Goal: Task Accomplishment & Management: Manage account settings

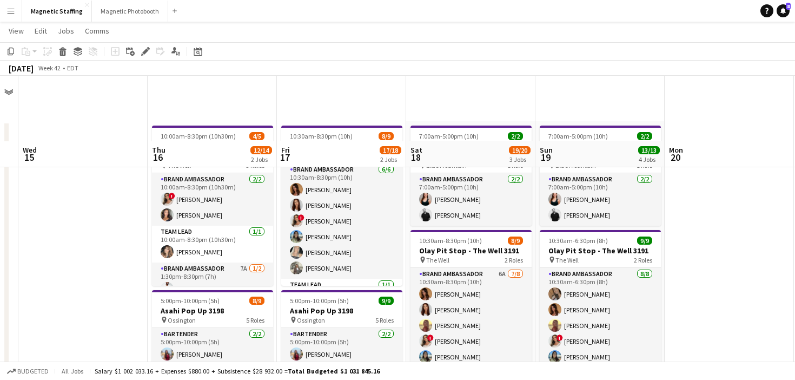
scroll to position [84, 0]
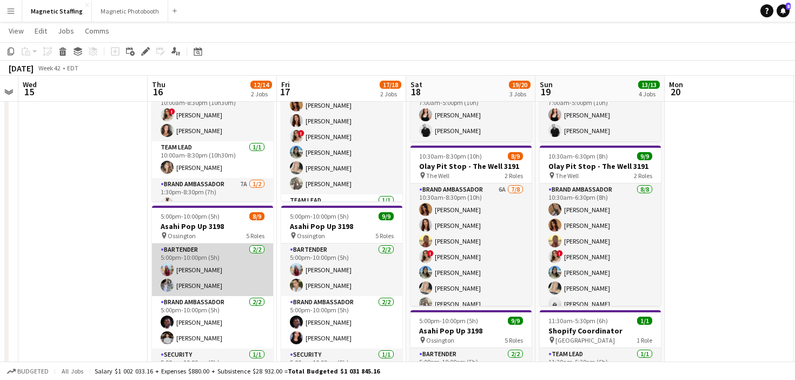
click at [218, 288] on app-card-role "Bartender [DATE] 5:00pm-10:00pm (5h) [PERSON_NAME] [PERSON_NAME]" at bounding box center [212, 269] width 121 height 52
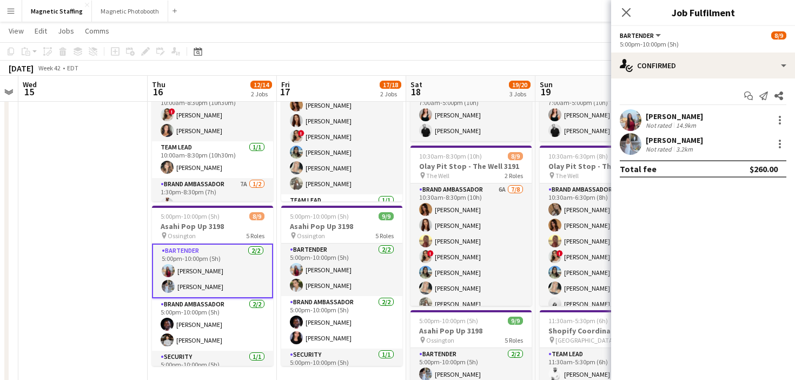
click at [631, 125] on app-user-avatar at bounding box center [631, 120] width 22 height 22
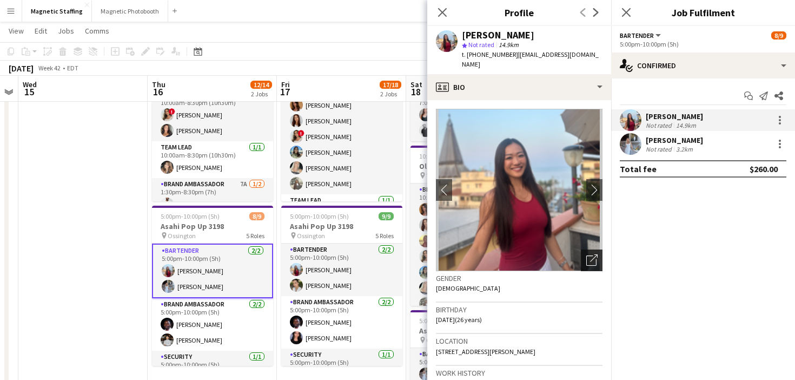
click at [595, 254] on icon "Open photos pop-in" at bounding box center [592, 259] width 11 height 11
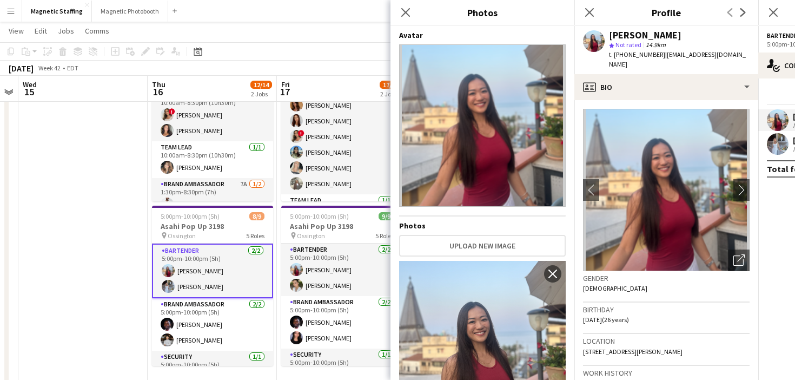
scroll to position [45, 0]
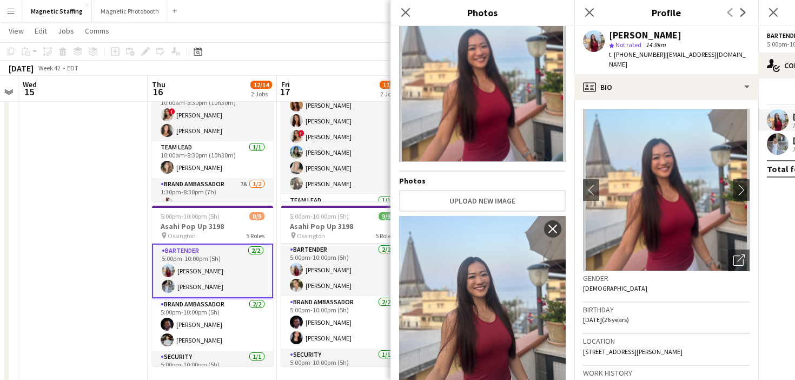
click at [0, 0] on body "Menu Boards Boards Boards All jobs Status Workforce Workforce My Workforce Recr…" at bounding box center [397, 313] width 795 height 795
click at [779, 140] on app-user-avatar at bounding box center [778, 144] width 22 height 22
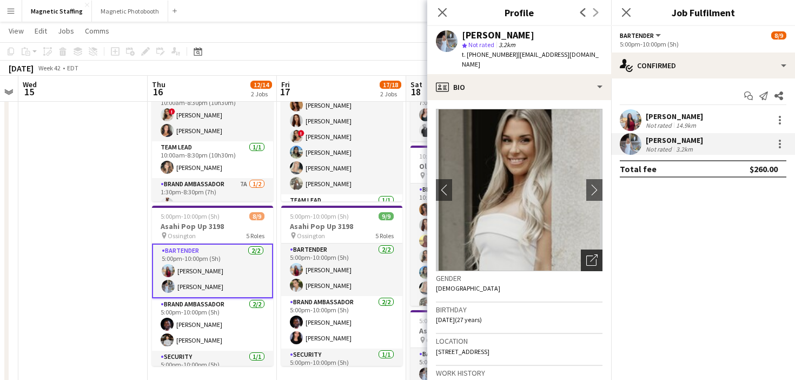
click at [598, 250] on div "Open photos pop-in" at bounding box center [592, 260] width 22 height 22
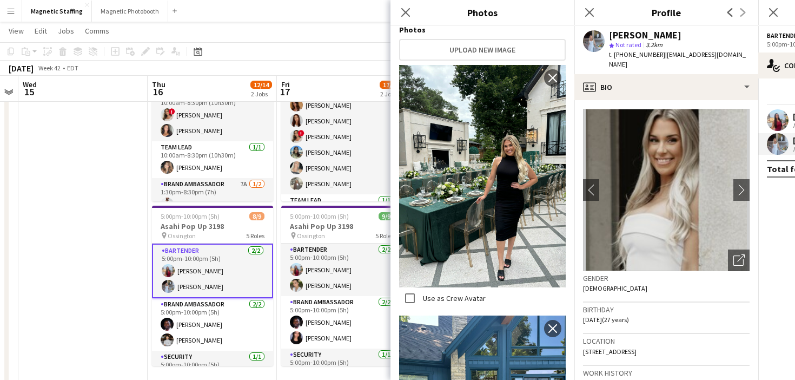
scroll to position [0, 0]
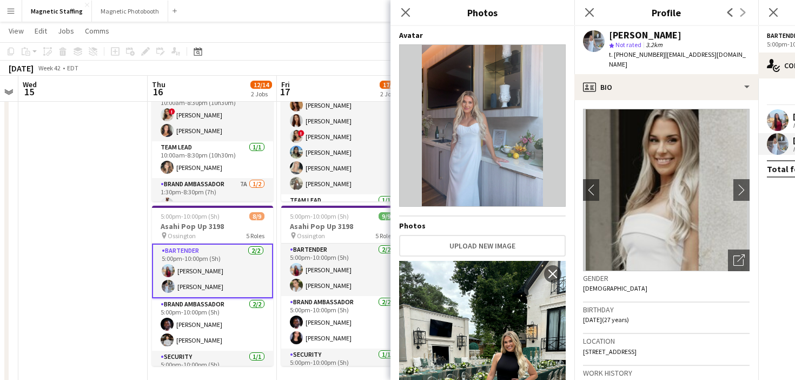
click at [502, 142] on img at bounding box center [482, 125] width 167 height 162
click at [655, 199] on img at bounding box center [666, 190] width 167 height 162
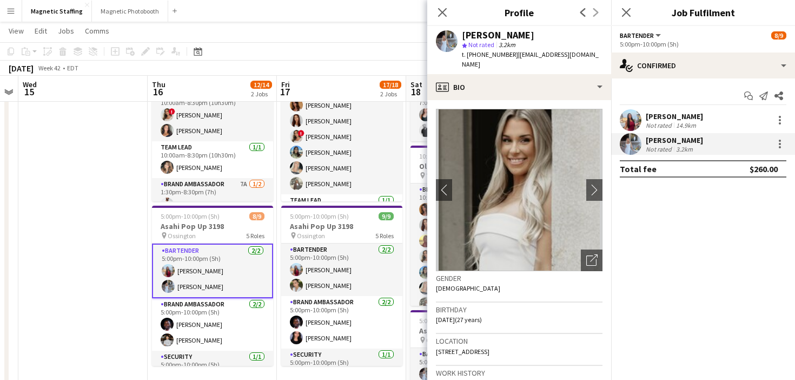
click at [0, 0] on body "Menu Boards Boards Boards All jobs Status Workforce Workforce My Workforce Recr…" at bounding box center [397, 313] width 795 height 795
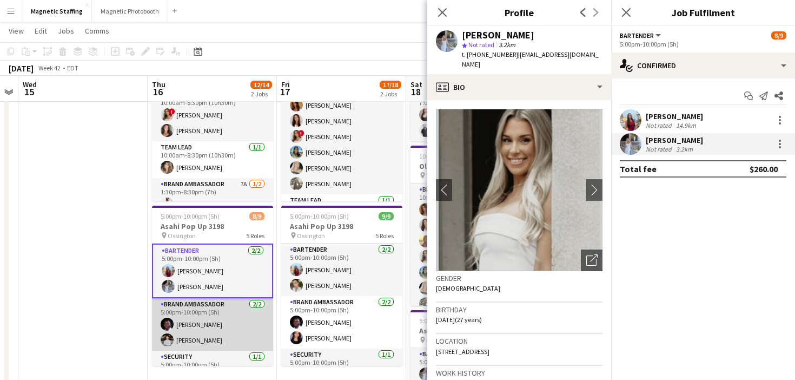
scroll to position [56, 0]
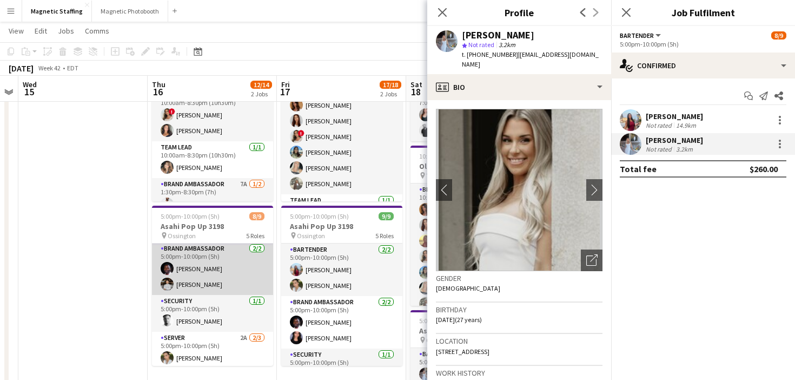
click at [210, 272] on app-card-role "Brand Ambassador [DATE] 5:00pm-10:00pm (5h) [PERSON_NAME] [PERSON_NAME]" at bounding box center [212, 268] width 121 height 52
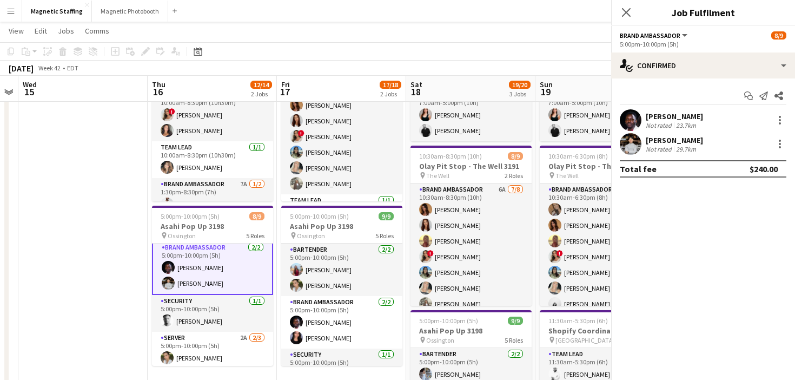
scroll to position [55, 0]
click at [638, 120] on app-user-avatar at bounding box center [631, 120] width 22 height 22
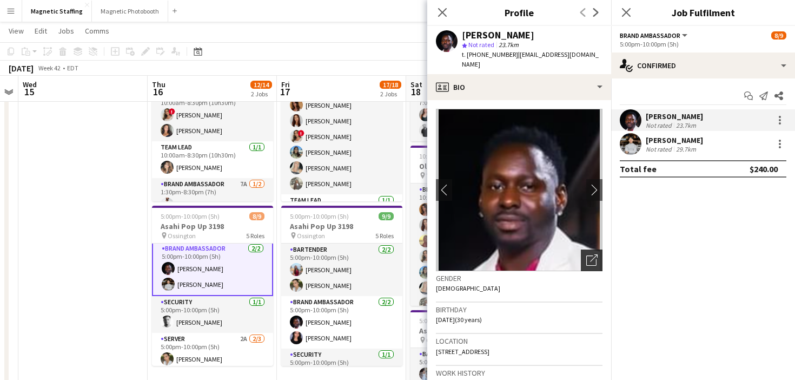
click at [595, 255] on icon "Open photos pop-in" at bounding box center [592, 259] width 11 height 11
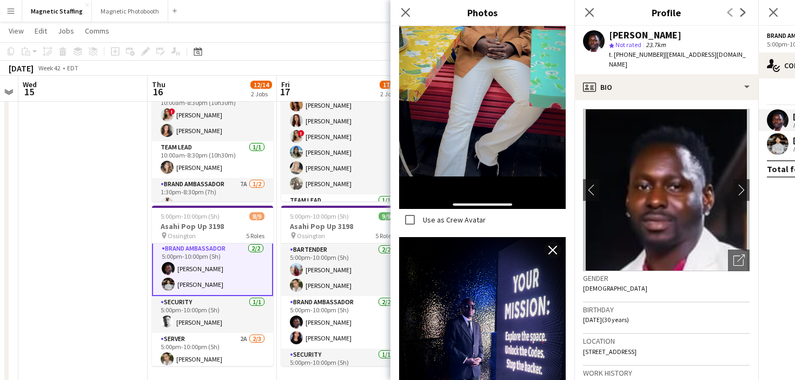
scroll to position [248, 0]
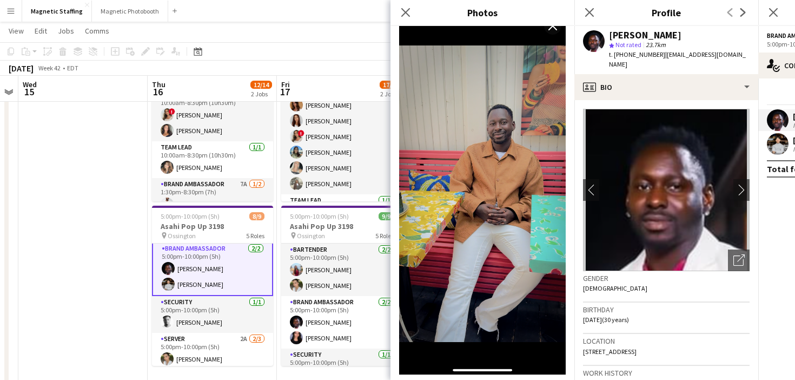
click at [0, 0] on body "Menu Boards Boards Boards All jobs Status Workforce Workforce My Workforce Recr…" at bounding box center [397, 313] width 795 height 795
click at [225, 286] on app-card-role "Brand Ambassador [DATE] 5:00pm-10:00pm (5h) [PERSON_NAME] [PERSON_NAME]" at bounding box center [212, 268] width 121 height 55
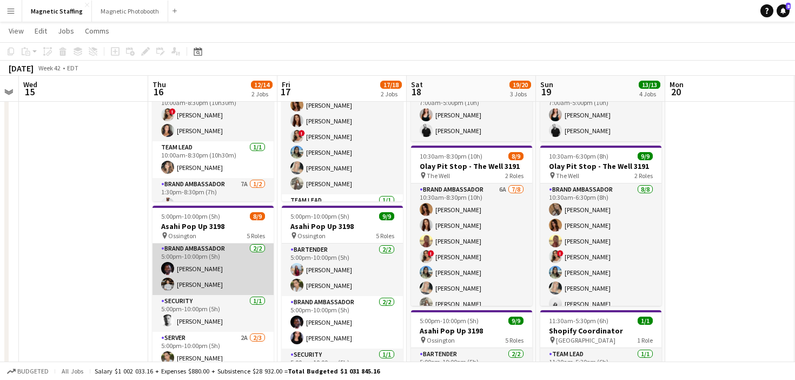
click at [225, 286] on app-card-role "Brand Ambassador [DATE] 5:00pm-10:00pm (5h) [PERSON_NAME] [PERSON_NAME]" at bounding box center [213, 268] width 121 height 52
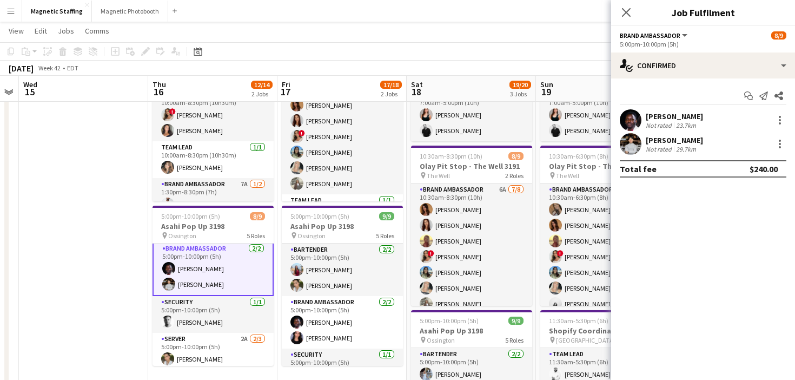
click at [631, 144] on app-user-avatar at bounding box center [631, 144] width 22 height 22
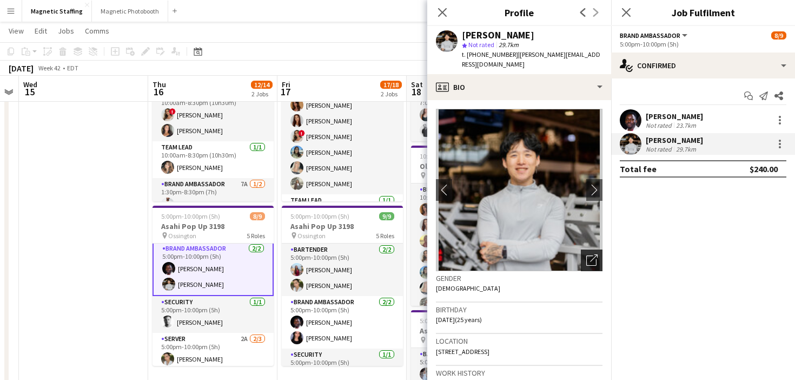
click at [596, 254] on icon "Open photos pop-in" at bounding box center [592, 259] width 11 height 11
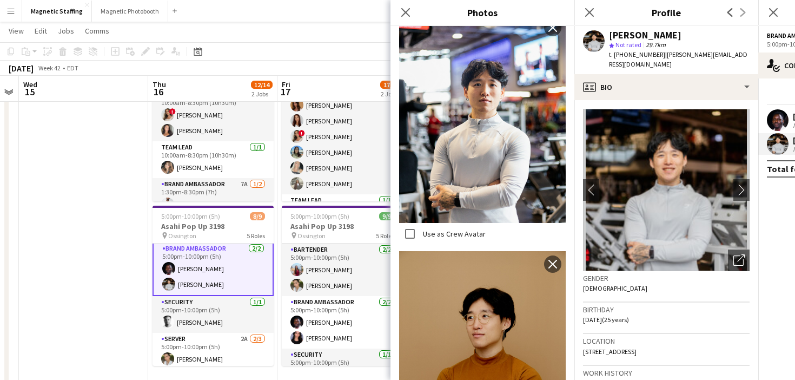
scroll to position [1063, 0]
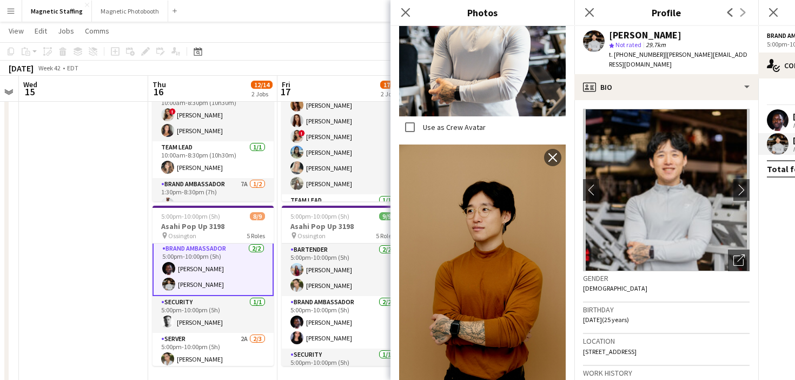
click at [0, 0] on body "Menu Boards Boards Boards All jobs Status Workforce Workforce My Workforce Recr…" at bounding box center [397, 313] width 795 height 795
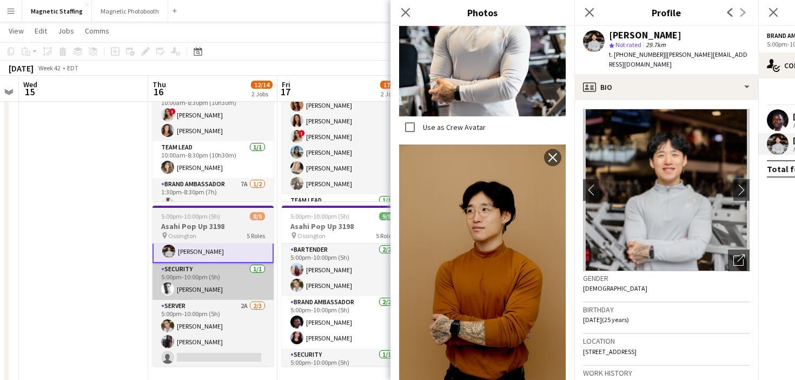
drag, startPoint x: 490, startPoint y: 257, endPoint x: 200, endPoint y: 286, distance: 292.0
click at [200, 286] on app-card-role "Security [DATE] 5:00pm-10:00pm (5h) [PERSON_NAME]" at bounding box center [213, 281] width 121 height 37
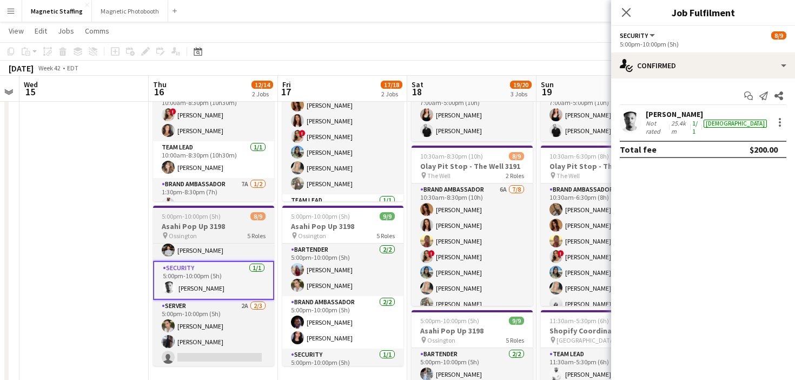
scroll to position [87, 0]
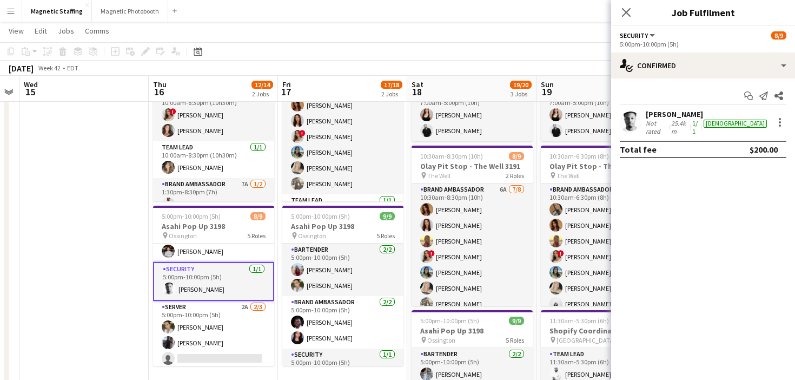
drag, startPoint x: 200, startPoint y: 286, endPoint x: 627, endPoint y: 123, distance: 456.9
click at [627, 123] on app-user-avatar at bounding box center [631, 122] width 22 height 22
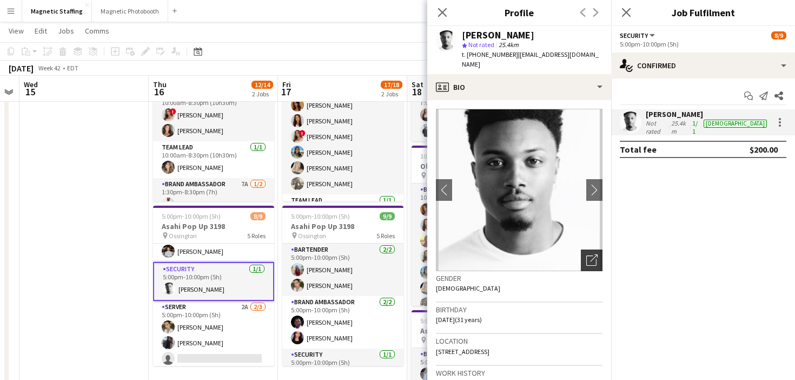
drag, startPoint x: 627, startPoint y: 123, endPoint x: 594, endPoint y: 249, distance: 130.2
click at [594, 254] on icon "Open photos pop-in" at bounding box center [592, 259] width 11 height 11
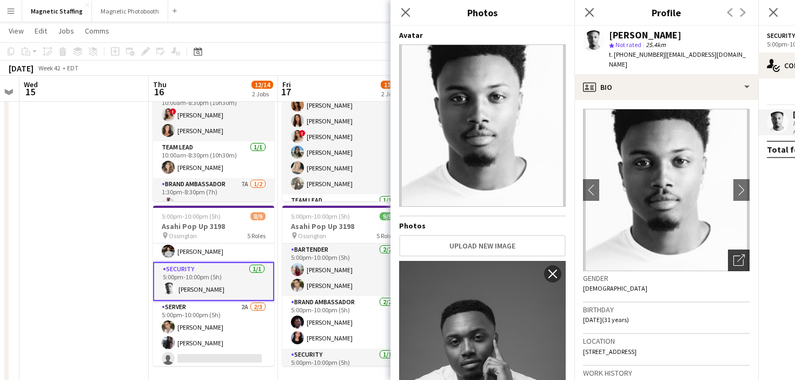
scroll to position [155, 0]
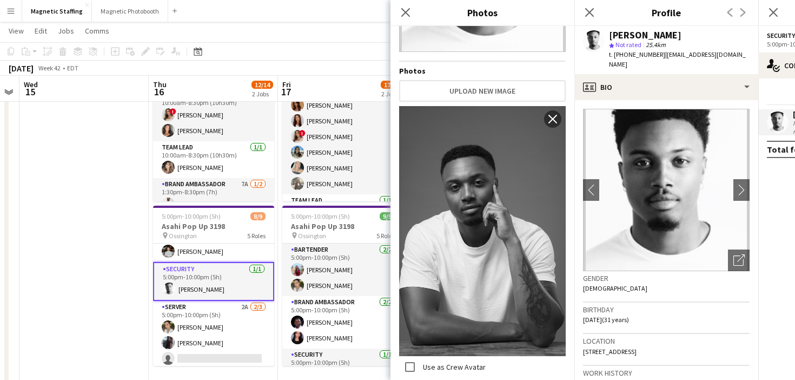
drag, startPoint x: 594, startPoint y: 249, endPoint x: 516, endPoint y: 180, distance: 104.6
click at [0, 0] on body "Menu Boards Boards Boards All jobs Status Workforce Workforce My Workforce Recr…" at bounding box center [397, 313] width 795 height 795
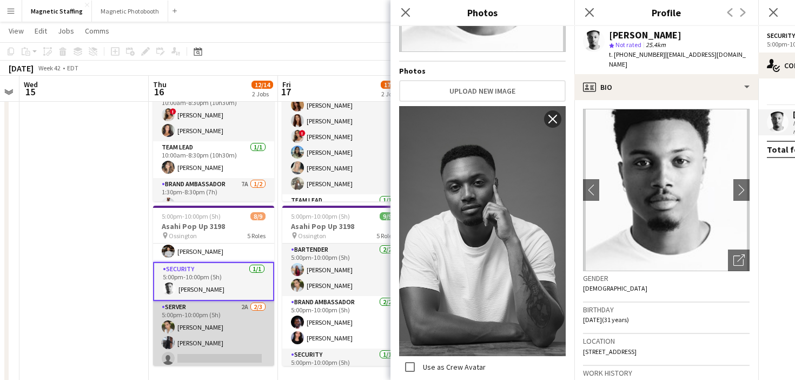
click at [210, 351] on app-card-role "Server 2A [DATE] 5:00pm-10:00pm (5h) [PERSON_NAME] [PERSON_NAME] single-neutral…" at bounding box center [213, 335] width 121 height 68
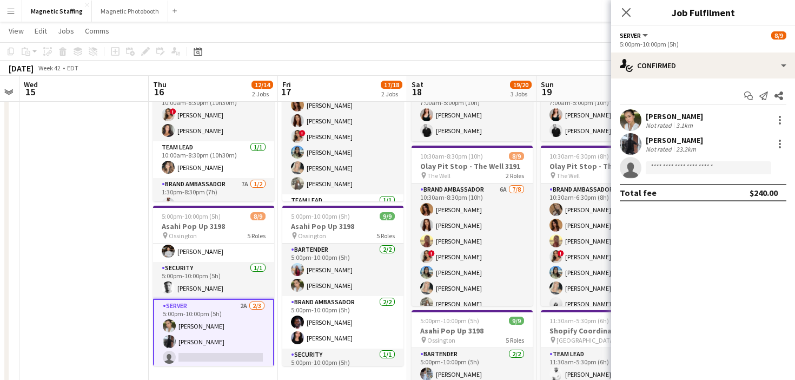
click at [636, 149] on app-user-avatar at bounding box center [631, 144] width 22 height 22
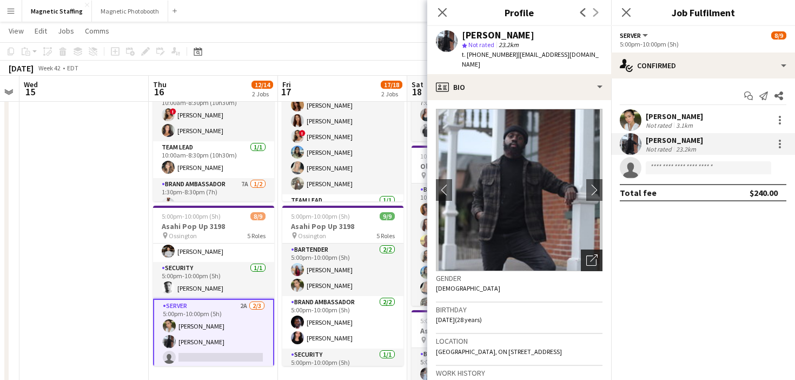
click at [594, 254] on icon "Open photos pop-in" at bounding box center [592, 259] width 11 height 11
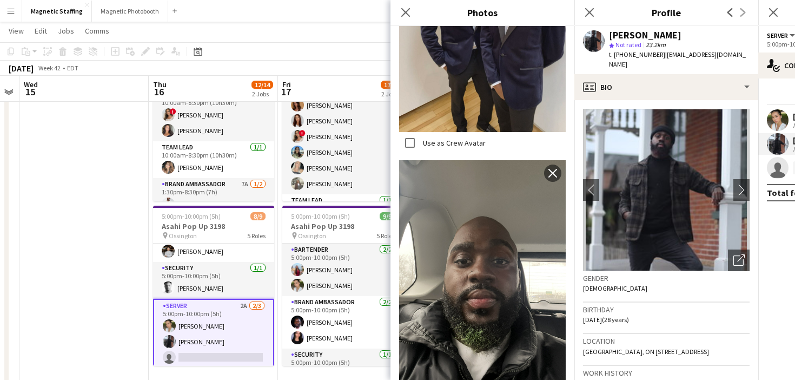
scroll to position [2901, 0]
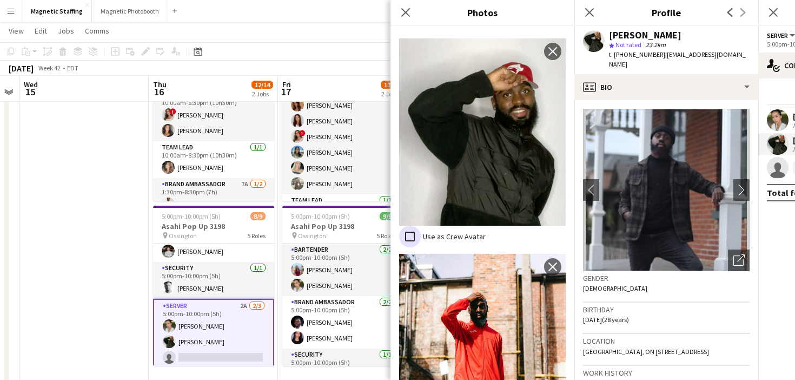
scroll to position [3124, 0]
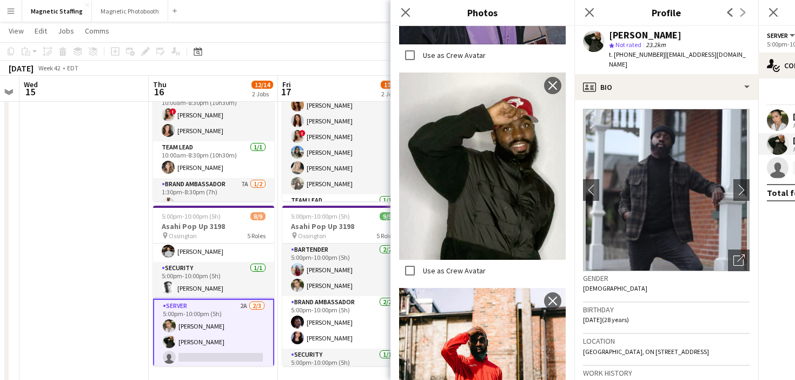
click at [0, 0] on body "Menu Boards Boards Boards All jobs Status Workforce Workforce My Workforce Recr…" at bounding box center [397, 313] width 795 height 795
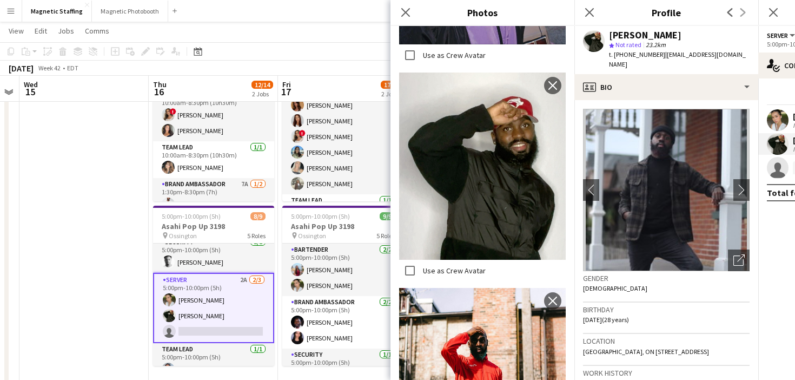
scroll to position [127, 0]
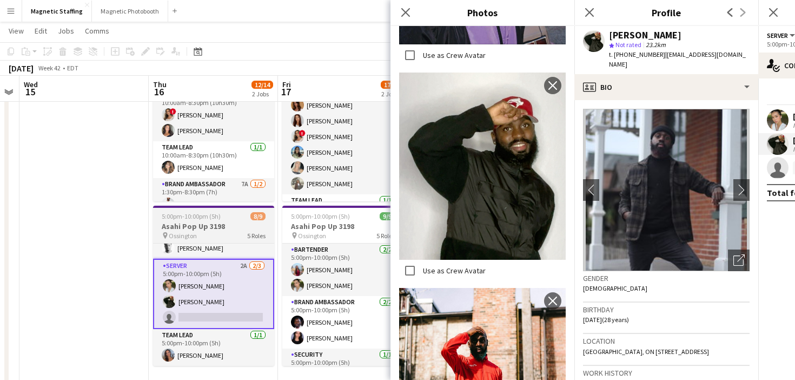
drag, startPoint x: 484, startPoint y: 186, endPoint x: 189, endPoint y: 293, distance: 314.2
click at [189, 293] on app-card-role "Server 2A [DATE] 5:00pm-10:00pm (5h) [PERSON_NAME] [PERSON_NAME] single-neutral…" at bounding box center [213, 294] width 121 height 70
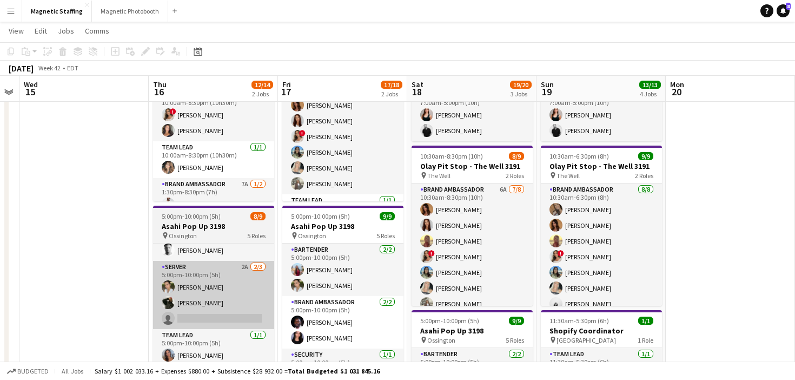
scroll to position [0, 497]
click at [189, 293] on app-card-role "Server 2A [DATE] 5:00pm-10:00pm (5h) [PERSON_NAME] [PERSON_NAME] single-neutral…" at bounding box center [214, 295] width 121 height 68
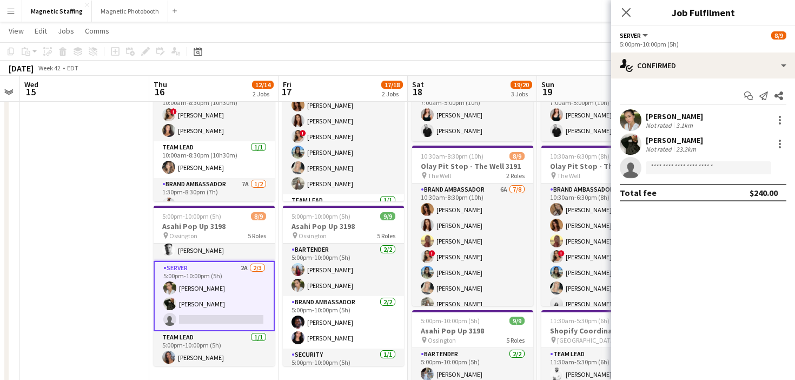
scroll to position [127, 0]
drag, startPoint x: 189, startPoint y: 293, endPoint x: 633, endPoint y: 122, distance: 475.5
click at [633, 122] on app-user-avatar at bounding box center [631, 120] width 22 height 22
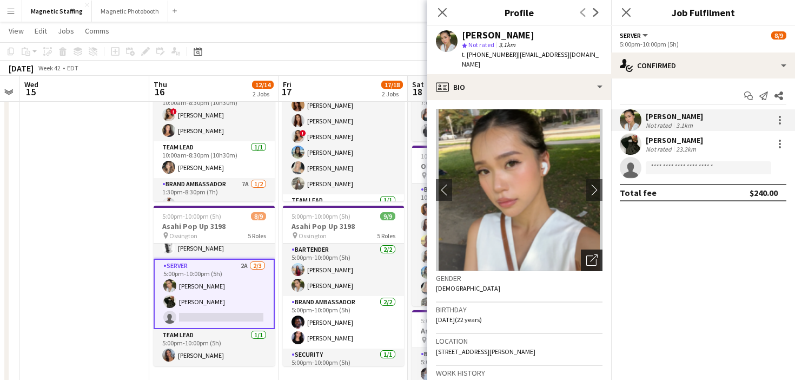
drag, startPoint x: 633, startPoint y: 122, endPoint x: 589, endPoint y: 252, distance: 137.1
click at [589, 254] on icon "Open photos pop-in" at bounding box center [592, 259] width 11 height 11
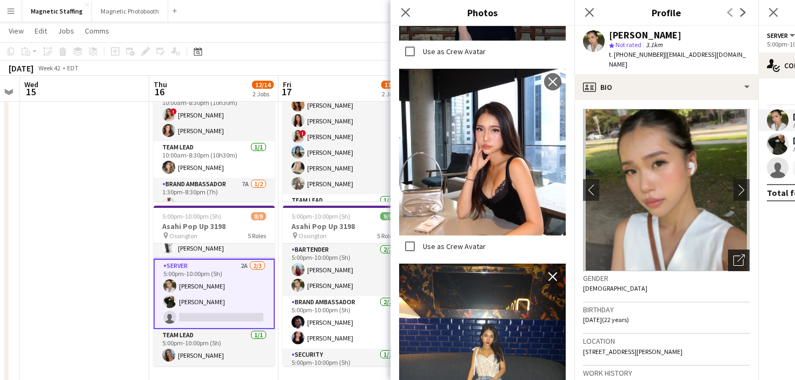
scroll to position [607, 0]
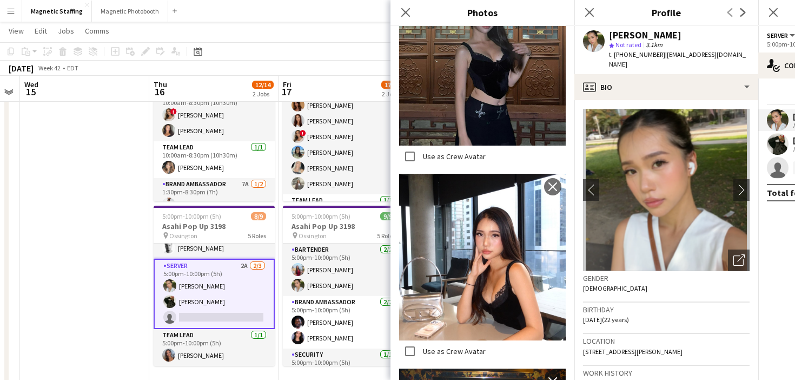
drag, startPoint x: 589, startPoint y: 252, endPoint x: 532, endPoint y: 223, distance: 63.6
click at [0, 0] on body "Menu Boards Boards Boards All jobs Status Workforce Workforce My Workforce Recr…" at bounding box center [397, 313] width 795 height 795
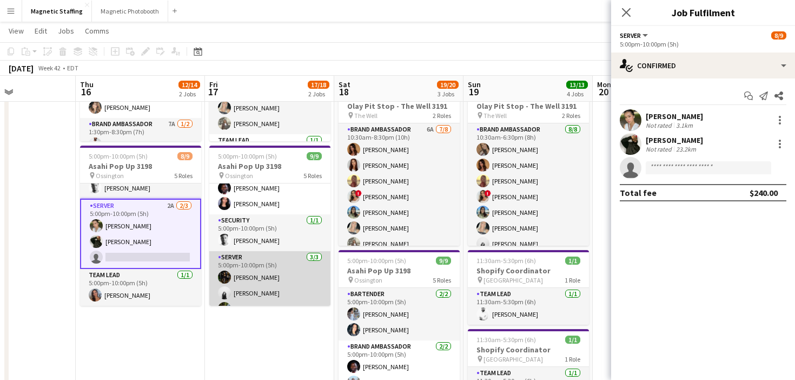
scroll to position [59, 0]
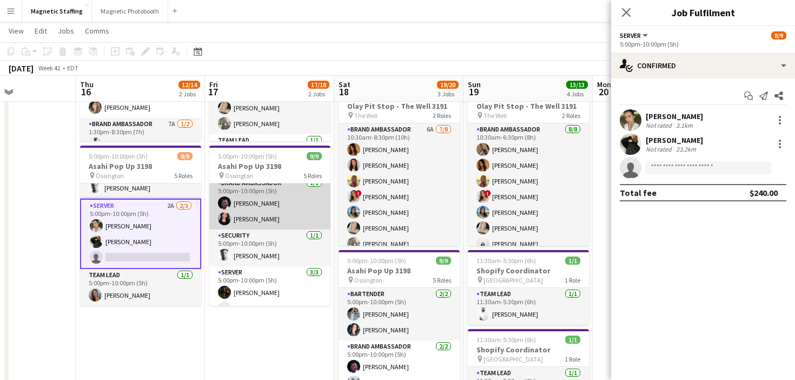
click at [292, 218] on app-card-role "Brand Ambassador 2/2 5:00pm-10:00pm (5h) Anthony Kerr Jennifer Bigirimana" at bounding box center [269, 203] width 121 height 52
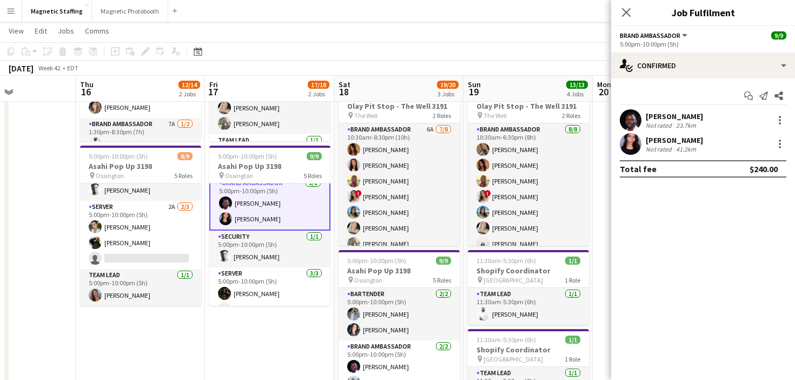
click at [631, 147] on app-user-avatar at bounding box center [631, 144] width 22 height 22
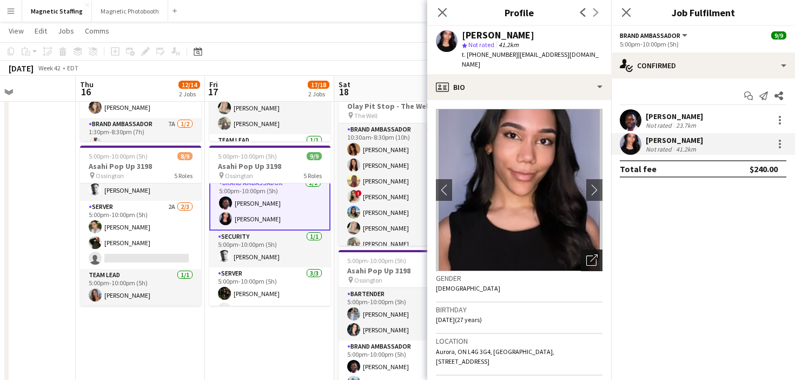
click at [594, 254] on icon at bounding box center [594, 258] width 8 height 8
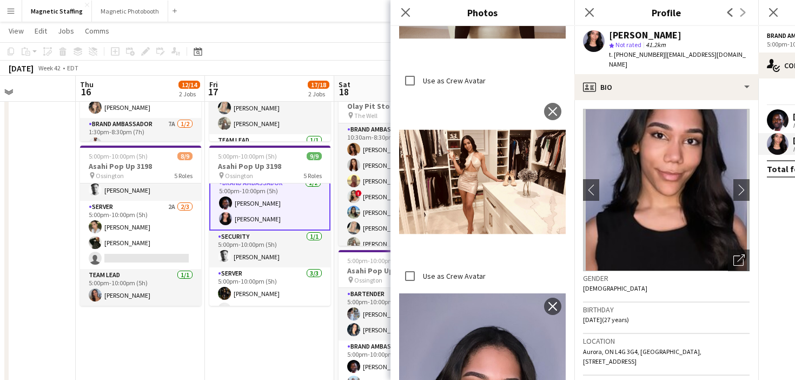
scroll to position [591, 0]
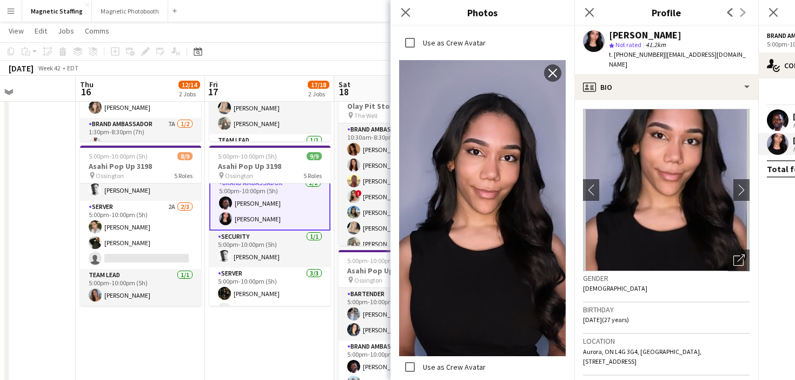
click at [0, 0] on body "Menu Boards Boards Boards All jobs Status Workforce Workforce My Workforce Recr…" at bounding box center [397, 253] width 795 height 795
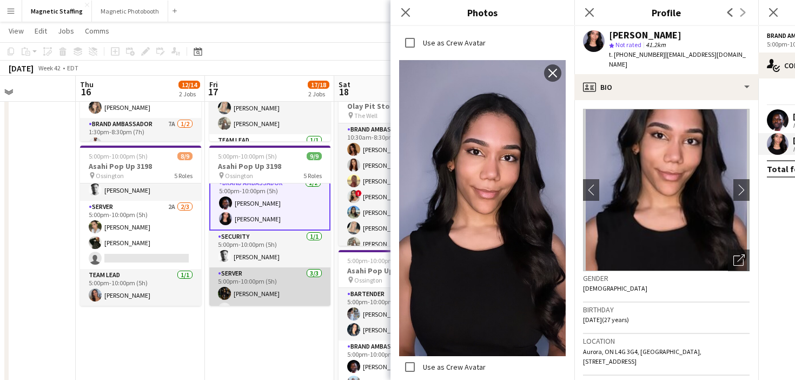
click at [233, 289] on app-card-role "Server 3/3 5:00pm-10:00pm (5h) Hanna Lee angel kim Mohamad Nassabain" at bounding box center [269, 301] width 121 height 68
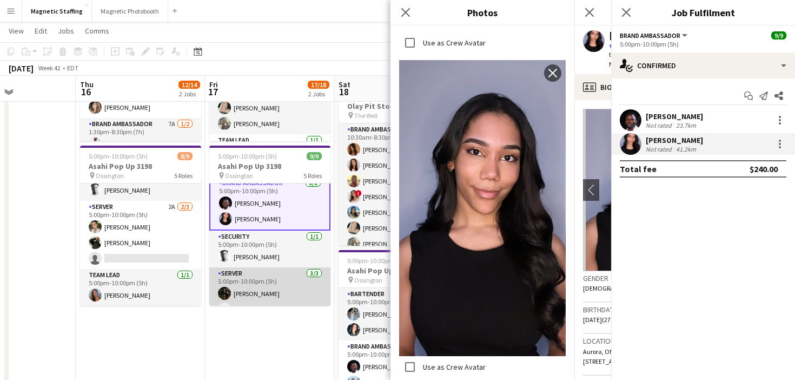
scroll to position [59, 0]
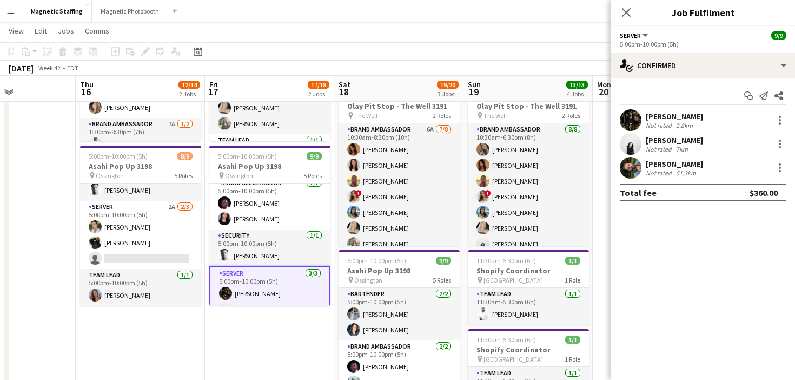
click at [634, 165] on app-user-avatar at bounding box center [631, 168] width 22 height 22
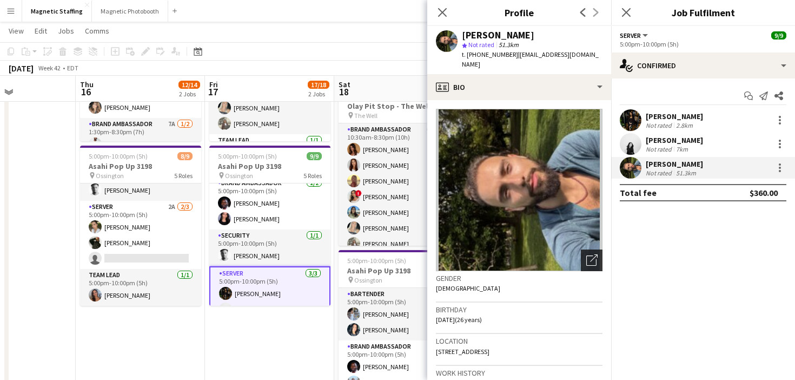
click at [591, 254] on icon "Open photos pop-in" at bounding box center [592, 259] width 11 height 11
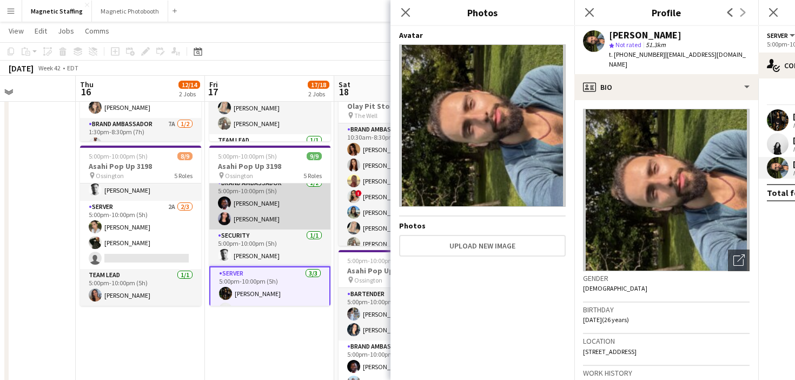
click at [292, 222] on app-card-role "Brand Ambassador 2/2 5:00pm-10:00pm (5h) Anthony Kerr Jennifer Bigirimana" at bounding box center [269, 203] width 121 height 52
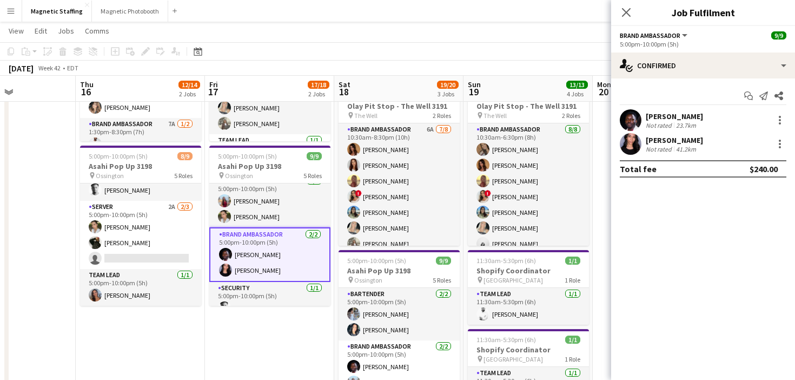
scroll to position [0, 0]
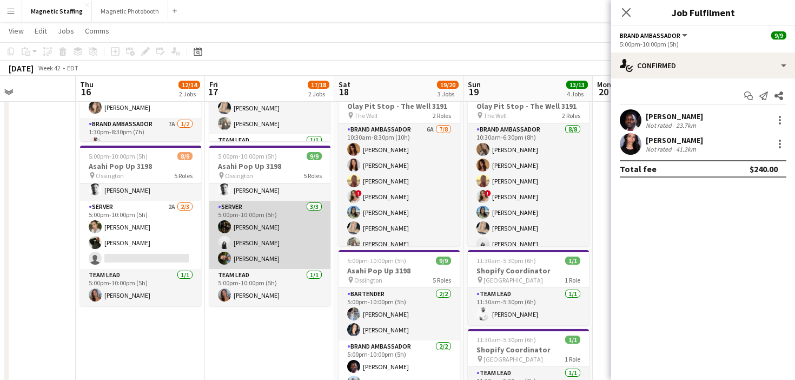
click at [274, 247] on app-card-role "Server 3/3 5:00pm-10:00pm (5h) Hanna Lee angel kim Mohamad Nassabain" at bounding box center [269, 235] width 121 height 68
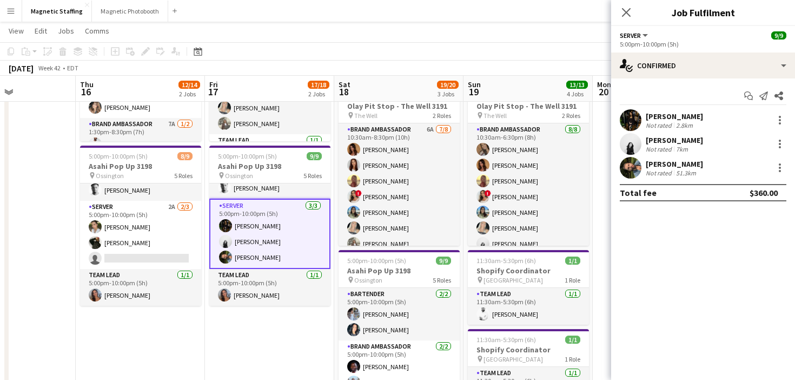
scroll to position [124, 0]
click at [626, 122] on app-user-avatar at bounding box center [631, 120] width 22 height 22
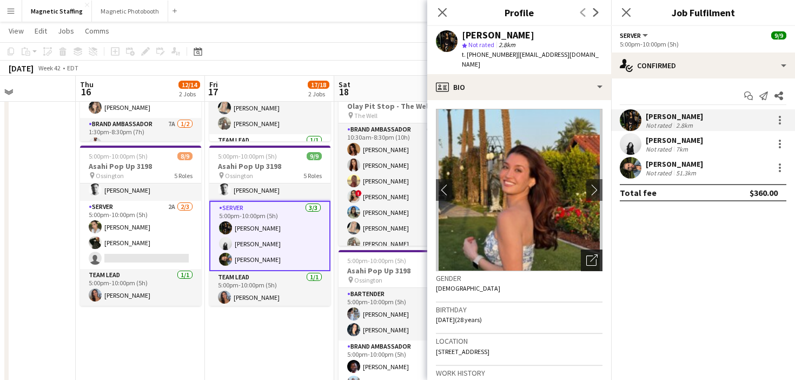
click at [594, 254] on icon "Open photos pop-in" at bounding box center [592, 259] width 11 height 11
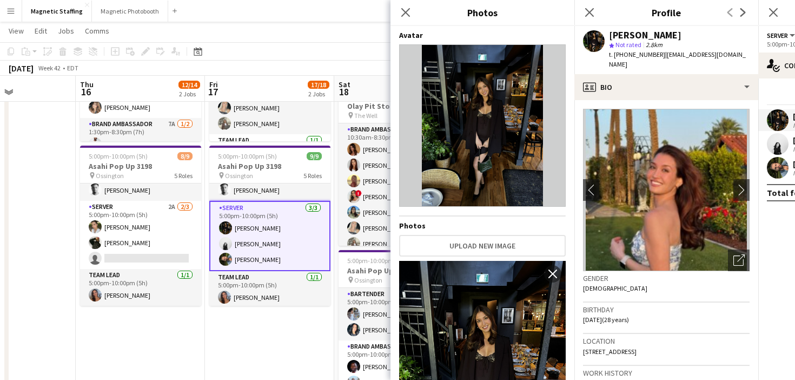
click at [0, 0] on body "Menu Boards Boards Boards All jobs Status Workforce Workforce My Workforce Recr…" at bounding box center [397, 253] width 795 height 795
click at [268, 258] on app-card-role "Server 3/3 5:00pm-10:00pm (5h) Hanna Lee angel kim Mohamad Nassabain" at bounding box center [269, 236] width 121 height 70
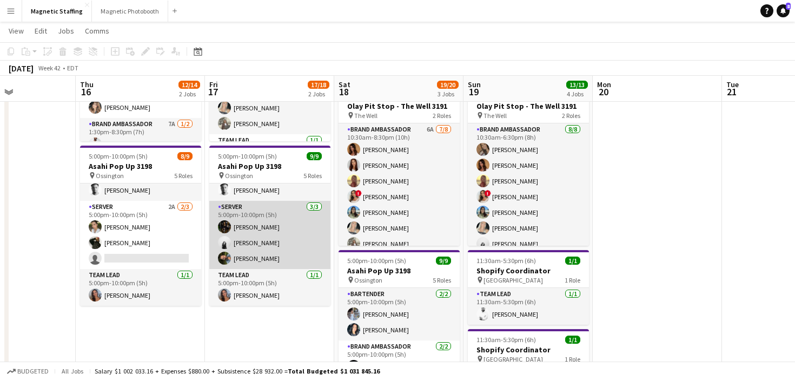
click at [268, 258] on app-card-role "Server 3/3 5:00pm-10:00pm (5h) Hanna Lee angel kim Mohamad Nassabain" at bounding box center [269, 235] width 121 height 68
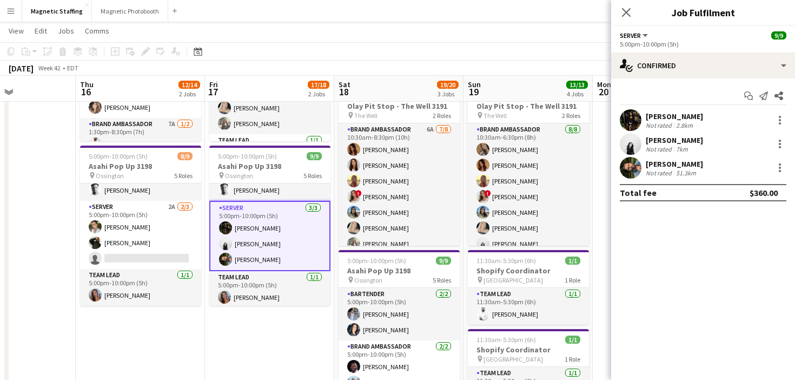
click at [634, 135] on app-user-avatar at bounding box center [631, 144] width 22 height 22
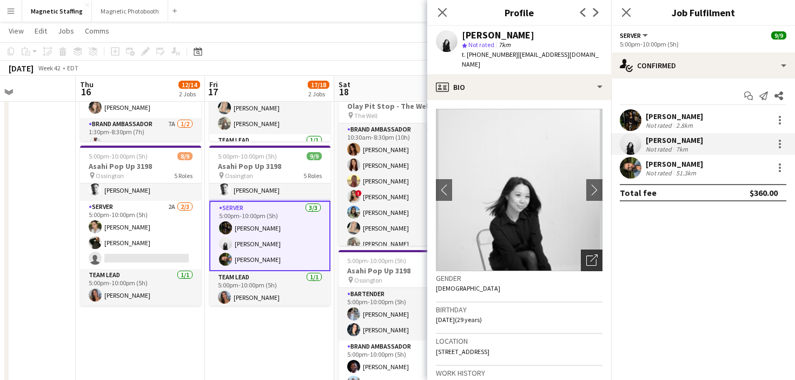
click at [589, 254] on icon "Open photos pop-in" at bounding box center [592, 259] width 11 height 11
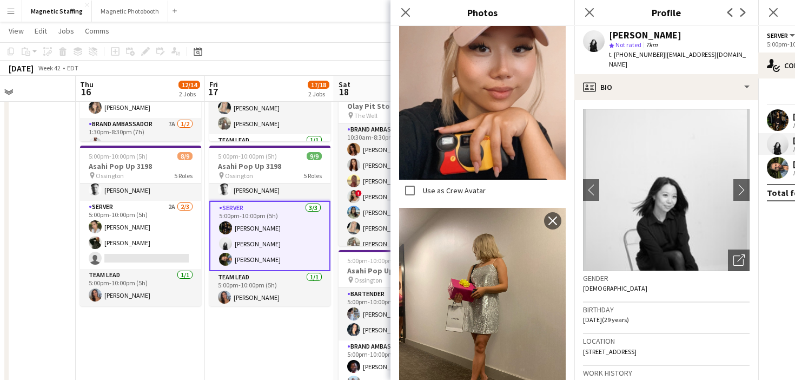
scroll to position [2111, 0]
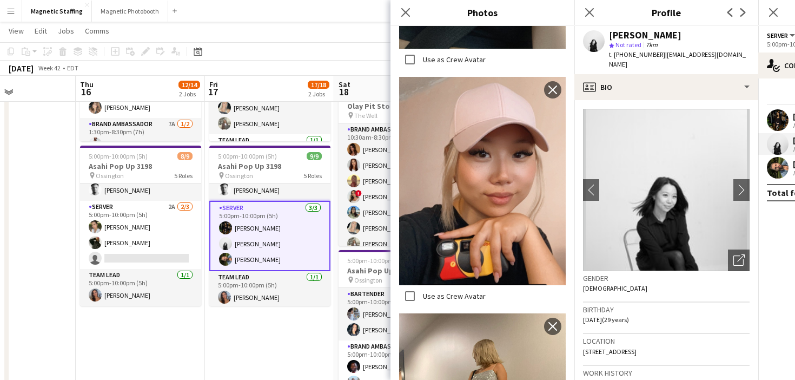
click at [0, 0] on body "Menu Boards Boards Boards All jobs Status Workforce Workforce My Workforce Recr…" at bounding box center [397, 253] width 795 height 795
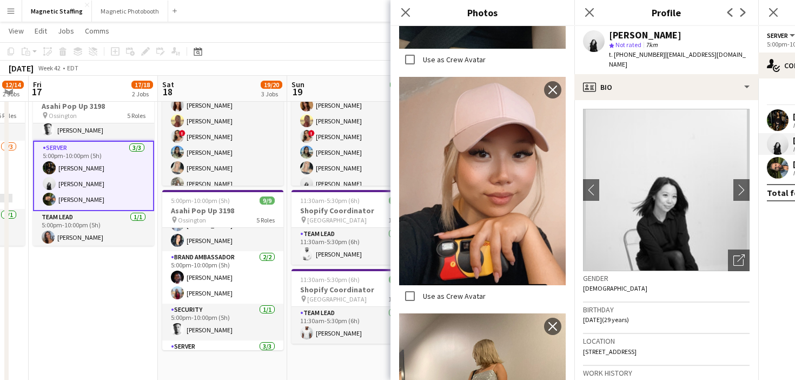
scroll to position [0, 0]
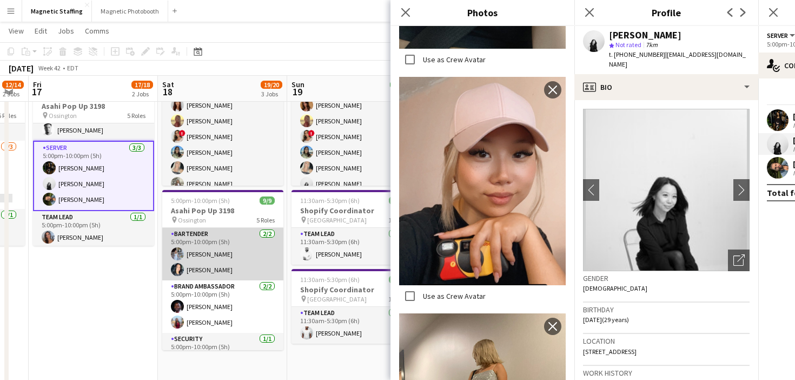
click at [208, 272] on app-card-role "Bartender 2/2 5:00pm-10:00pm (5h) Heather Siemonsen Kiara Briones" at bounding box center [222, 254] width 121 height 52
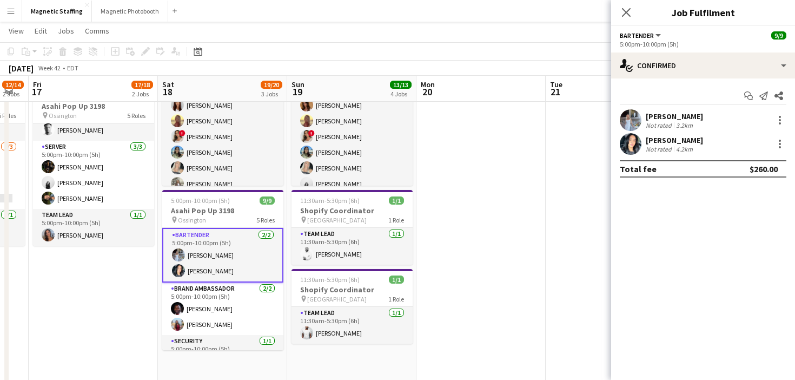
click at [635, 147] on app-user-avatar at bounding box center [631, 144] width 22 height 22
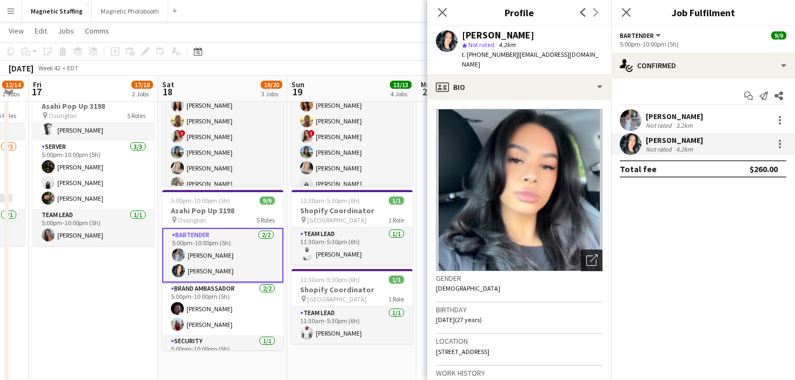
click at [591, 254] on icon "Open photos pop-in" at bounding box center [592, 259] width 11 height 11
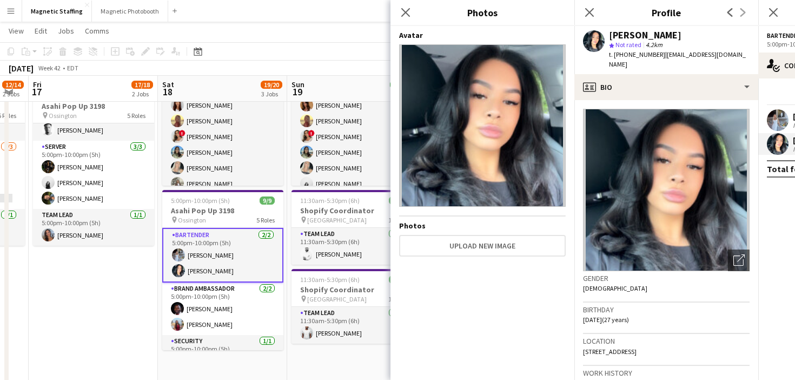
click at [0, 0] on body "Menu Boards Boards Boards All jobs Status Workforce Workforce My Workforce Recr…" at bounding box center [397, 192] width 795 height 795
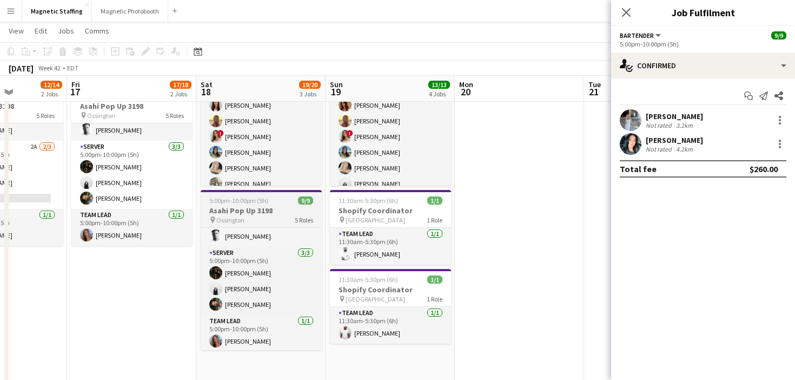
scroll to position [0, 447]
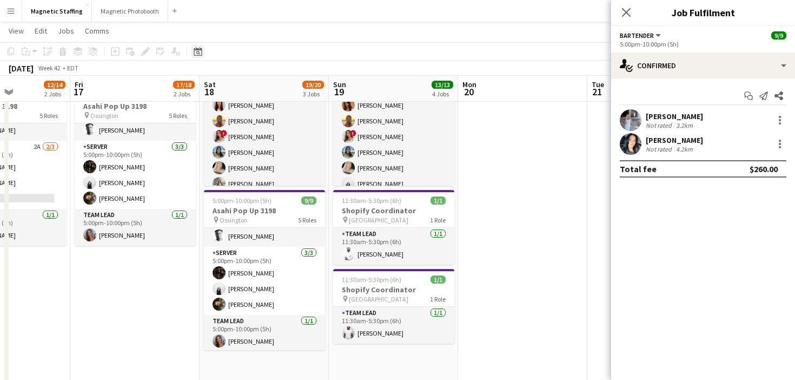
click at [202, 50] on icon at bounding box center [198, 51] width 8 height 9
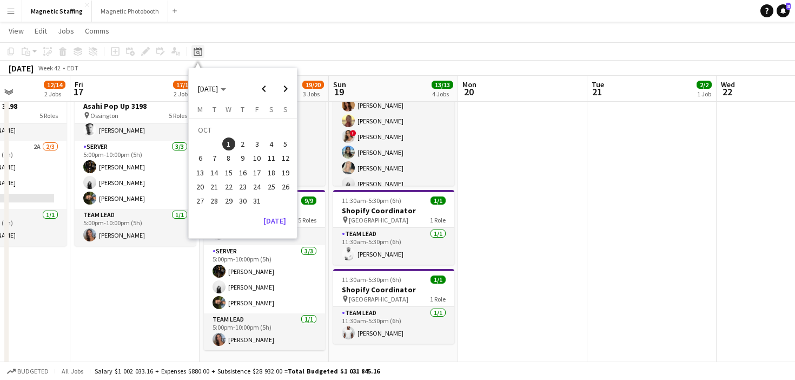
scroll to position [123, 0]
click at [285, 223] on button "[DATE]" at bounding box center [274, 220] width 31 height 17
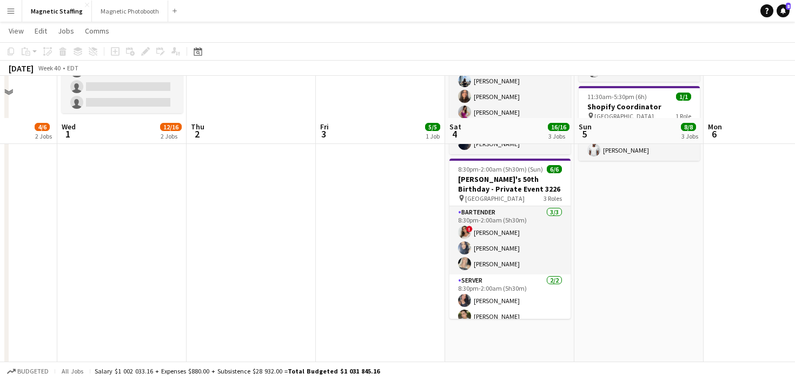
scroll to position [339, 0]
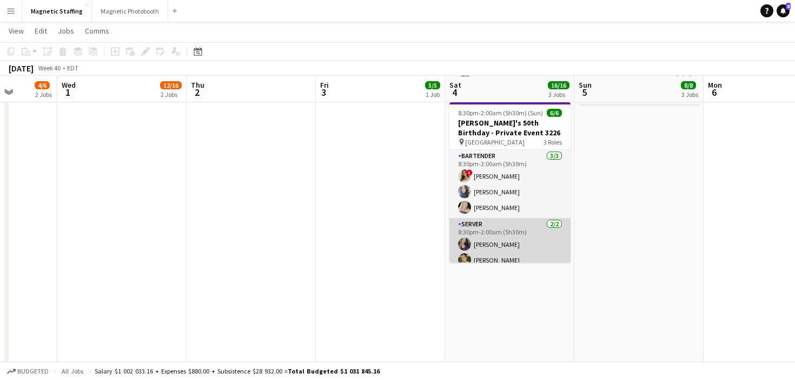
click at [516, 249] on app-card-role "Server 2/2 8:30pm-2:00am (5h30m) Richelle Acdal Mia Truong" at bounding box center [510, 244] width 121 height 52
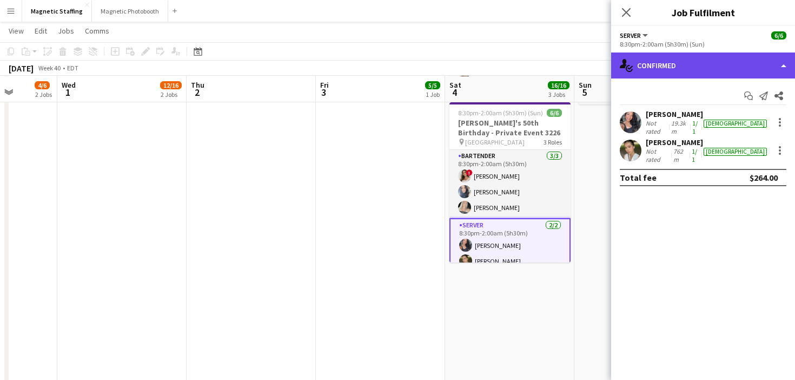
click at [703, 69] on div "single-neutral-actions-check-2 Confirmed" at bounding box center [703, 65] width 184 height 26
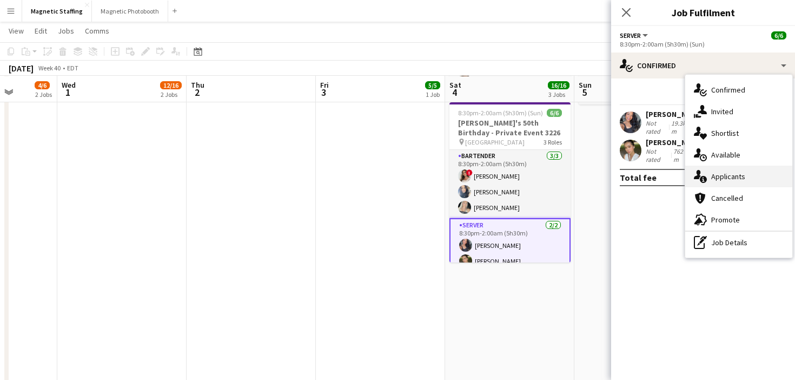
click at [721, 176] on span "Applicants" at bounding box center [729, 177] width 34 height 10
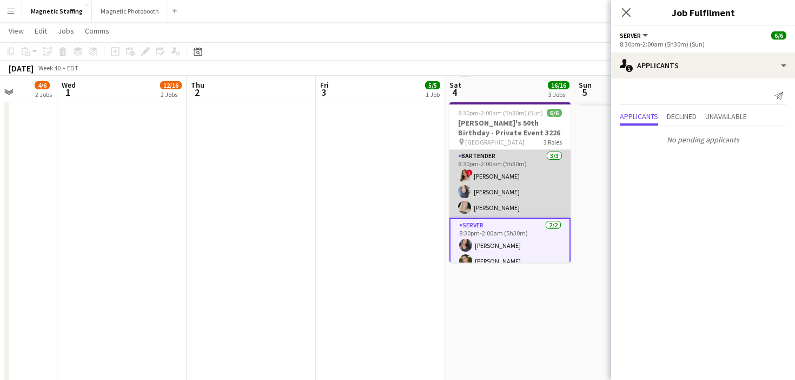
click at [492, 193] on app-card-role "Bartender 3/3 8:30pm-2:00am (5h30m) ! Emily Vandongen Malin Keo Maija Dekoker" at bounding box center [510, 184] width 121 height 68
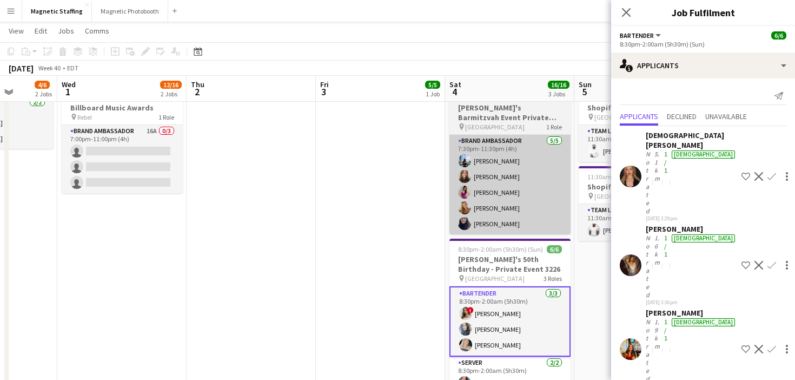
scroll to position [47, 0]
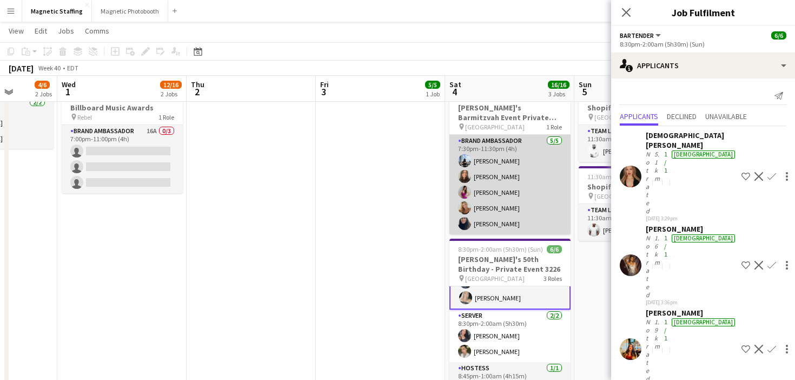
click at [510, 219] on app-card-role "Brand Ambassador [DATE] 7:30pm-11:30pm (4h) [PERSON_NAME] [PERSON_NAME] [PERSON…" at bounding box center [510, 185] width 121 height 100
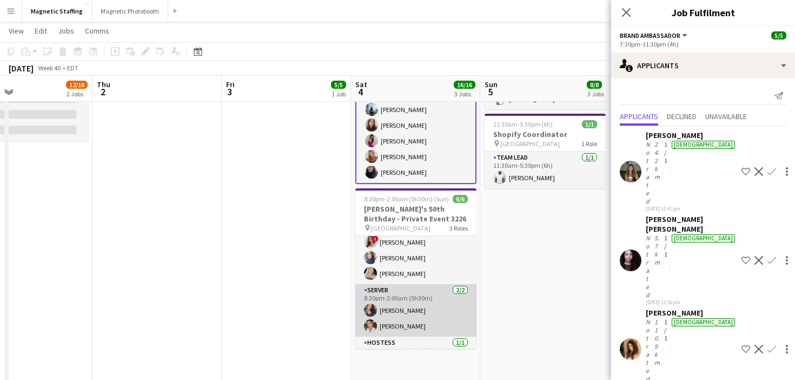
scroll to position [45, 0]
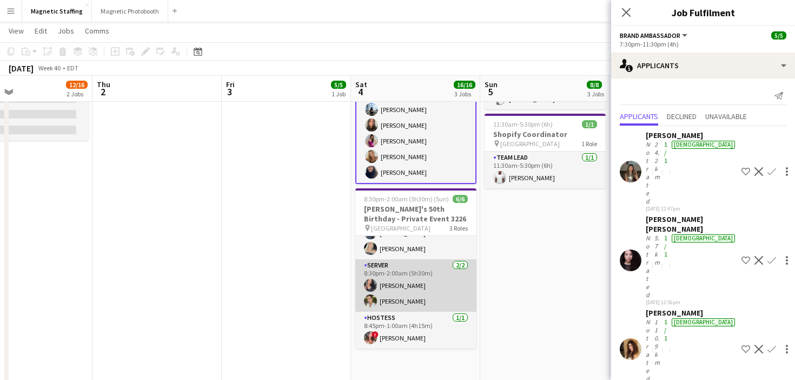
click at [369, 292] on app-card-role "Server 2/2 8:30pm-2:00am (5h30m) Richelle Acdal Mia Truong" at bounding box center [415, 285] width 121 height 52
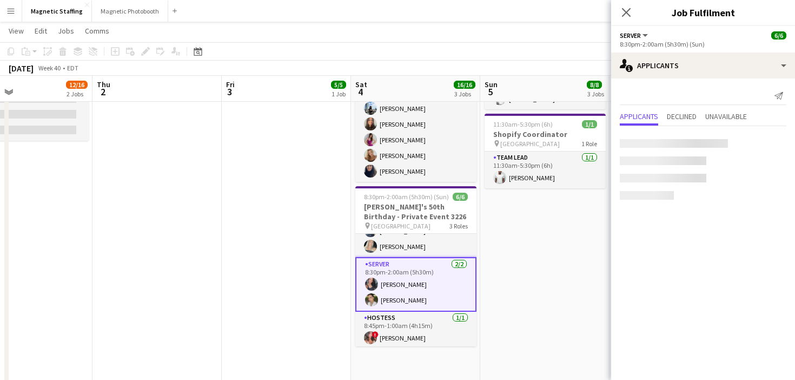
scroll to position [0, 424]
click at [377, 293] on app-card-role "Server 2/2 8:30pm-2:00am (5h30m) Richelle Acdal Mia Truong" at bounding box center [416, 284] width 121 height 55
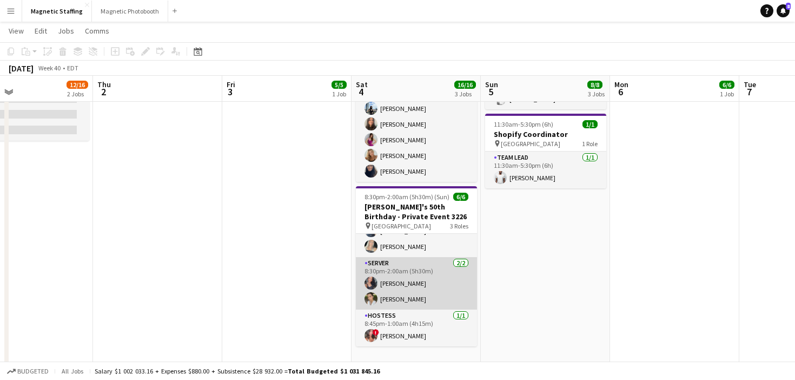
click at [377, 298] on app-user-avatar at bounding box center [371, 298] width 13 height 13
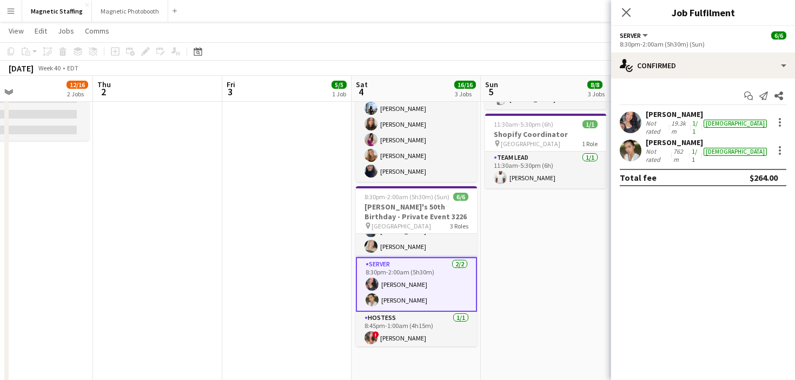
click at [627, 149] on app-user-avatar at bounding box center [631, 151] width 22 height 22
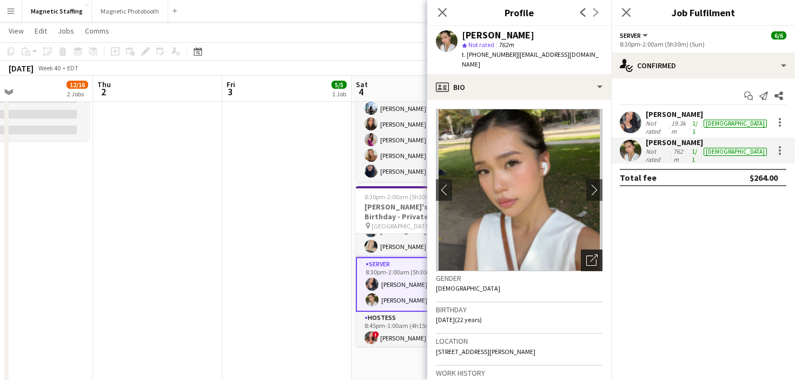
click at [590, 254] on icon "Open photos pop-in" at bounding box center [592, 259] width 11 height 11
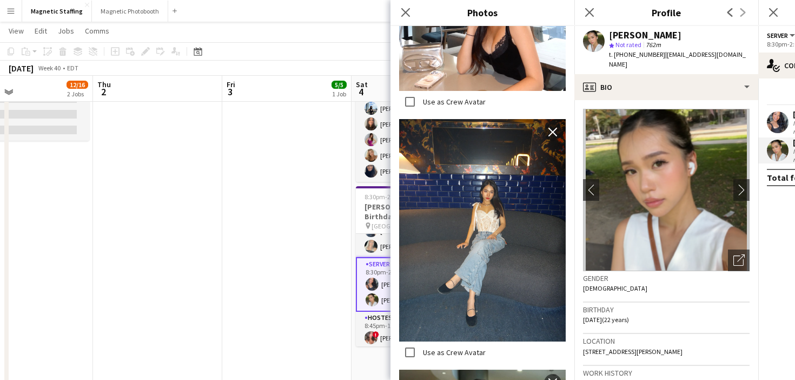
scroll to position [1036, 0]
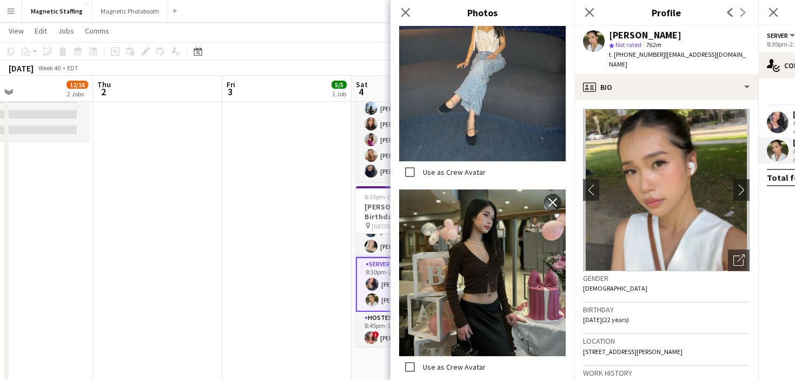
click at [212, 321] on app-date-cell at bounding box center [157, 169] width 129 height 606
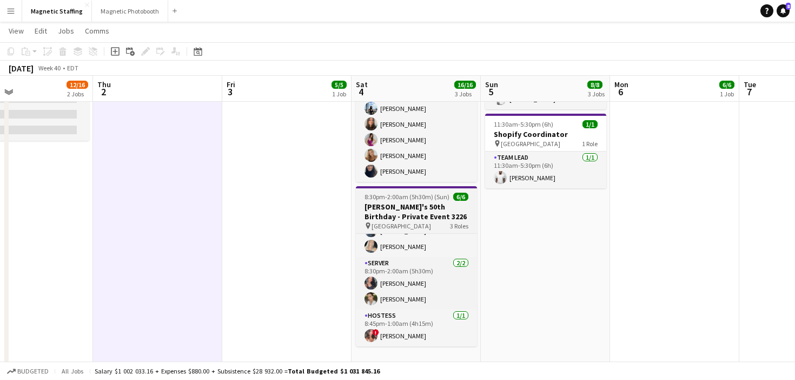
click at [389, 218] on h3 "[PERSON_NAME]'s 50th Birthday - Private Event 3226" at bounding box center [416, 211] width 121 height 19
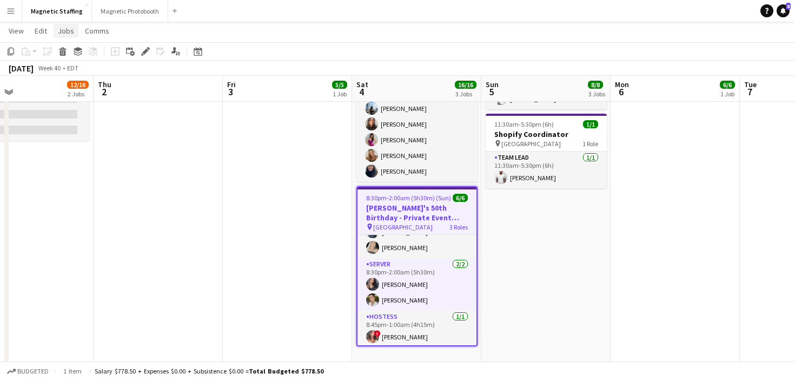
click at [60, 32] on span "Jobs" at bounding box center [66, 31] width 16 height 10
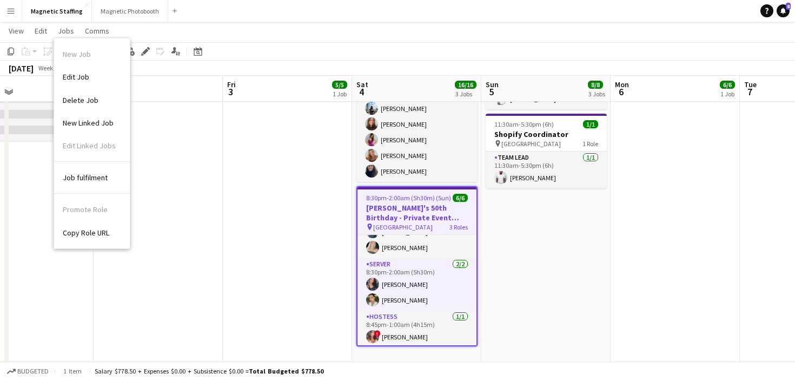
click at [81, 236] on span "Copy Role URL" at bounding box center [86, 233] width 47 height 10
type textarea "**********"
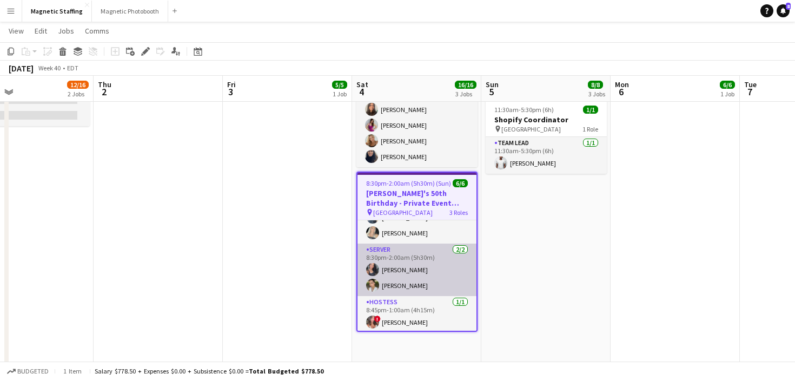
scroll to position [47, 0]
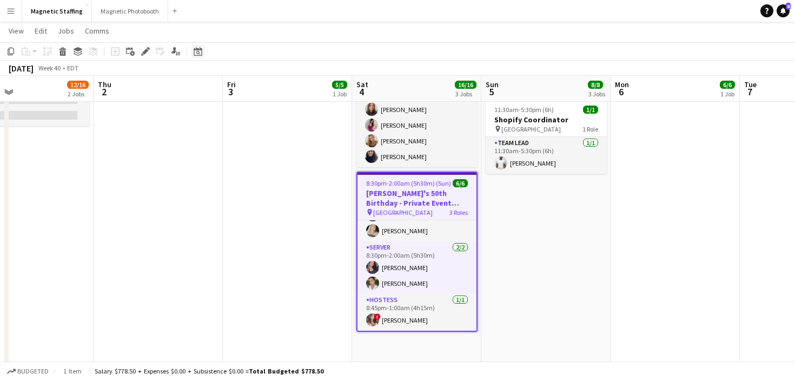
click at [199, 51] on icon at bounding box center [198, 53] width 4 height 4
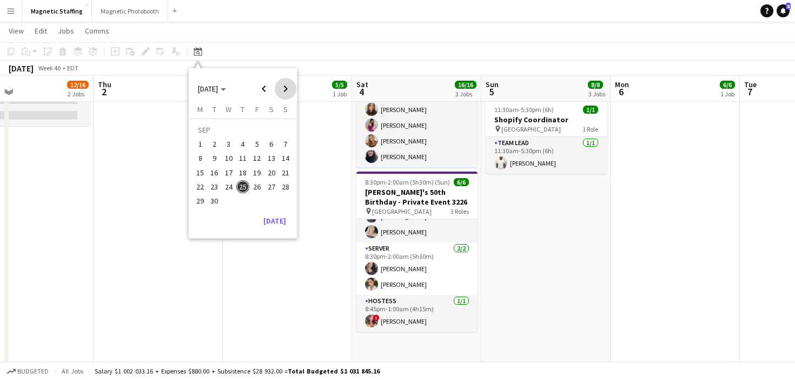
click at [285, 95] on span "Next month" at bounding box center [286, 89] width 22 height 22
click at [241, 173] on span "16" at bounding box center [242, 172] width 13 height 13
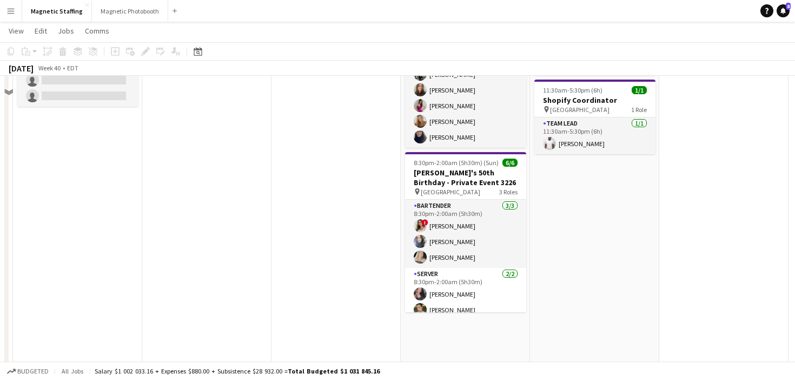
scroll to position [331, 0]
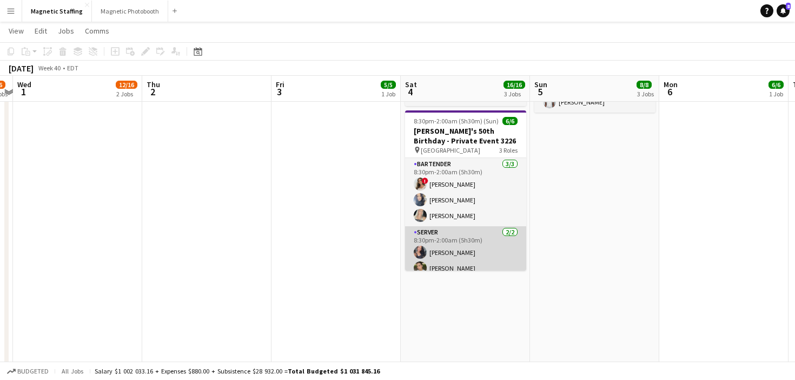
click at [479, 247] on app-card-role "Server 2/2 8:30pm-2:00am (5h30m) Richelle Acdal Mia Truong" at bounding box center [465, 252] width 121 height 52
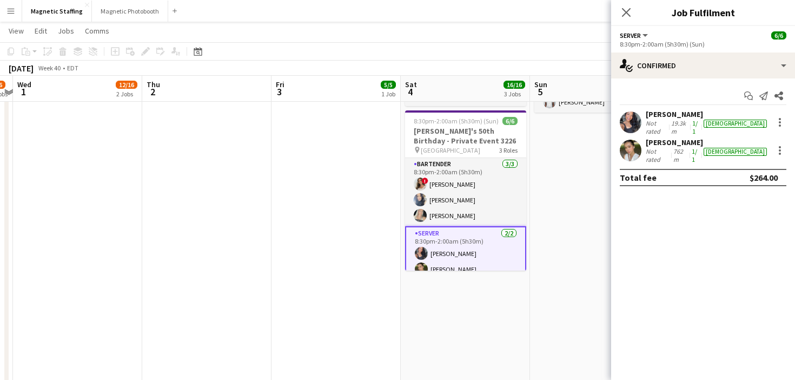
click at [787, 144] on div "Mia Truong Not rated 762m 1/1 female" at bounding box center [703, 150] width 184 height 26
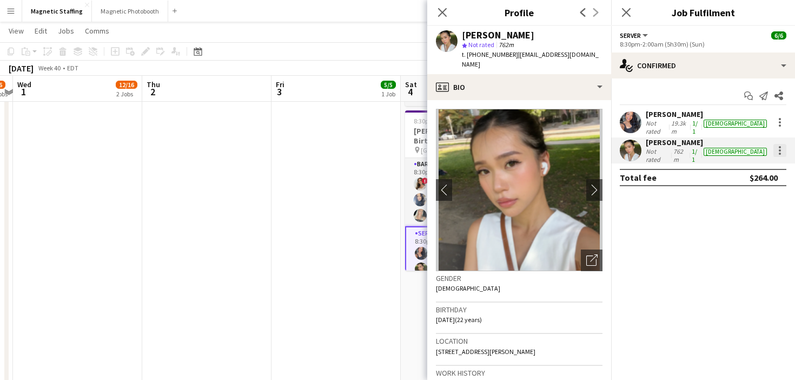
click at [780, 146] on div at bounding box center [780, 147] width 2 height 2
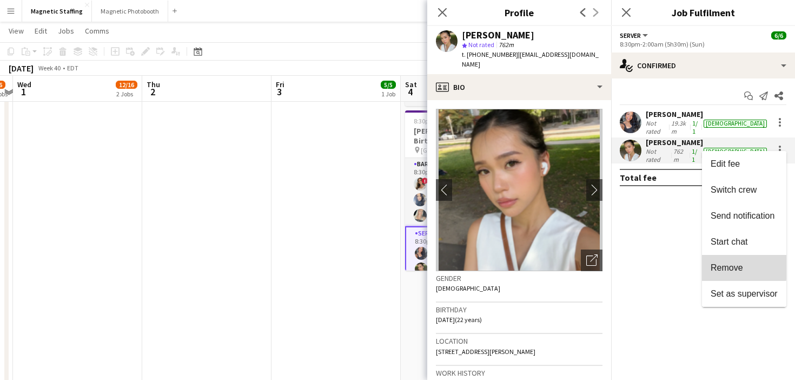
click at [730, 264] on span "Remove" at bounding box center [727, 267] width 32 height 9
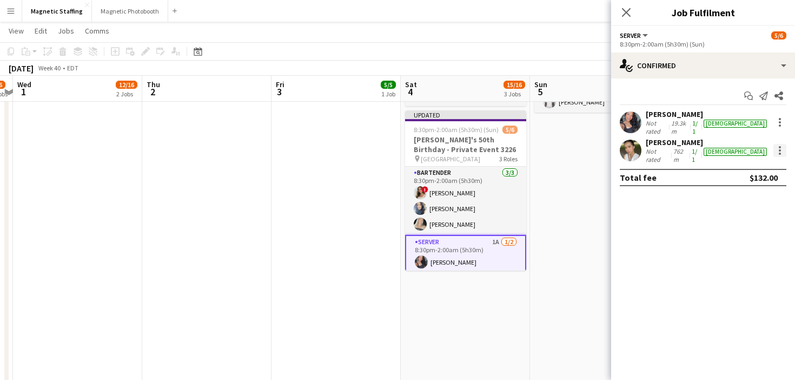
click at [780, 153] on div at bounding box center [780, 154] width 2 height 2
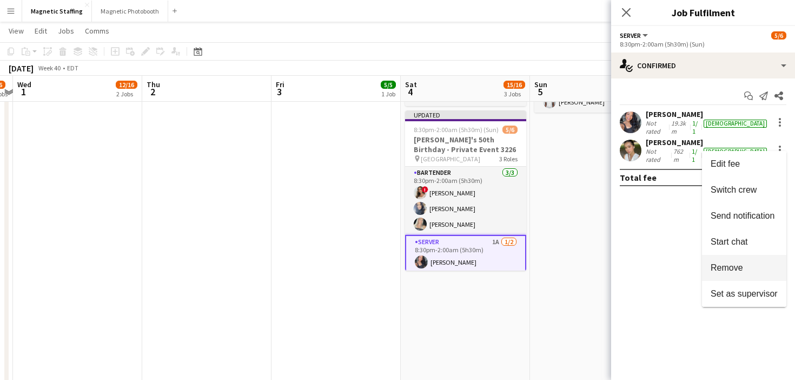
click at [723, 267] on span "Remove" at bounding box center [727, 267] width 32 height 9
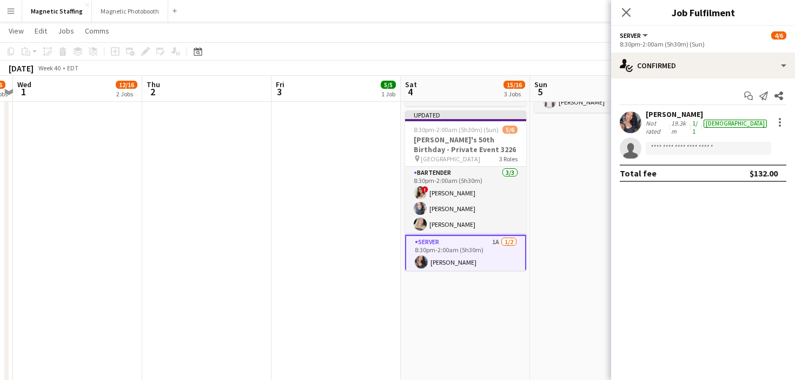
click at [552, 301] on app-date-cell "10:00am-7:30pm (9h30m) 6/6 MAC Activation - The Well 3221 pin The Well Upper Le…" at bounding box center [594, 93] width 129 height 606
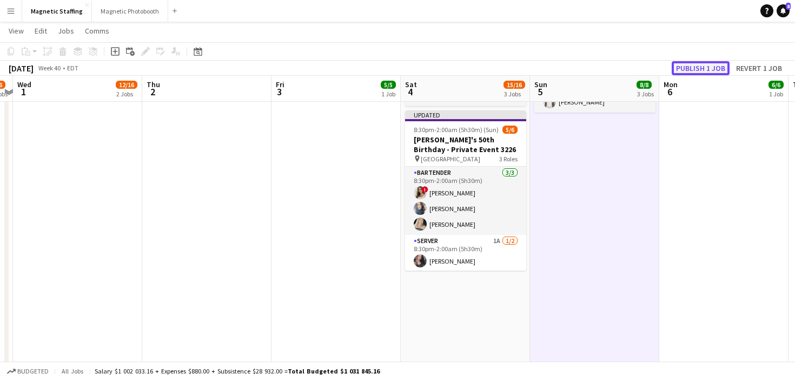
click at [707, 68] on button "Publish 1 job" at bounding box center [701, 68] width 58 height 14
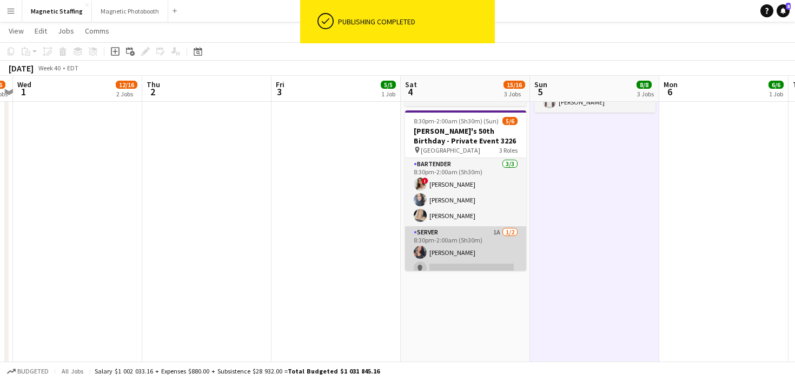
click at [460, 247] on app-card-role "Server 1A 1/2 8:30pm-2:00am (5h30m) Richelle Acdal single-neutral-actions" at bounding box center [465, 252] width 121 height 52
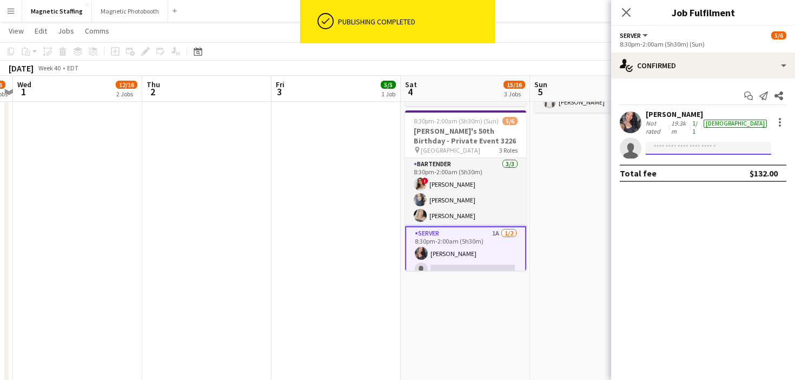
click at [664, 142] on input at bounding box center [709, 148] width 126 height 13
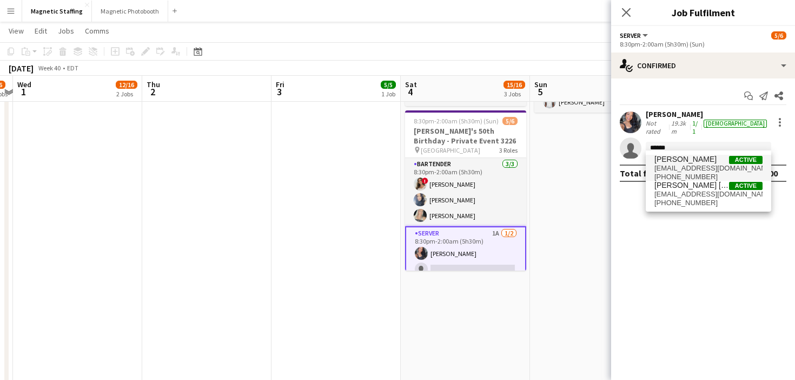
type input "******"
click at [668, 170] on span "gioovanabarreto@icloud.com" at bounding box center [709, 168] width 108 height 9
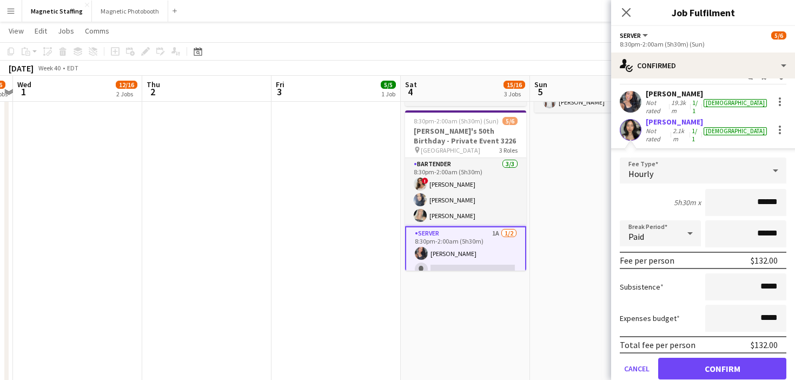
scroll to position [24, 0]
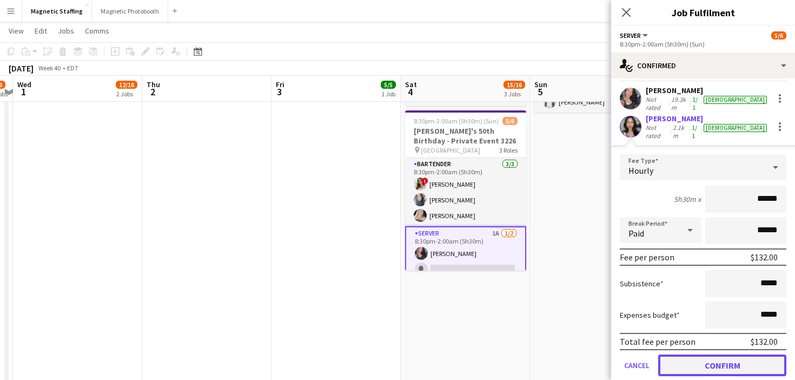
click at [691, 358] on button "Confirm" at bounding box center [722, 365] width 128 height 22
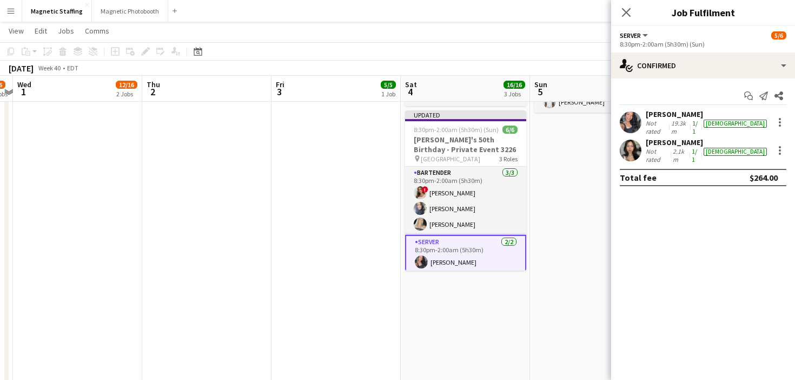
scroll to position [0, 0]
click at [546, 316] on app-date-cell "10:00am-7:30pm (9h30m) 6/6 MAC Activation - The Well 3221 pin The Well Upper Le…" at bounding box center [594, 93] width 129 height 606
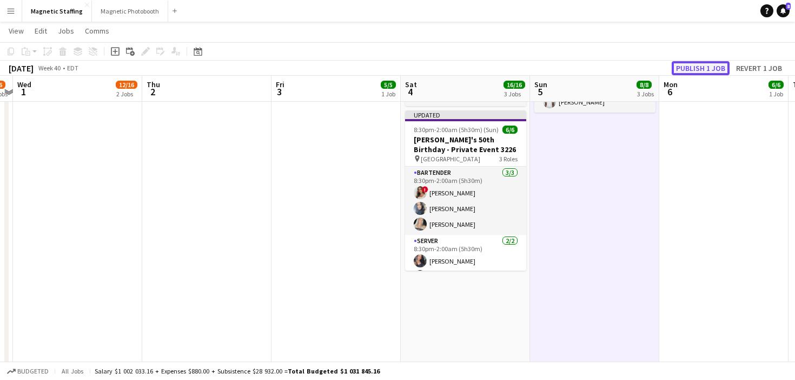
click at [703, 67] on button "Publish 1 job" at bounding box center [701, 68] width 58 height 14
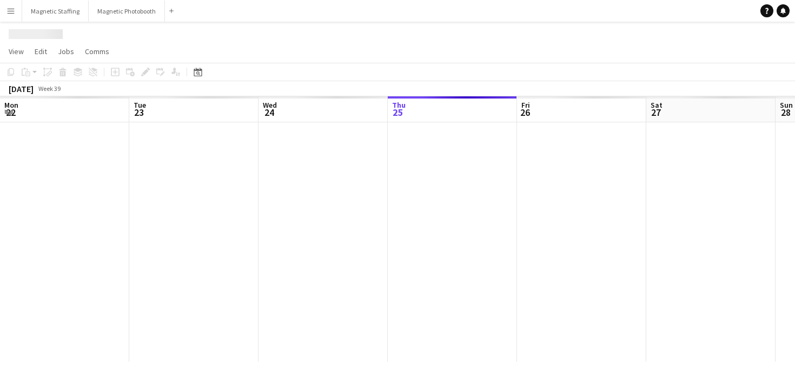
scroll to position [0, 259]
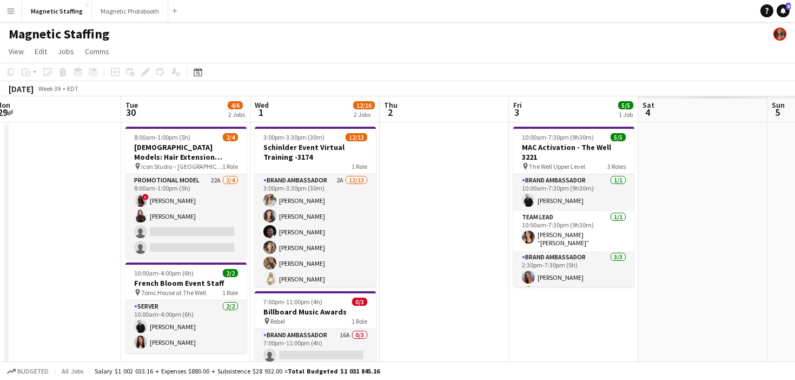
drag, startPoint x: 102, startPoint y: 326, endPoint x: 18, endPoint y: 330, distance: 83.9
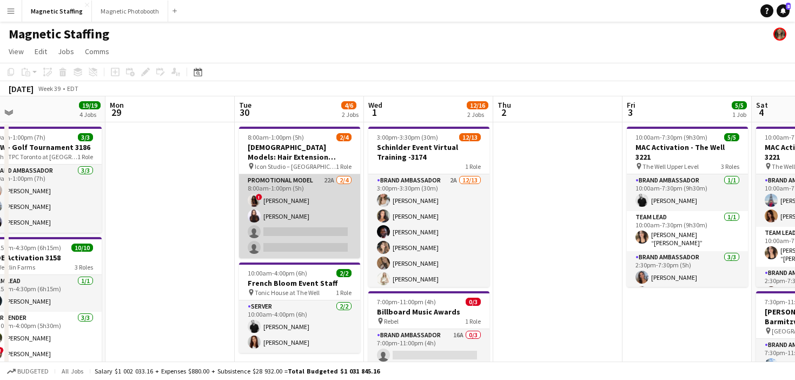
click at [308, 207] on app-card-role "Promotional Model 22A [DATE] 8:00am-1:00pm (5h) ! [PERSON_NAME] [PERSON_NAME] s…" at bounding box center [299, 216] width 121 height 84
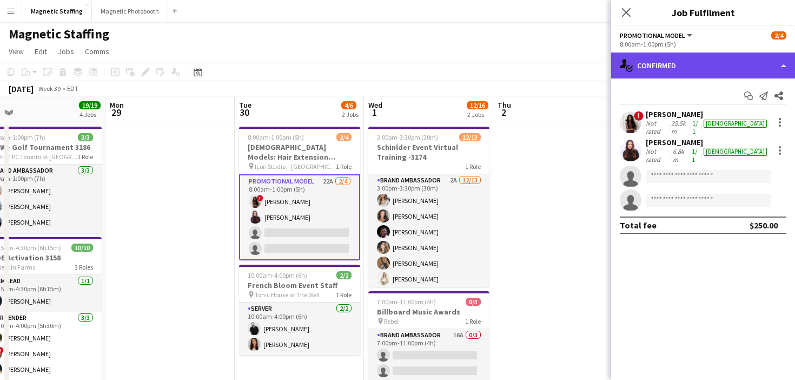
click at [683, 73] on div "single-neutral-actions-check-2 Confirmed" at bounding box center [703, 65] width 184 height 26
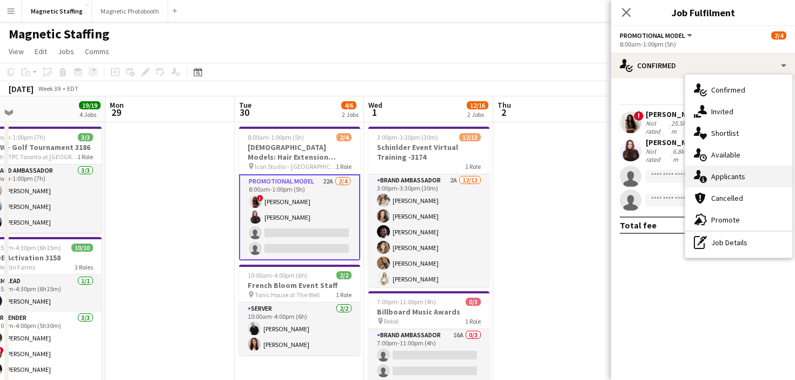
click at [726, 175] on span "Applicants" at bounding box center [729, 177] width 34 height 10
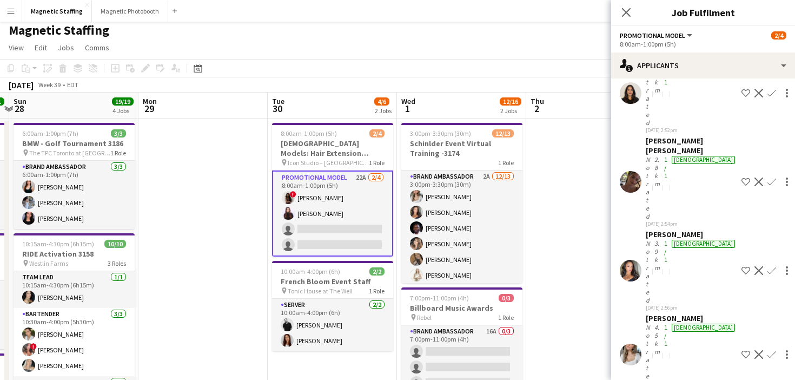
scroll to position [0, 339]
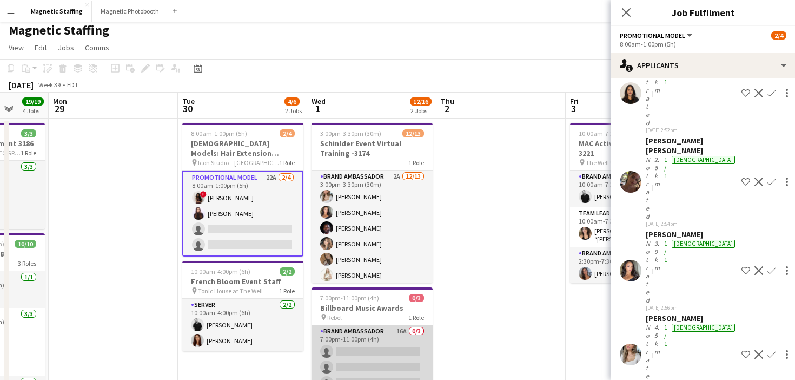
click at [377, 330] on app-card-role "Brand Ambassador 16A 0/3 7:00pm-11:00pm (4h) single-neutral-actions single-neut…" at bounding box center [372, 359] width 121 height 68
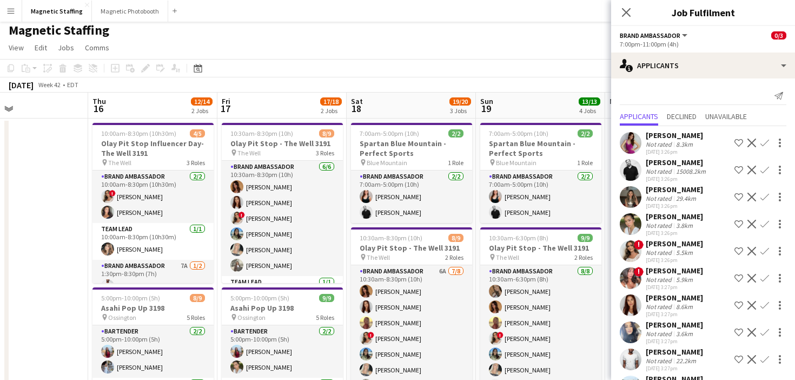
scroll to position [0, 430]
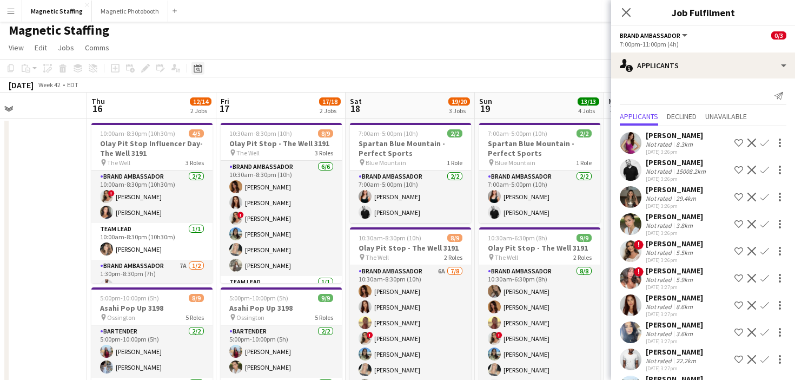
click at [199, 70] on icon at bounding box center [198, 70] width 4 height 4
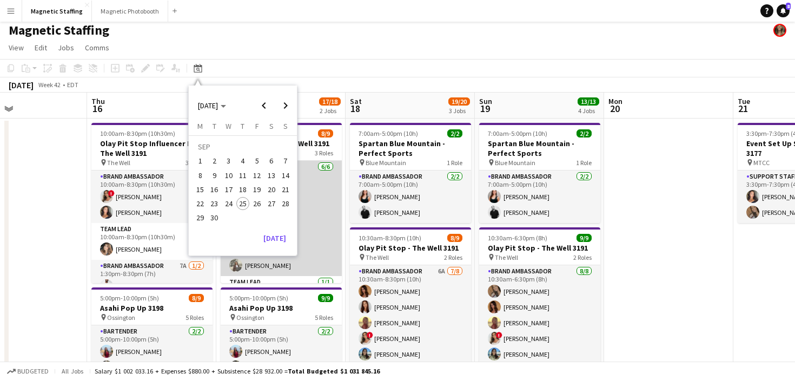
scroll to position [0, 430]
click at [282, 263] on app-card-role "Brand Ambassador [DATE] 10:30am-8:30pm (10h) [PERSON_NAME] [PERSON_NAME] ! [PER…" at bounding box center [281, 218] width 121 height 115
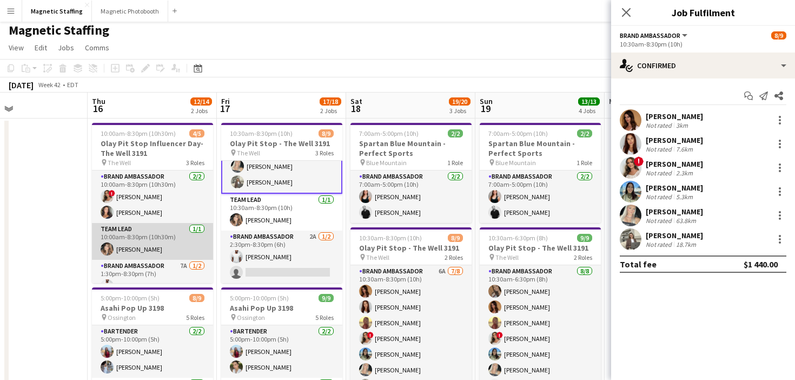
scroll to position [29, 0]
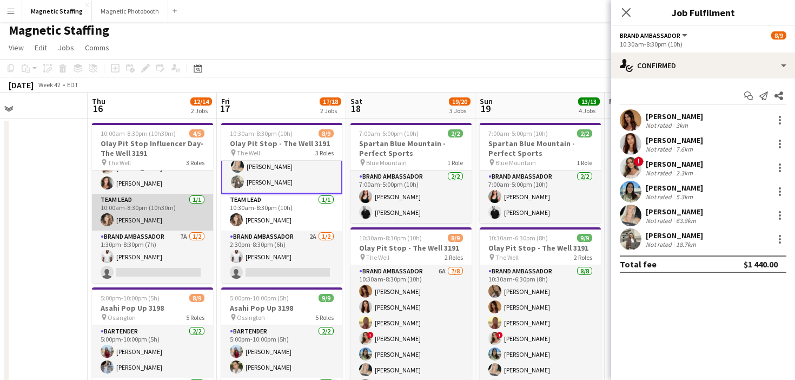
click at [176, 247] on app-card-role "Brand Ambassador 7A [DATE] 1:30pm-8:30pm (7h) [PERSON_NAME] single-neutral-acti…" at bounding box center [152, 256] width 121 height 52
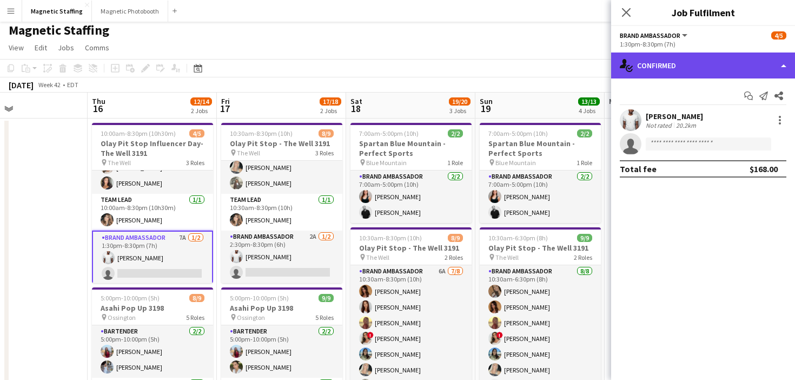
click at [658, 58] on div "single-neutral-actions-check-2 Confirmed" at bounding box center [703, 65] width 184 height 26
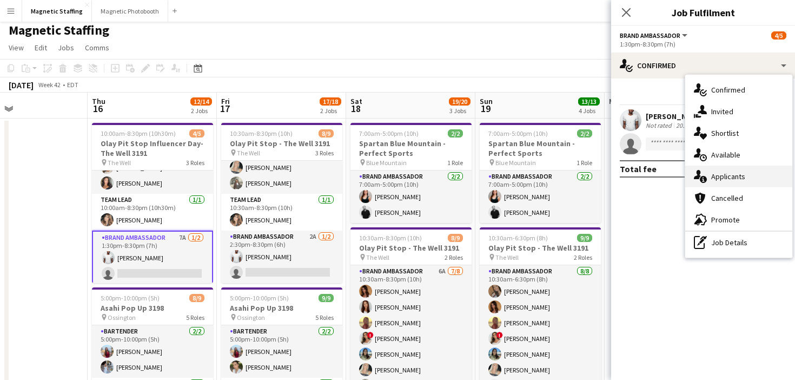
click at [708, 176] on div "single-neutral-actions-information Applicants" at bounding box center [739, 177] width 107 height 22
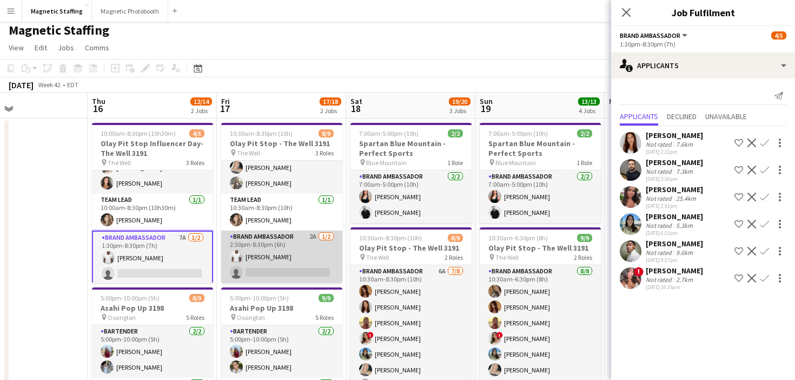
click at [320, 258] on app-card-role "Brand Ambassador 2A [DATE] 2:30pm-8:30pm (6h) [PERSON_NAME] single-neutral-acti…" at bounding box center [281, 256] width 121 height 52
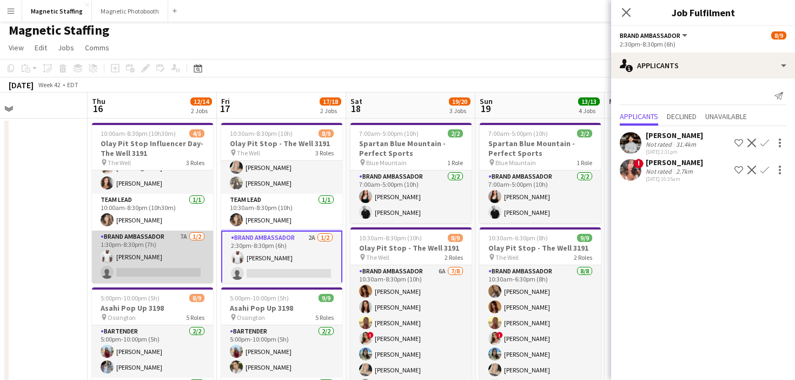
click at [168, 251] on app-card-role "Brand Ambassador 7A [DATE] 1:30pm-8:30pm (7h) [PERSON_NAME] single-neutral-acti…" at bounding box center [152, 256] width 121 height 52
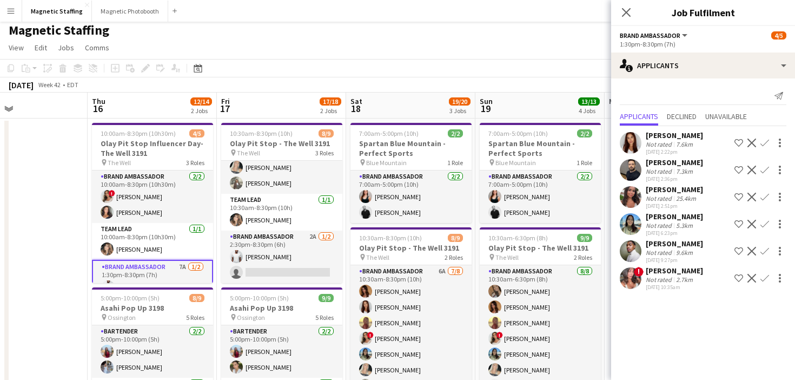
scroll to position [1, 0]
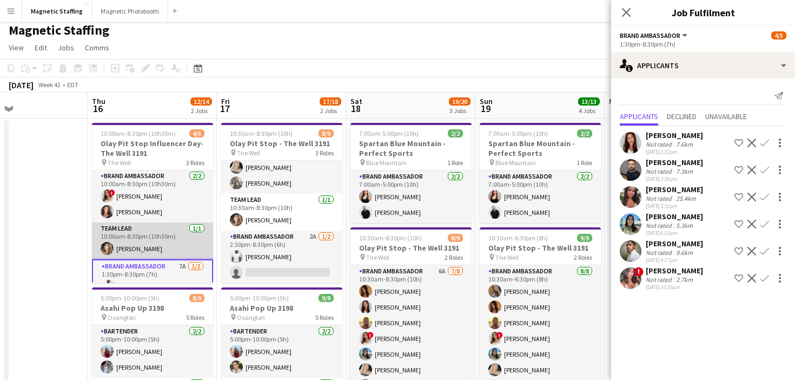
click at [132, 235] on app-card-role "Team Lead [DATE] 10:00am-8:30pm (10h30m) [PERSON_NAME]" at bounding box center [152, 240] width 121 height 37
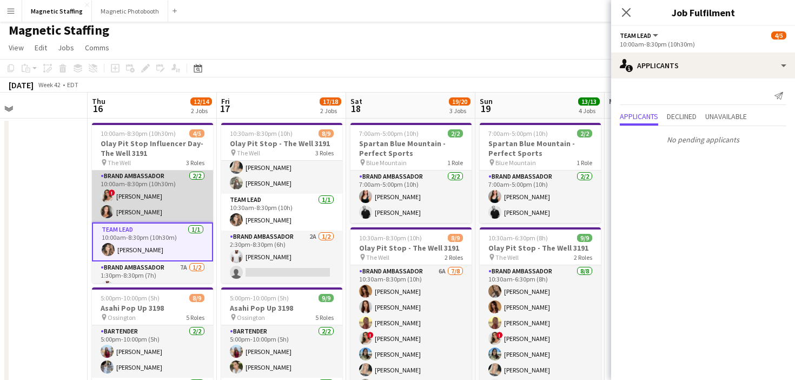
click at [154, 202] on app-card-role "Brand Ambassador [DATE] 10:00am-8:30pm (10h30m) ! [PERSON_NAME] [PERSON_NAME]" at bounding box center [152, 196] width 121 height 52
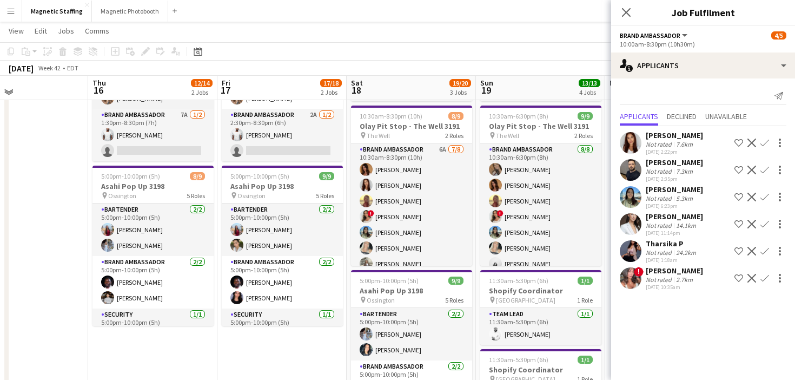
scroll to position [125, 0]
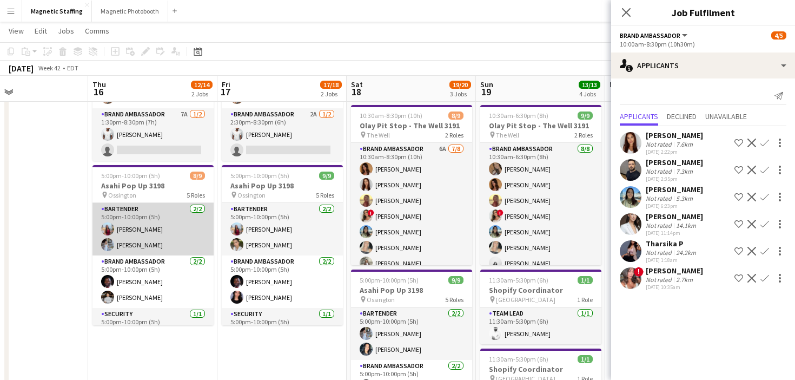
click at [146, 223] on app-card-role "Bartender [DATE] 5:00pm-10:00pm (5h) [PERSON_NAME] [PERSON_NAME]" at bounding box center [153, 229] width 121 height 52
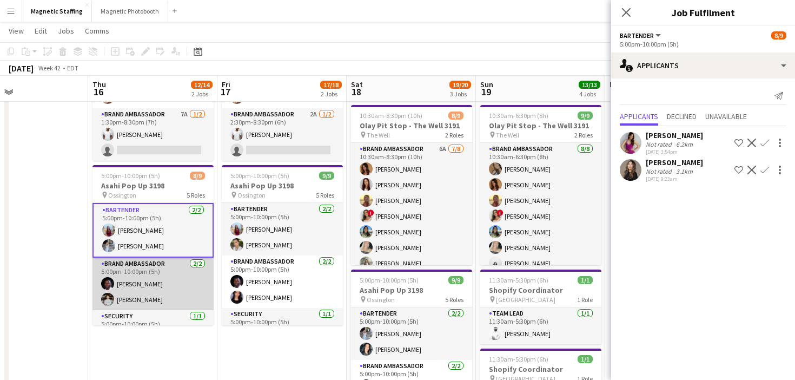
click at [142, 291] on app-card-role "Brand Ambassador [DATE] 5:00pm-10:00pm (5h) [PERSON_NAME] [PERSON_NAME]" at bounding box center [153, 284] width 121 height 52
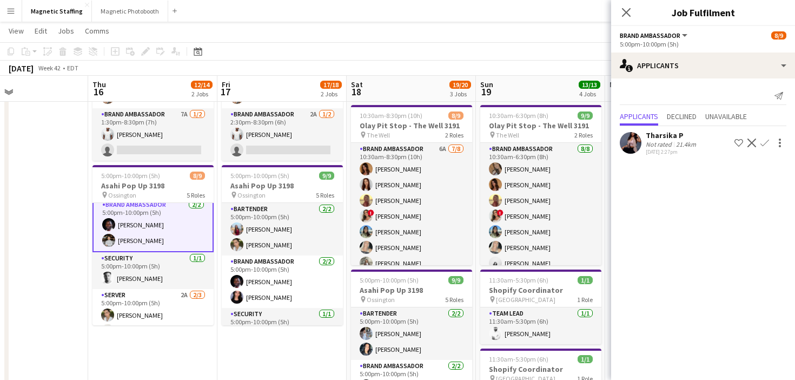
click at [142, 291] on app-card-role "Server 2A [DATE] 5:00pm-10:00pm (5h) [PERSON_NAME] [PERSON_NAME] single-neutral…" at bounding box center [153, 323] width 121 height 68
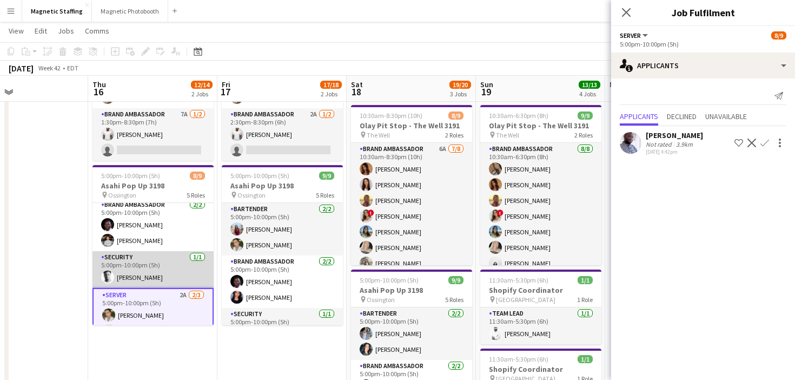
click at [149, 276] on app-card-role "Security [DATE] 5:00pm-10:00pm (5h) [PERSON_NAME]" at bounding box center [153, 269] width 121 height 37
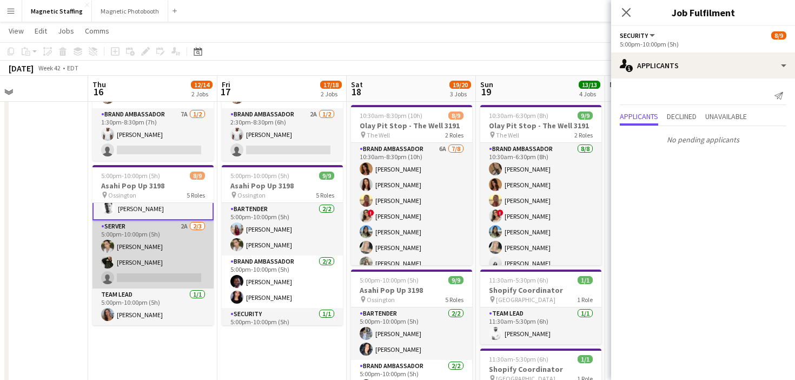
click at [148, 280] on app-card-role "Server 2A [DATE] 5:00pm-10:00pm (5h) [PERSON_NAME] [PERSON_NAME] single-neutral…" at bounding box center [153, 254] width 121 height 68
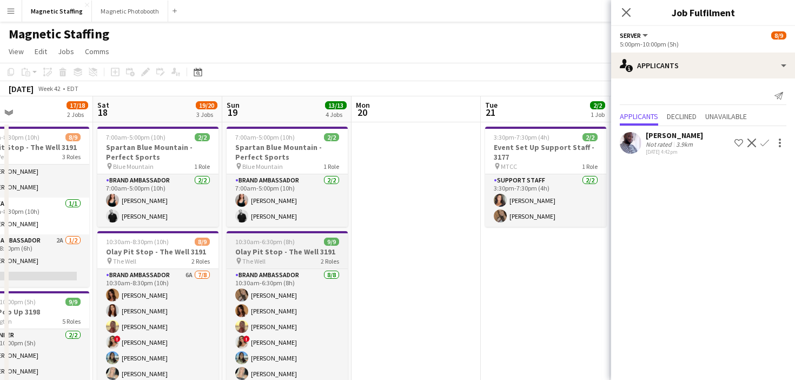
scroll to position [0, 464]
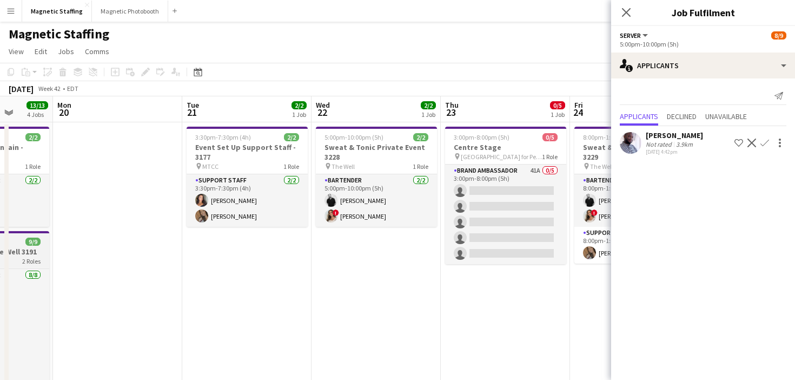
click at [491, 250] on app-card-role "Brand Ambassador 41A 0/5 3:00pm-8:00pm (5h) single-neutral-actions single-neutr…" at bounding box center [505, 214] width 121 height 100
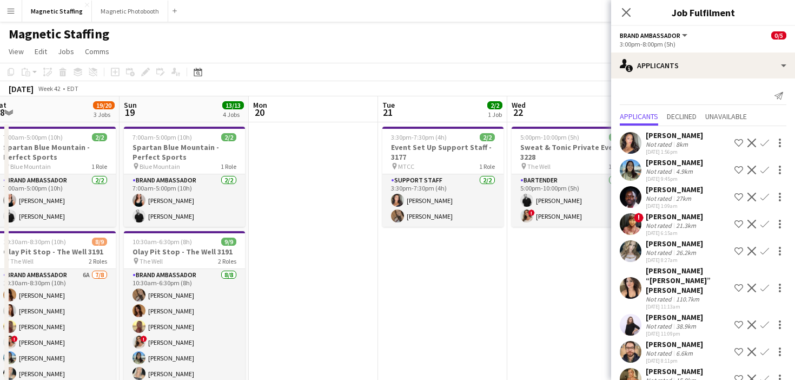
drag, startPoint x: 578, startPoint y: 261, endPoint x: 621, endPoint y: 261, distance: 42.7
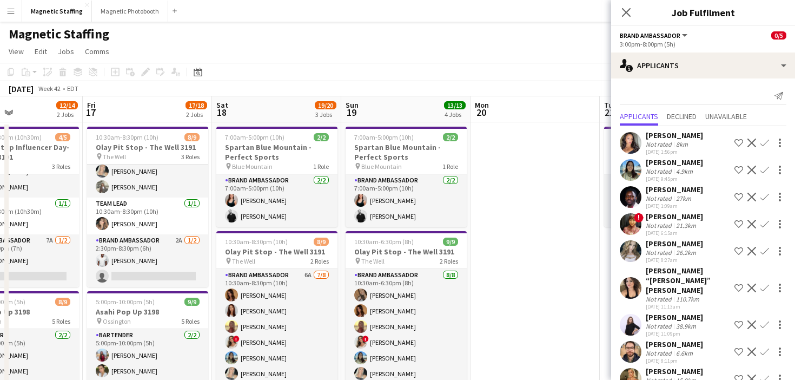
drag, startPoint x: 559, startPoint y: 259, endPoint x: 641, endPoint y: 258, distance: 81.2
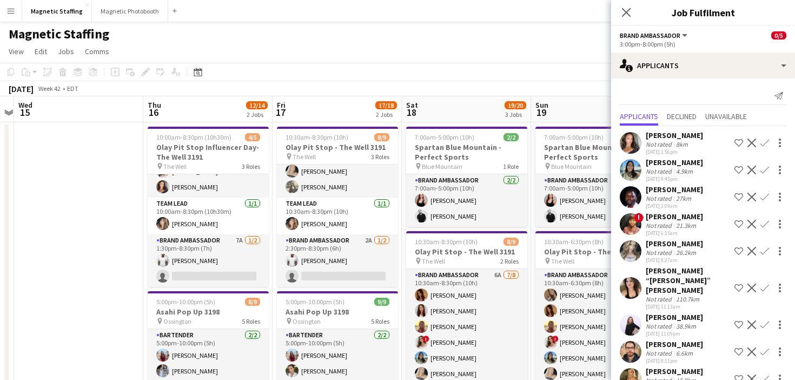
scroll to position [0, 245]
drag, startPoint x: 293, startPoint y: 258, endPoint x: 520, endPoint y: 250, distance: 227.4
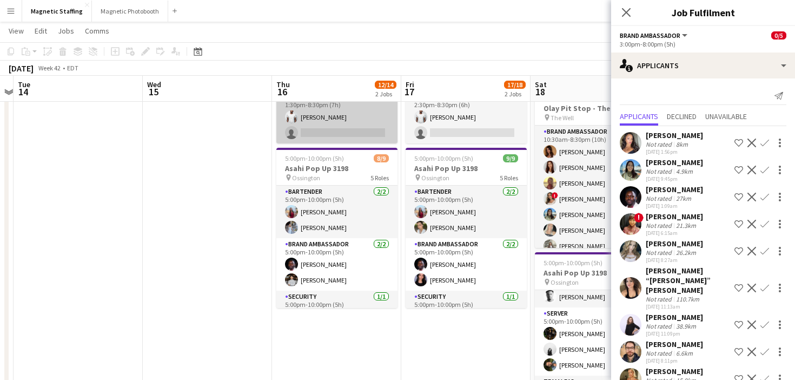
scroll to position [104, 0]
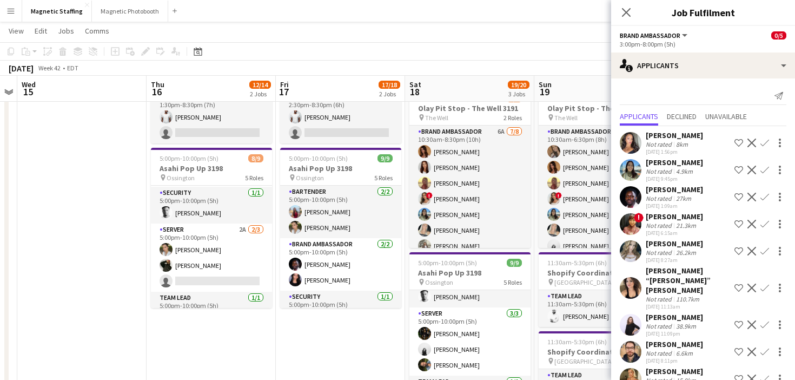
drag, startPoint x: 321, startPoint y: 286, endPoint x: 196, endPoint y: 287, distance: 125.5
click at [195, 287] on app-calendar-viewport "Sun 12 Mon 13 Tue 14 Wed 15 Thu 16 12/14 2 Jobs Fri 17 17/18 2 Jobs Sat 18 19/2…" at bounding box center [397, 267] width 795 height 735
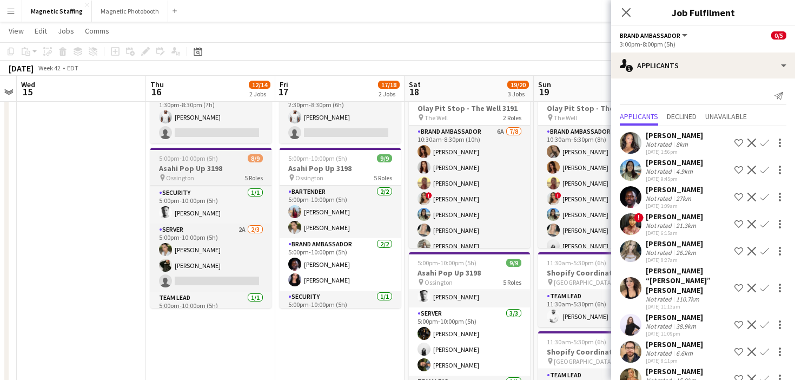
click at [168, 172] on h3 "Asahi Pop Up 3198" at bounding box center [210, 168] width 121 height 10
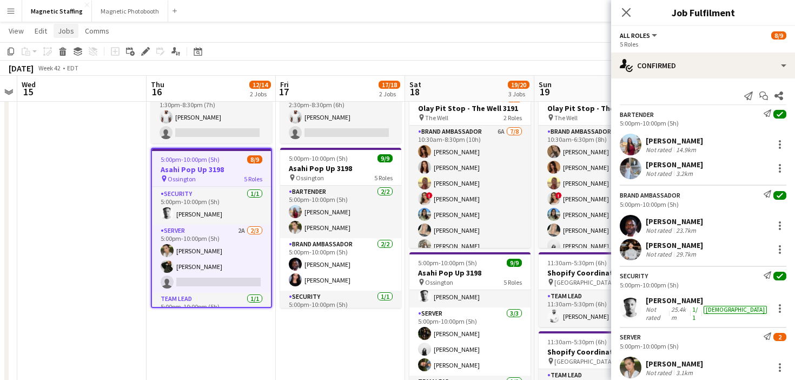
click at [61, 33] on span "Jobs" at bounding box center [66, 31] width 16 height 10
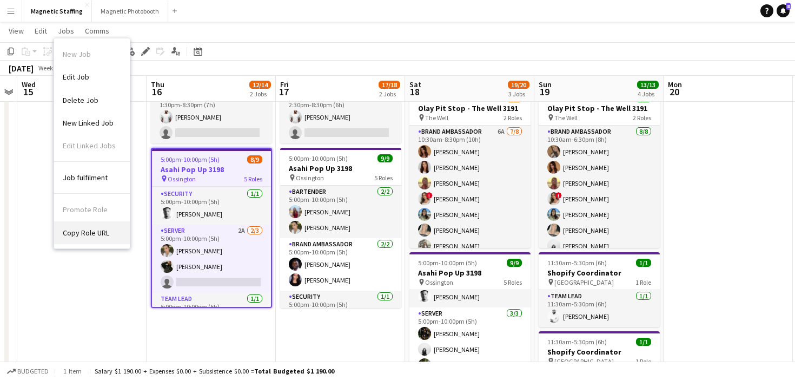
click at [90, 238] on link "Copy Role URL" at bounding box center [92, 232] width 76 height 23
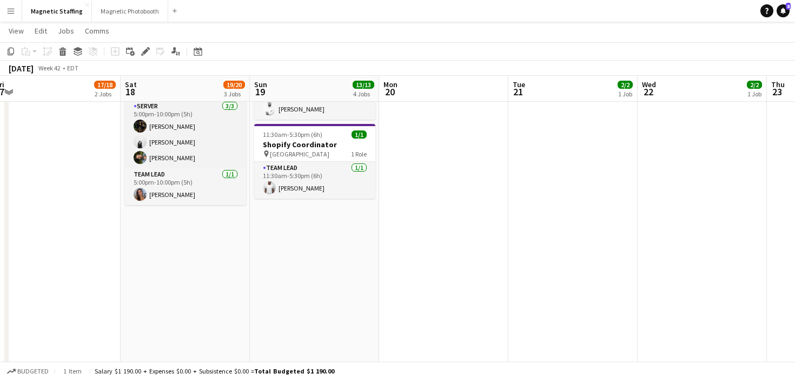
scroll to position [0, 0]
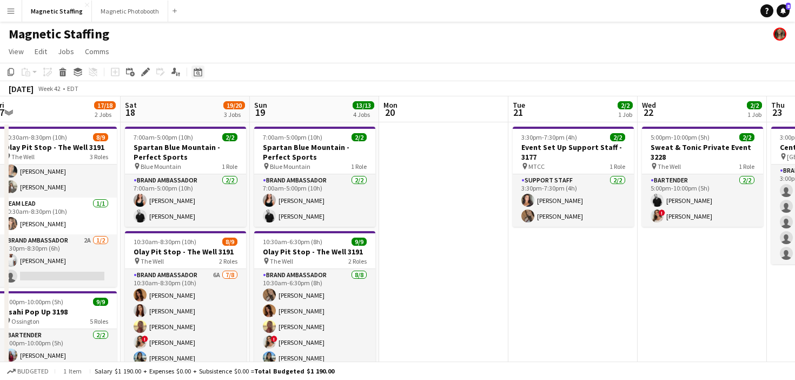
click at [199, 68] on icon "Date picker" at bounding box center [198, 72] width 9 height 9
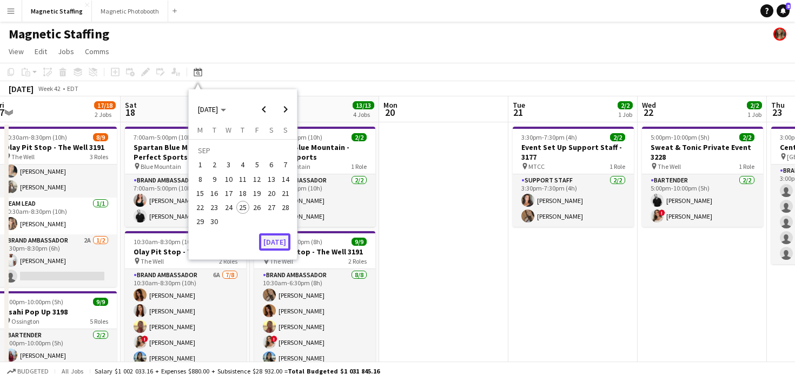
click at [282, 244] on button "[DATE]" at bounding box center [274, 241] width 31 height 17
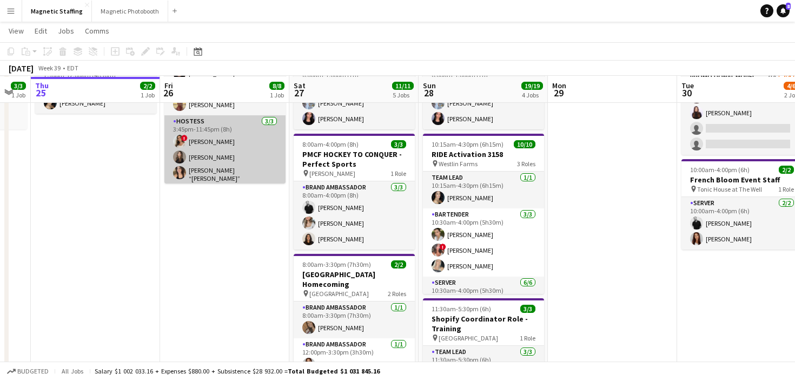
scroll to position [104, 0]
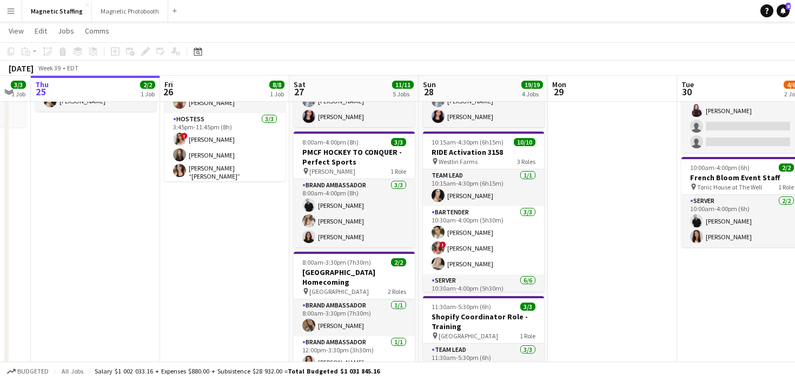
click at [233, 212] on app-date-cell "3:45pm-11:45pm (8h) 8/8 Women Empowerment Awards 3045 pin Toronto 2 Roles Brand…" at bounding box center [224, 320] width 129 height 606
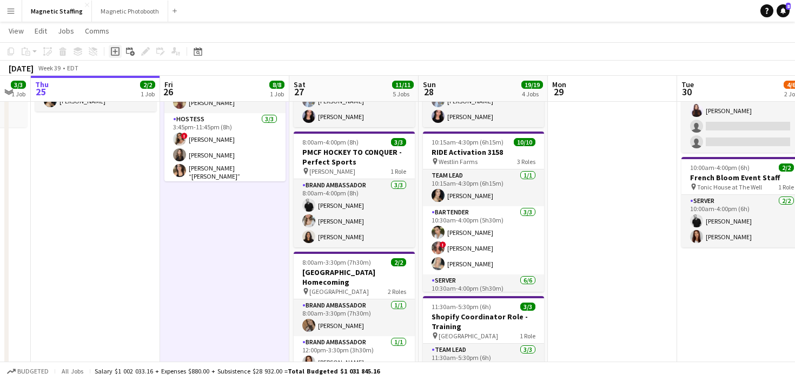
click at [116, 50] on icon "Add job" at bounding box center [115, 51] width 9 height 9
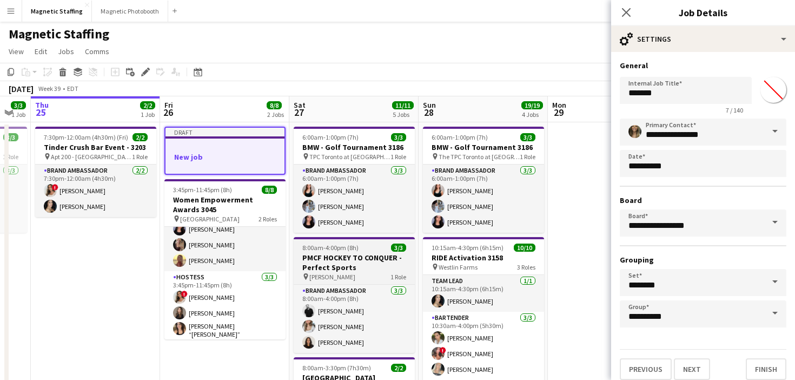
scroll to position [1, 0]
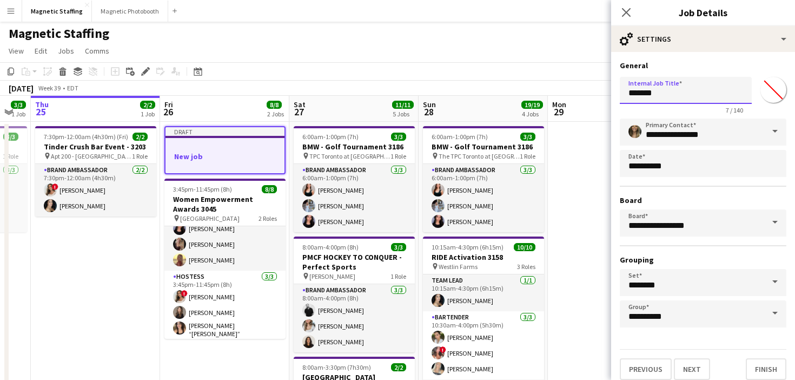
drag, startPoint x: 649, startPoint y: 96, endPoint x: 603, endPoint y: 91, distance: 45.7
type input "**********"
click at [694, 367] on button "Next" at bounding box center [692, 369] width 36 height 22
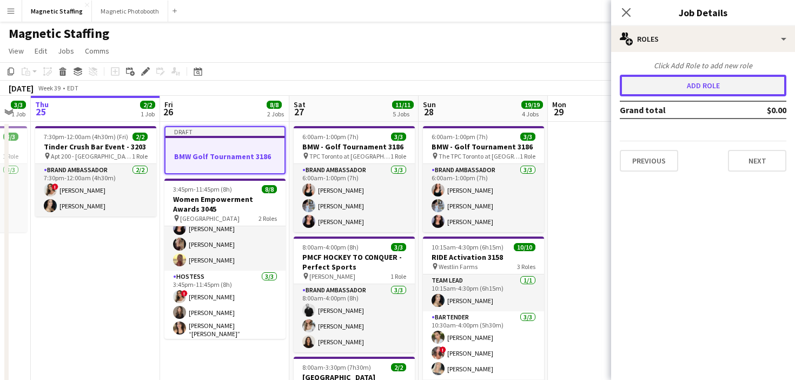
click at [687, 90] on button "Add role" at bounding box center [703, 86] width 167 height 22
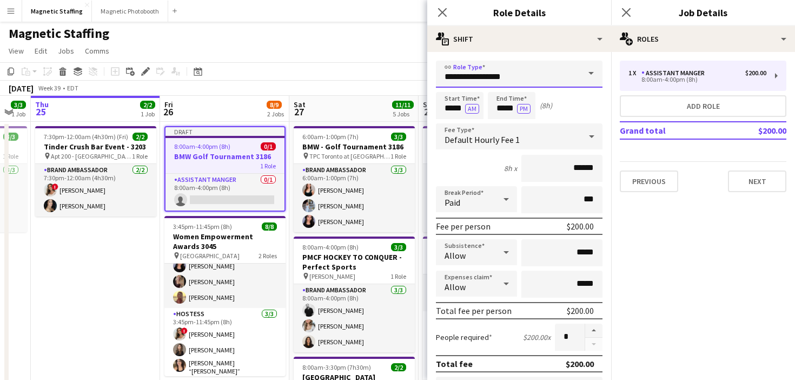
drag, startPoint x: 521, startPoint y: 80, endPoint x: 296, endPoint y: 56, distance: 225.8
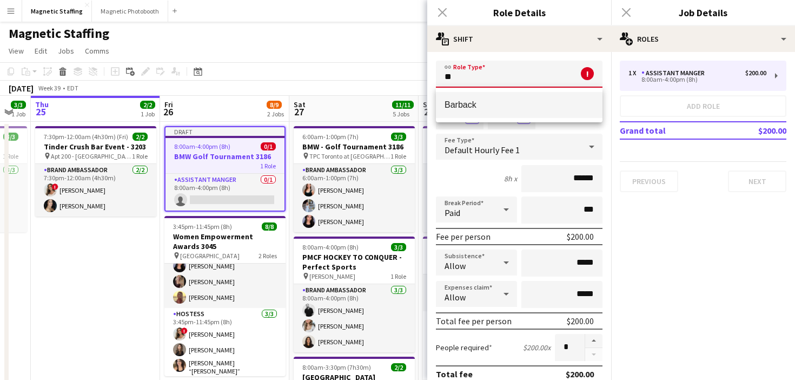
type input "*"
click at [523, 107] on span "Brand Ambassador" at bounding box center [519, 105] width 149 height 10
type input "**********"
type input "******"
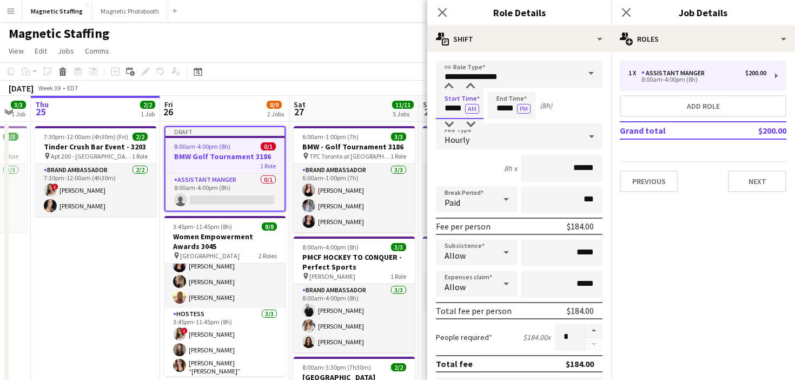
drag, startPoint x: 458, startPoint y: 109, endPoint x: 379, endPoint y: 103, distance: 79.2
type input "*****"
drag, startPoint x: 515, startPoint y: 107, endPoint x: 416, endPoint y: 107, distance: 99.6
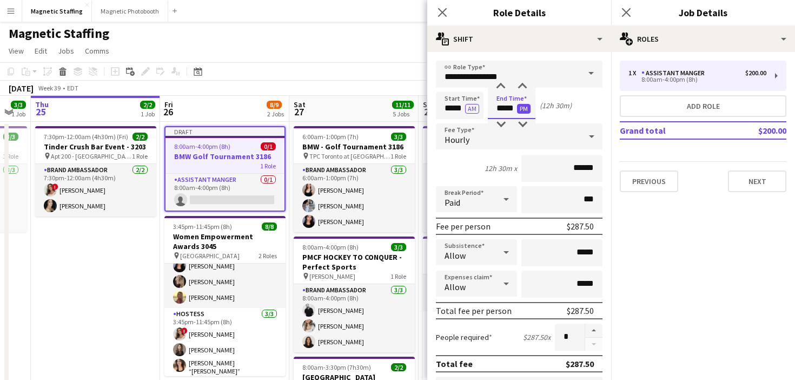
type input "*****"
click at [523, 109] on button "PM" at bounding box center [524, 109] width 14 height 10
click at [582, 170] on input "******" at bounding box center [562, 168] width 81 height 27
type input "*****"
click at [597, 332] on button "button" at bounding box center [593, 331] width 17 height 14
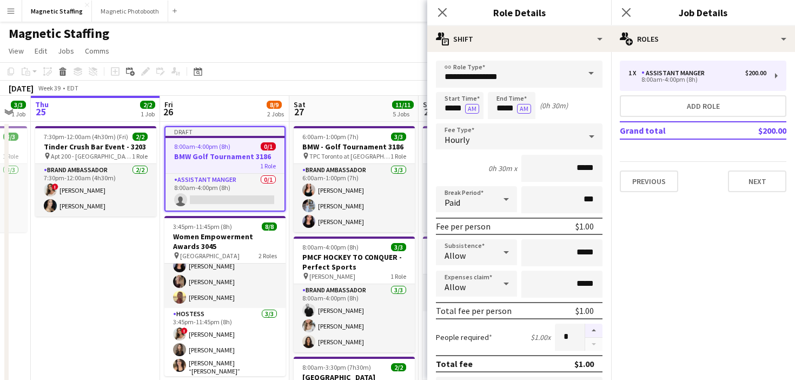
click at [597, 332] on button "button" at bounding box center [593, 331] width 17 height 14
type input "*"
click at [582, 167] on input "*****" at bounding box center [562, 168] width 81 height 27
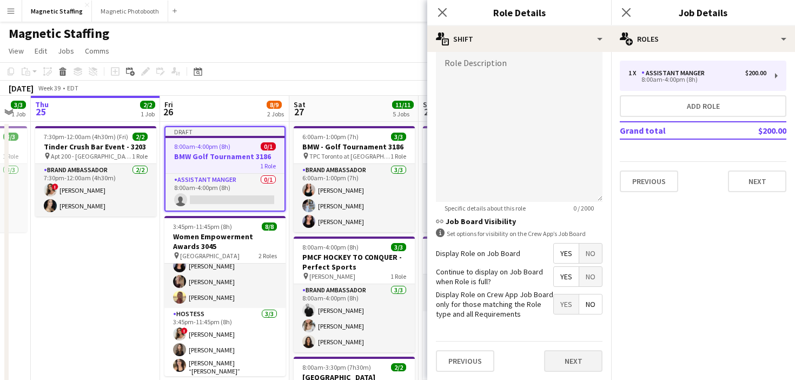
type input "******"
click at [564, 361] on button "Next" at bounding box center [573, 361] width 58 height 22
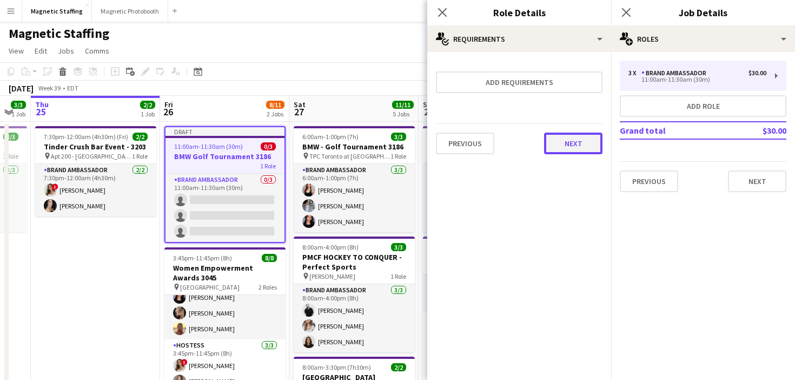
click at [576, 139] on button "Next" at bounding box center [573, 144] width 58 height 22
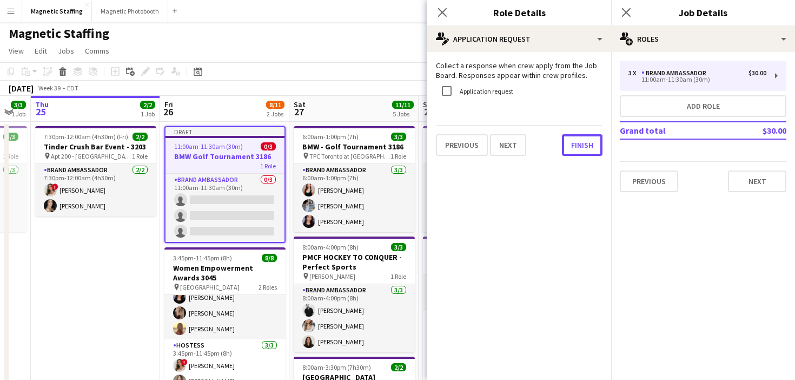
click at [576, 139] on button "Finish" at bounding box center [582, 145] width 41 height 22
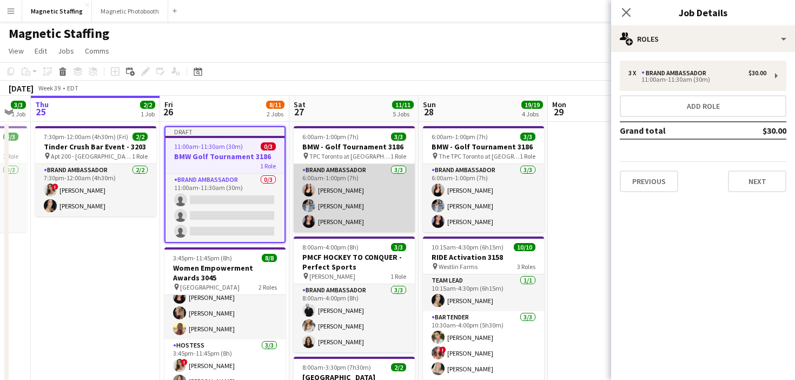
click at [379, 212] on app-card-role "Brand Ambassador [DATE] 6:00am-1:00pm (7h) [PERSON_NAME] [PERSON_NAME] [PERSON_…" at bounding box center [354, 198] width 121 height 68
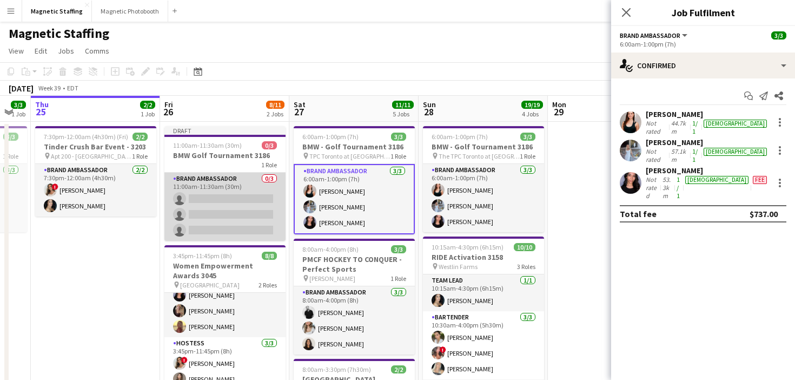
click at [235, 222] on app-card-role "Brand Ambassador 0/3 11:00am-11:30am (30m) single-neutral-actions single-neutra…" at bounding box center [224, 207] width 121 height 68
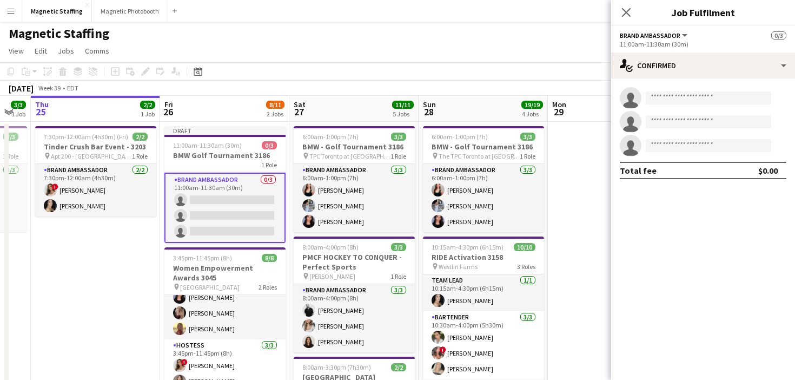
click at [235, 222] on app-card-role "Brand Ambassador 0/3 11:00am-11:30am (30m) single-neutral-actions single-neutra…" at bounding box center [224, 208] width 121 height 70
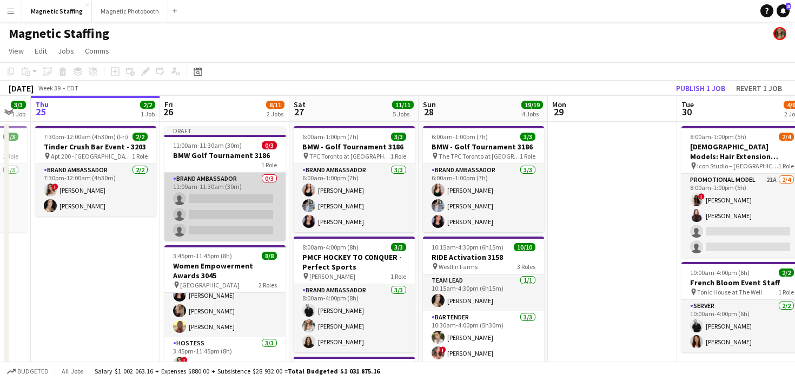
click at [235, 222] on app-card-role "Brand Ambassador 0/3 11:00am-11:30am (30m) single-neutral-actions single-neutra…" at bounding box center [224, 207] width 121 height 68
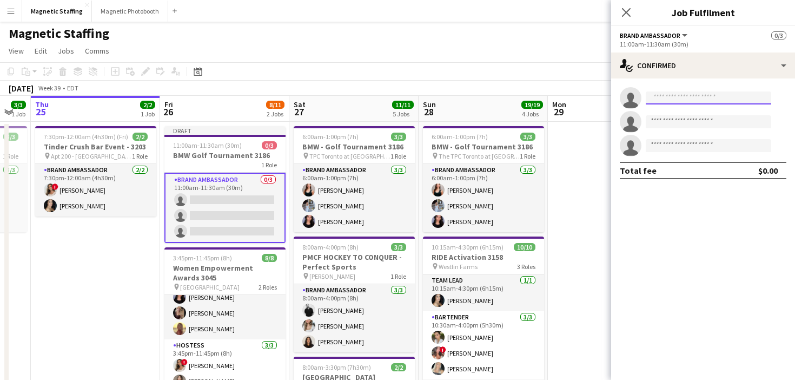
click at [691, 98] on input at bounding box center [709, 97] width 126 height 13
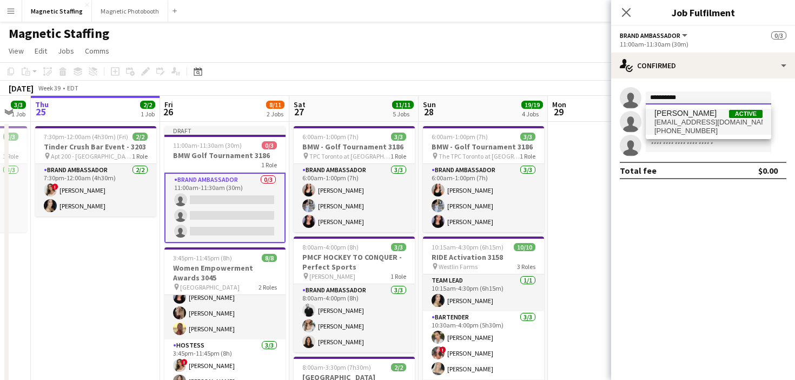
type input "**********"
click at [691, 123] on span "[EMAIL_ADDRESS][DOMAIN_NAME]" at bounding box center [709, 122] width 108 height 9
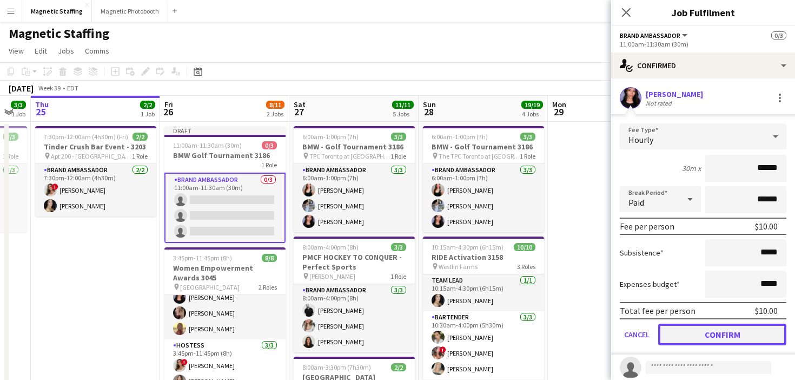
click at [699, 340] on button "Confirm" at bounding box center [722, 335] width 128 height 22
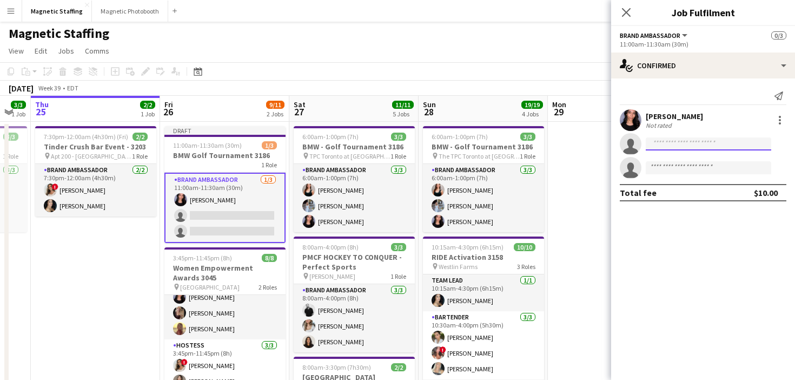
click at [668, 143] on input at bounding box center [709, 143] width 126 height 13
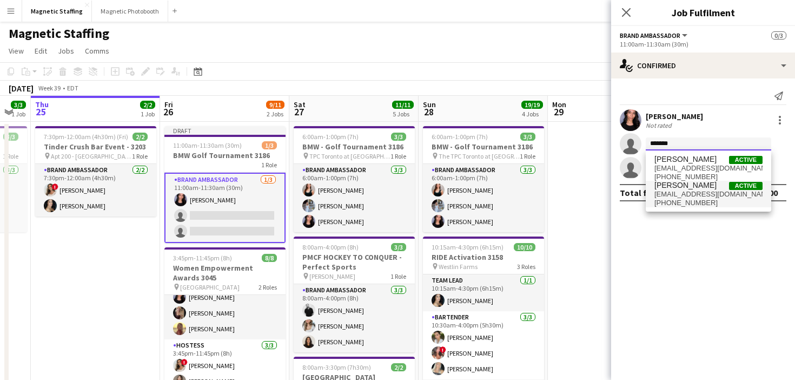
type input "*******"
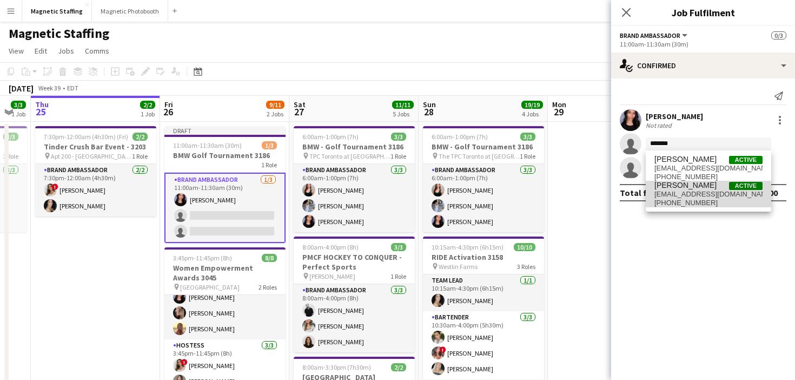
click at [666, 200] on span "[PHONE_NUMBER]" at bounding box center [709, 203] width 108 height 9
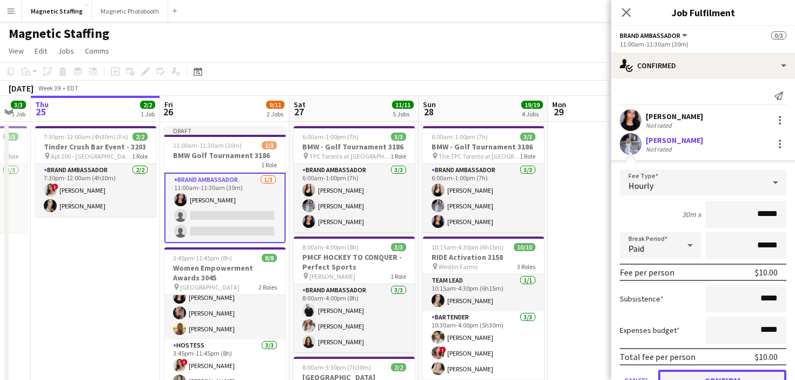
click at [678, 372] on button "Confirm" at bounding box center [722, 381] width 128 height 22
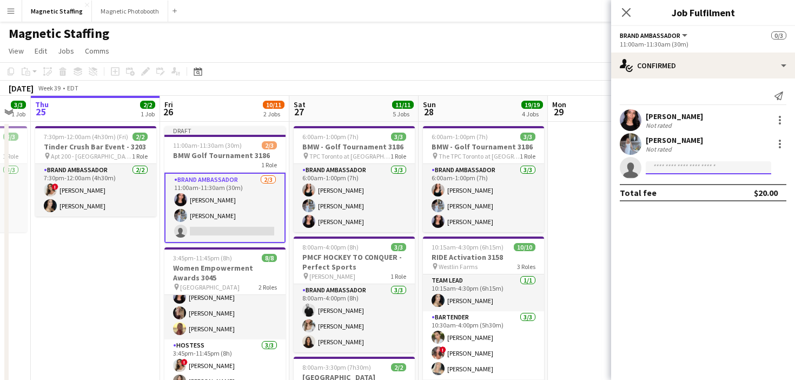
click at [689, 171] on input at bounding box center [709, 167] width 126 height 13
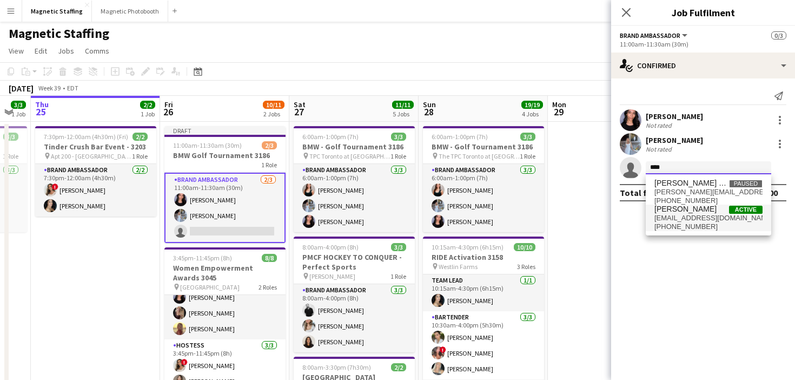
type input "***"
click at [690, 228] on span "[PHONE_NUMBER]" at bounding box center [709, 226] width 108 height 9
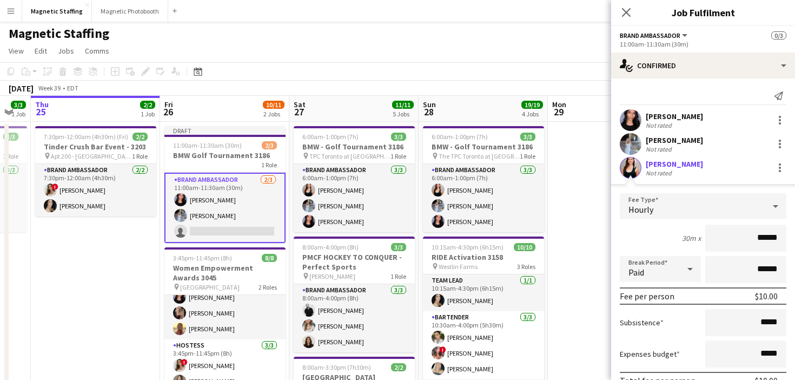
scroll to position [76, 0]
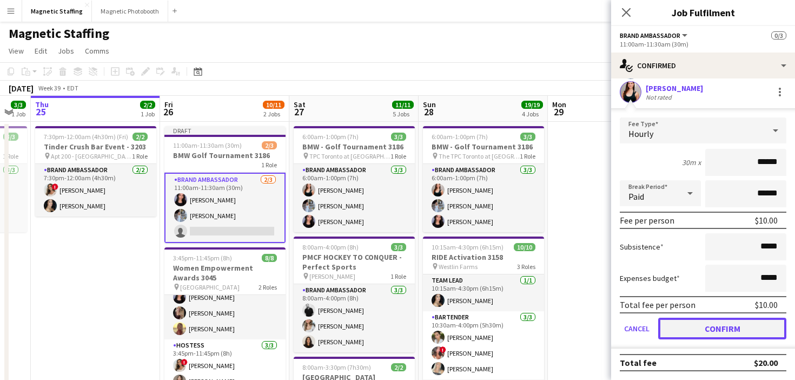
click at [684, 326] on button "Confirm" at bounding box center [722, 329] width 128 height 22
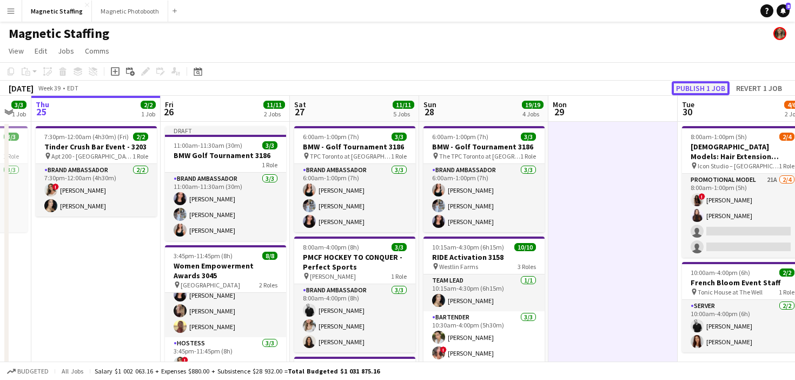
click at [693, 89] on button "Publish 1 job" at bounding box center [701, 88] width 58 height 14
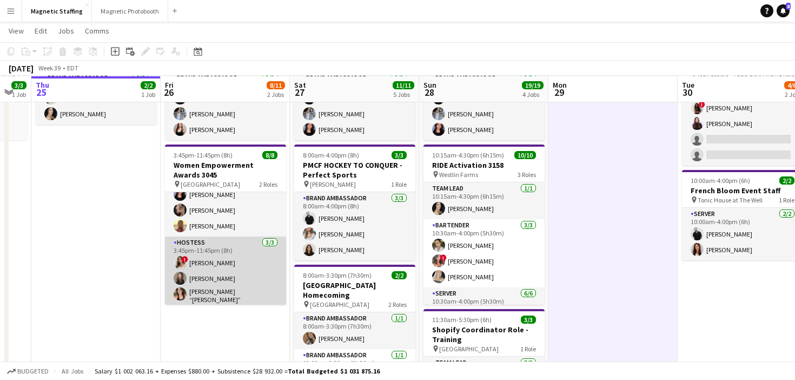
scroll to position [0, 0]
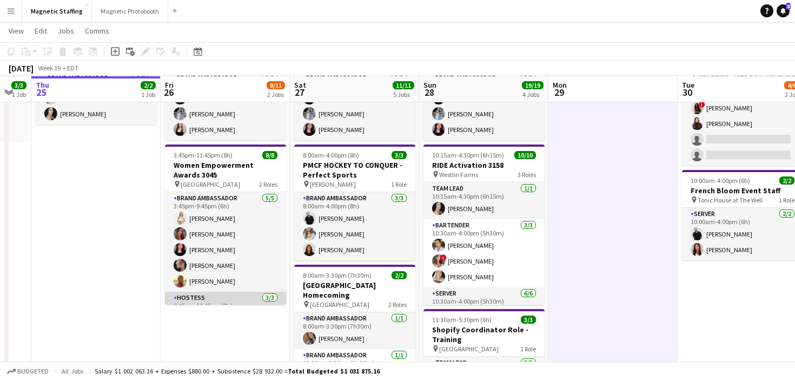
click at [233, 288] on app-card-role "Brand Ambassador [DATE] 3:45pm-9:45pm (6h) [PERSON_NAME] [PERSON_NAME] [PERSON_…" at bounding box center [225, 242] width 121 height 100
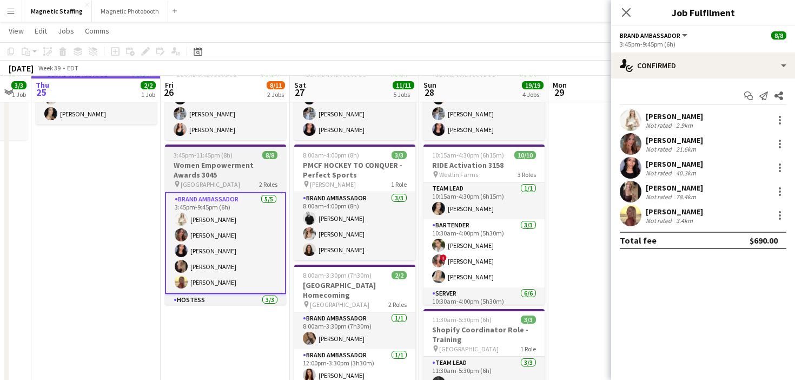
click at [226, 165] on h3 "Women Empowerment Awards 3045" at bounding box center [225, 169] width 121 height 19
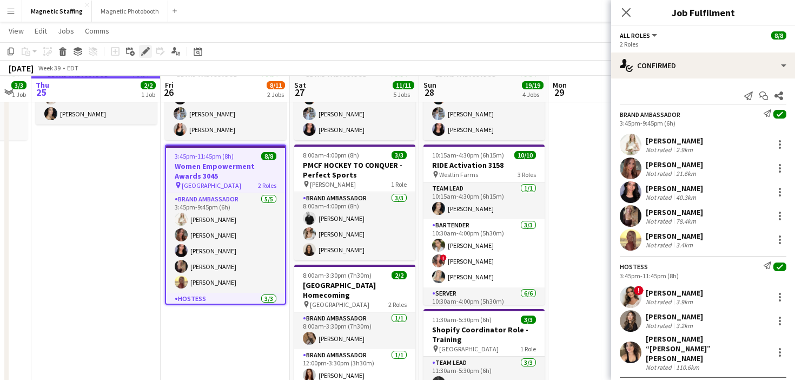
click at [145, 50] on icon at bounding box center [145, 52] width 6 height 6
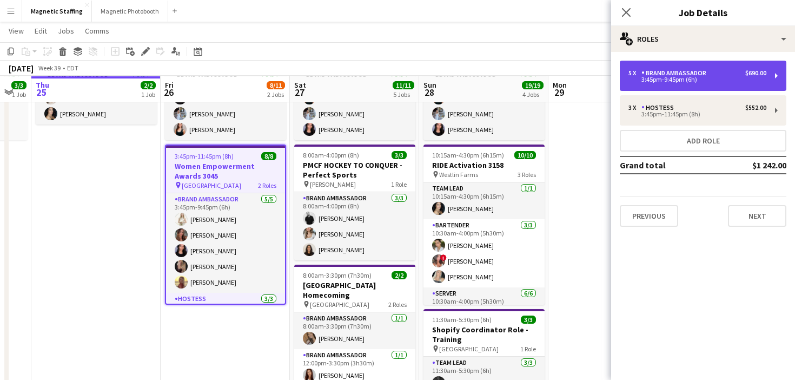
click at [659, 81] on div "3:45pm-9:45pm (6h)" at bounding box center [698, 79] width 138 height 5
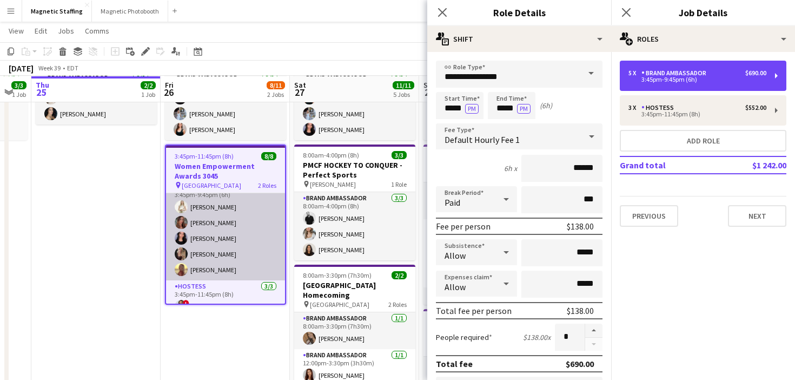
scroll to position [57, 0]
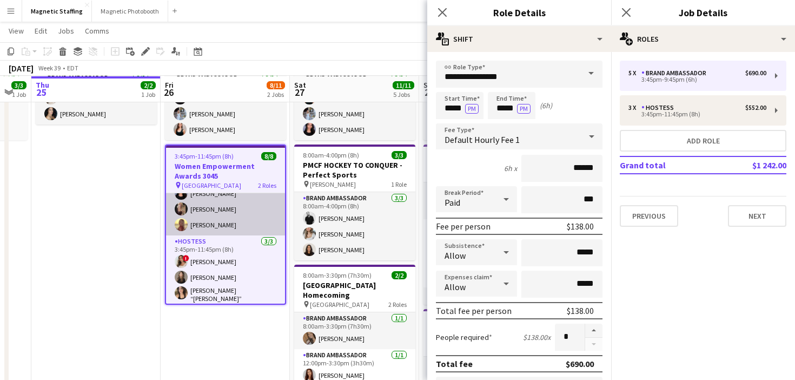
click at [222, 261] on app-card-role "Hostess [DATE] 3:45pm-11:45pm (8h) ! [PERSON_NAME] [PERSON_NAME] [PERSON_NAME] …" at bounding box center [225, 270] width 119 height 71
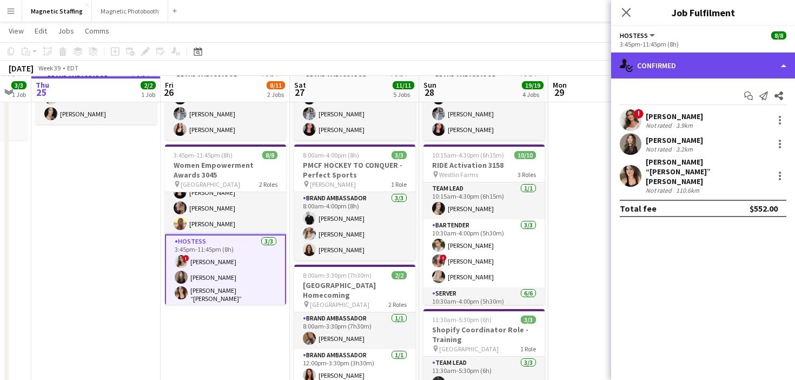
click at [635, 69] on div "single-neutral-actions-check-2 Confirmed" at bounding box center [703, 65] width 184 height 26
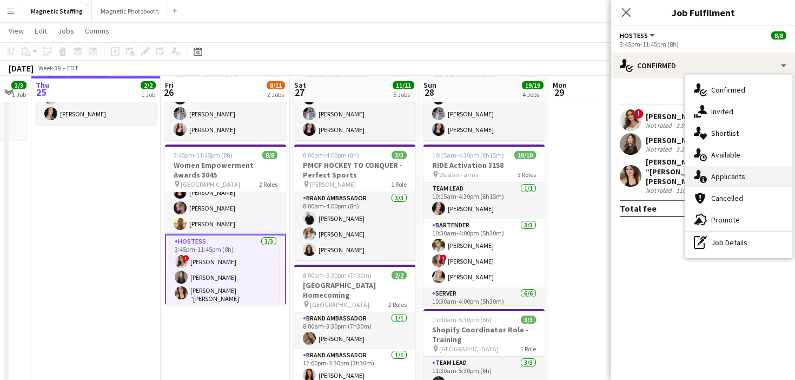
click at [697, 178] on icon at bounding box center [697, 174] width 7 height 9
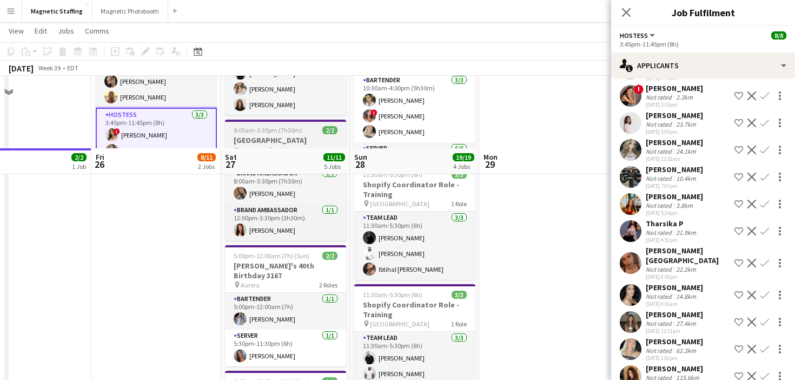
scroll to position [309, 0]
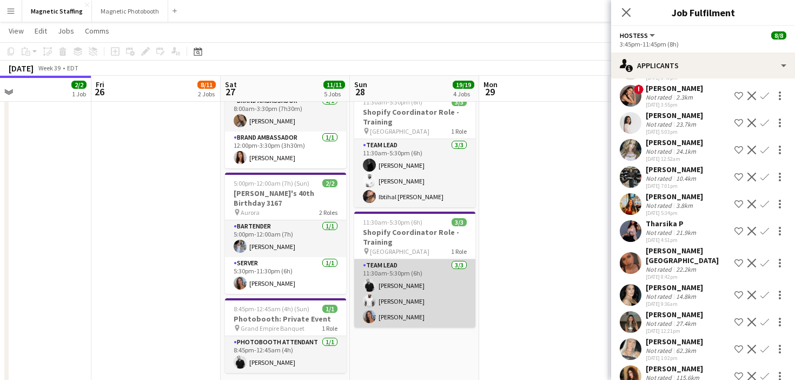
click at [407, 311] on app-card-role "Team Lead [DATE] 11:30am-5:30pm (6h) [PERSON_NAME] [PERSON_NAME] [PERSON_NAME]" at bounding box center [414, 293] width 121 height 68
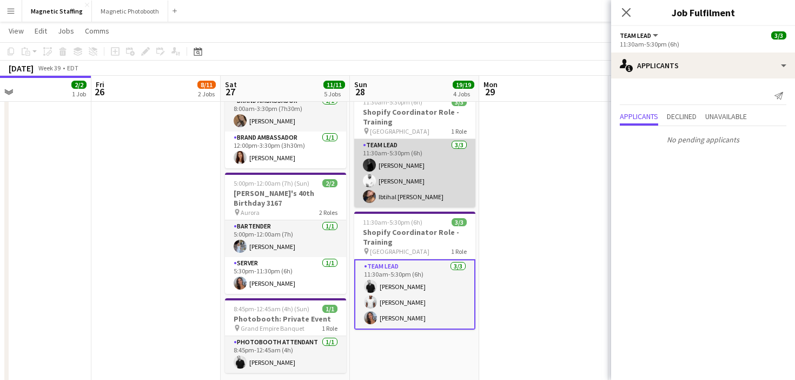
click at [444, 183] on app-card-role "Team Lead [DATE] 11:30am-5:30pm (6h) [PERSON_NAME] Zerhboub [PERSON_NAME] Ouzit…" at bounding box center [414, 173] width 121 height 68
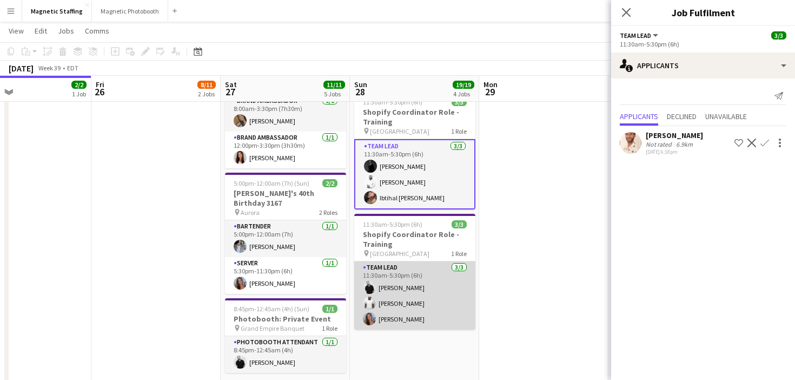
click at [406, 293] on app-card-role "Team Lead [DATE] 11:30am-5:30pm (6h) [PERSON_NAME] [PERSON_NAME] [PERSON_NAME]" at bounding box center [414, 295] width 121 height 68
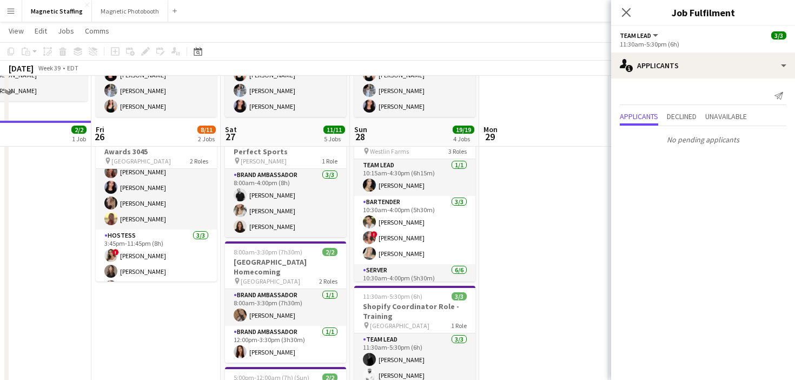
scroll to position [109, 0]
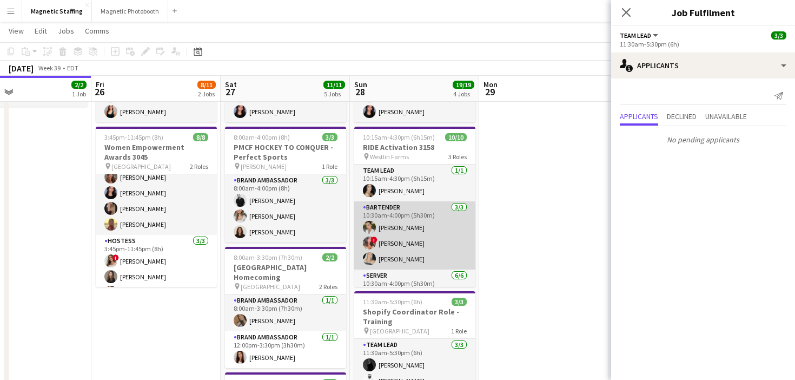
click at [416, 253] on app-card-role "Bartender [DATE] 10:30am-4:00pm (5h30m) [PERSON_NAME] ! [PERSON_NAME] [PERSON_N…" at bounding box center [414, 235] width 121 height 68
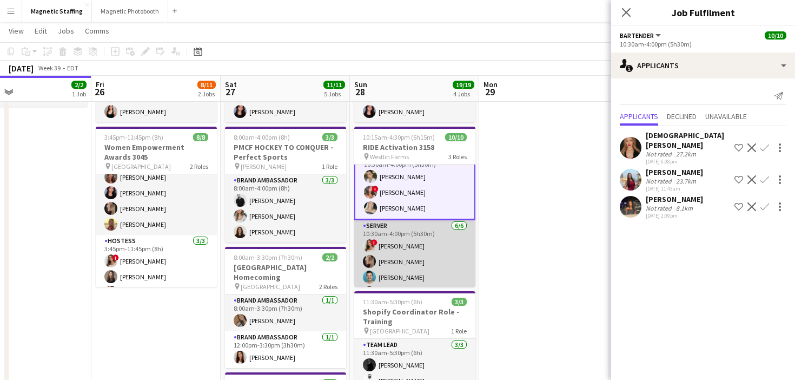
click at [410, 265] on app-card-role "Server [DATE] 10:30am-4:00pm (5h30m) ! [PERSON_NAME] [PERSON_NAME] [PERSON_NAME…" at bounding box center [414, 277] width 121 height 115
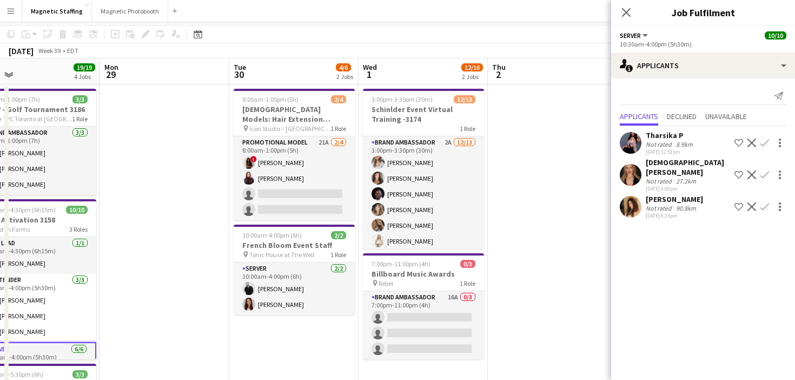
scroll to position [0, 0]
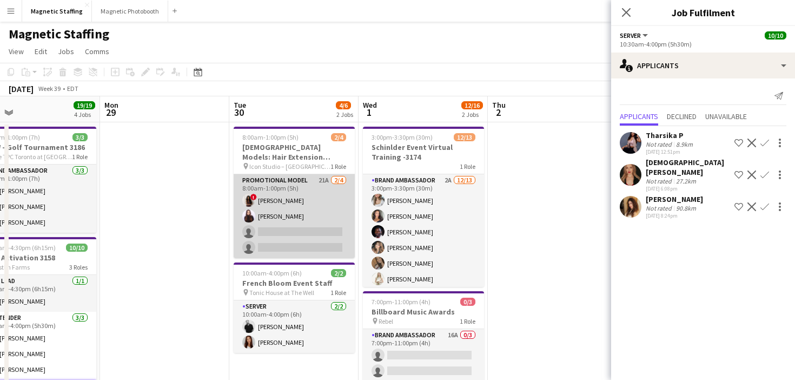
click at [314, 224] on app-card-role "Promotional Model 21A [DATE] 8:00am-1:00pm (5h) ! [PERSON_NAME] [PERSON_NAME] s…" at bounding box center [294, 216] width 121 height 84
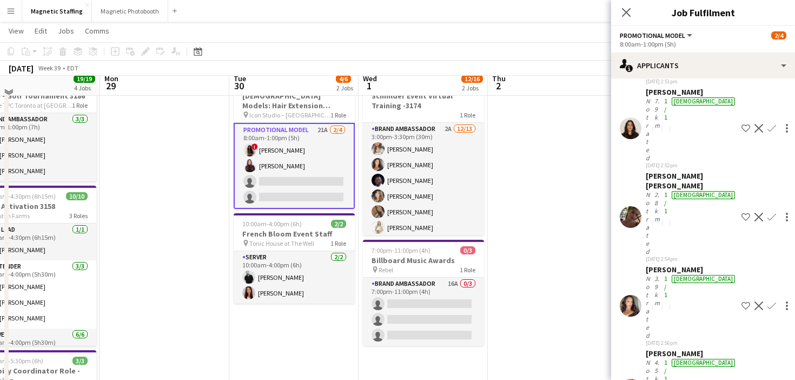
scroll to position [52, 0]
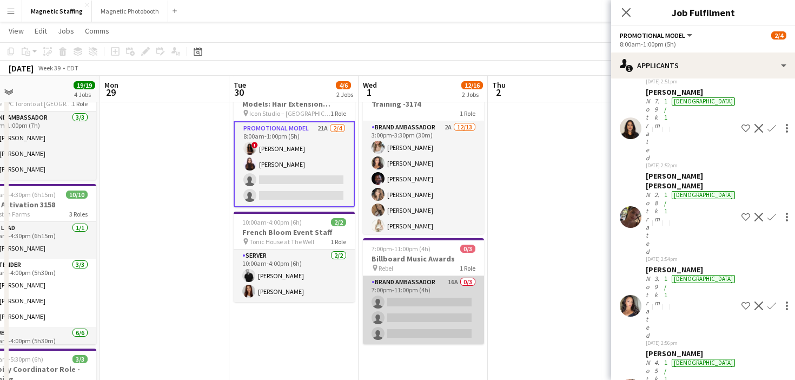
click at [466, 299] on app-card-role "Brand Ambassador 16A 0/3 7:00pm-11:00pm (4h) single-neutral-actions single-neut…" at bounding box center [423, 310] width 121 height 68
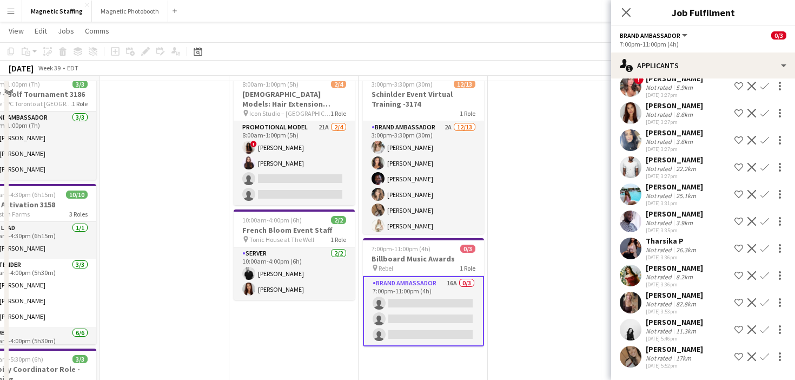
scroll to position [0, 0]
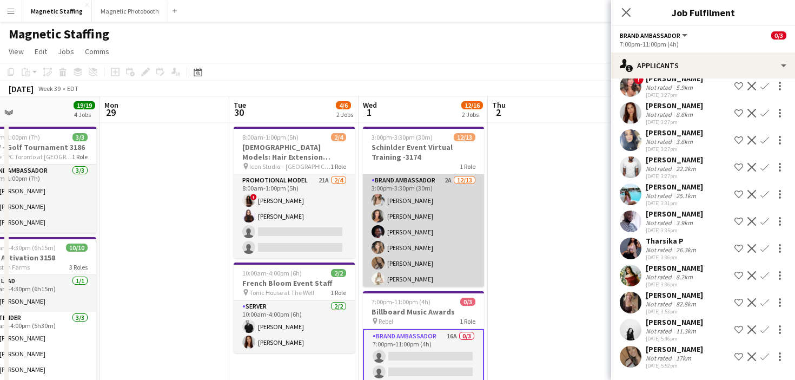
click at [463, 273] on app-card-role "Brand Ambassador 2A [DATE] 3:00pm-3:30pm (30m) [PERSON_NAME] [PERSON_NAME] [PER…" at bounding box center [423, 286] width 121 height 225
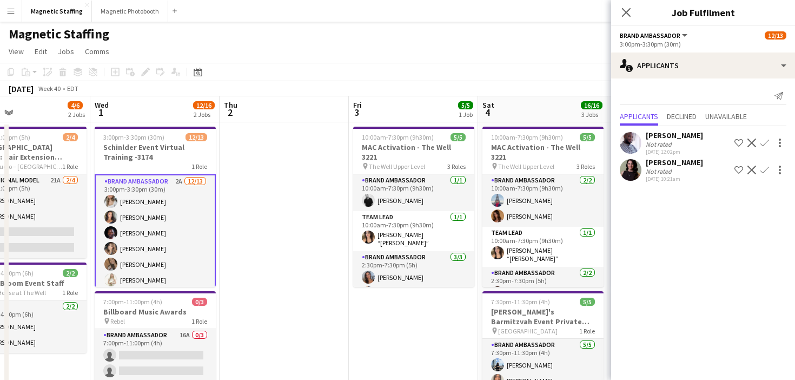
scroll to position [0, 298]
drag, startPoint x: 548, startPoint y: 257, endPoint x: 280, endPoint y: 288, distance: 269.7
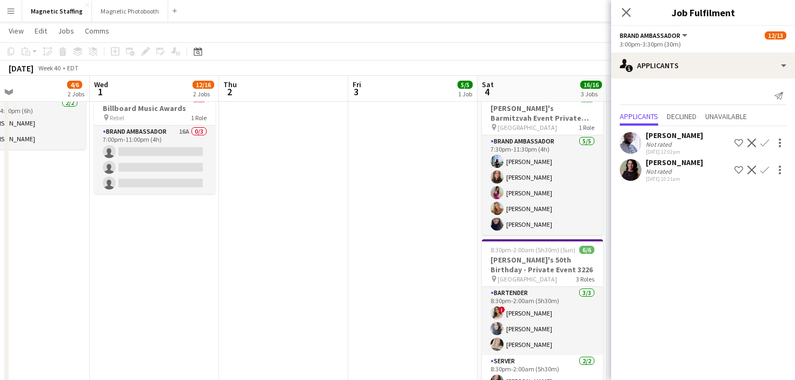
scroll to position [0, 379]
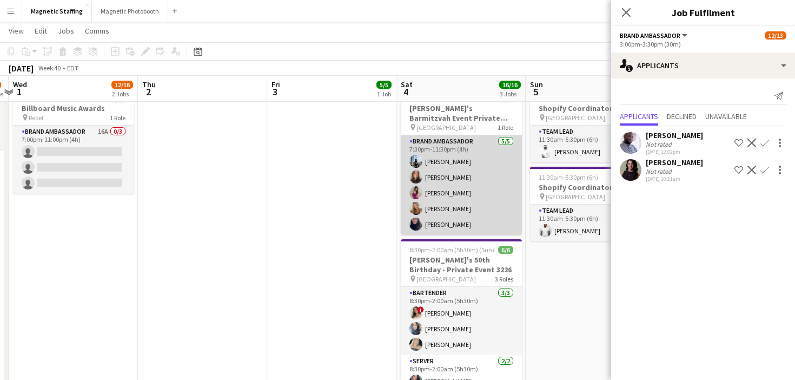
click at [446, 187] on app-card-role "Brand Ambassador [DATE] 7:30pm-11:30pm (4h) [PERSON_NAME] [PERSON_NAME] [PERSON…" at bounding box center [461, 185] width 121 height 100
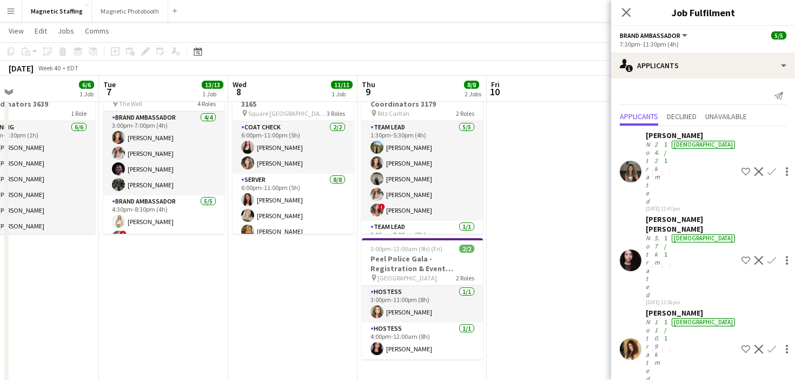
scroll to position [0, 289]
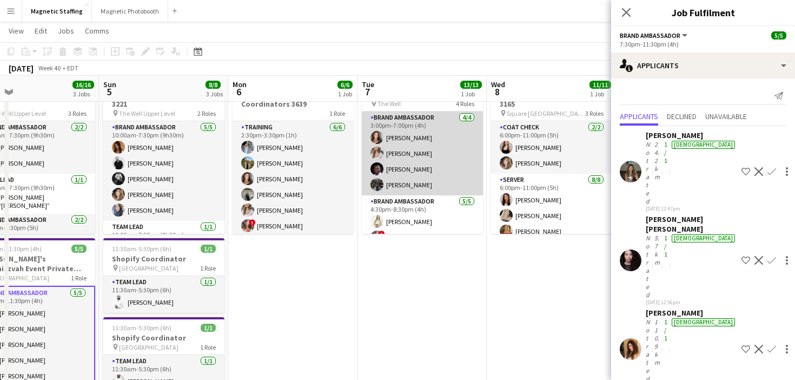
click at [430, 165] on app-card-role "Brand Ambassador [DATE] 3:00pm-7:00pm (4h) [PERSON_NAME] [PERSON_NAME] [PERSON_…" at bounding box center [422, 153] width 121 height 84
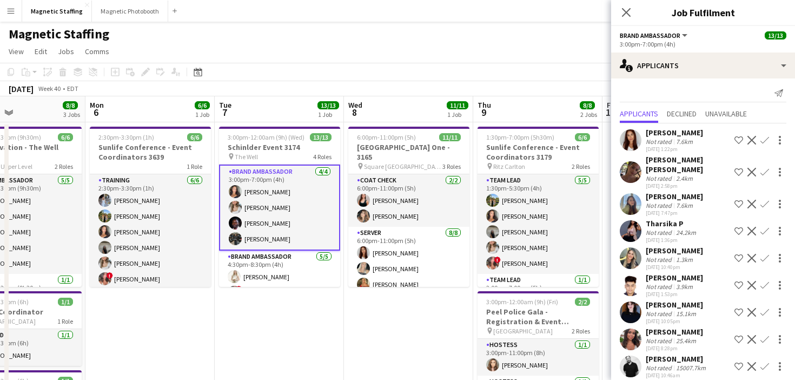
scroll to position [0, 0]
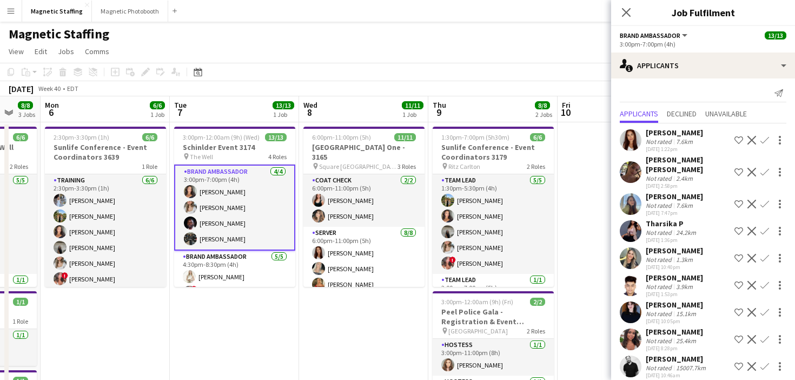
click at [260, 233] on app-card-role "Brand Ambassador [DATE] 3:00pm-7:00pm (4h) [PERSON_NAME] [PERSON_NAME] [PERSON_…" at bounding box center [234, 207] width 121 height 86
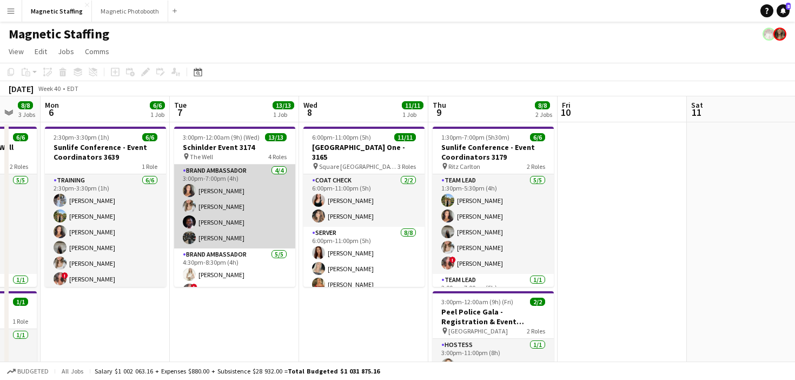
click at [260, 233] on app-card-role "Brand Ambassador [DATE] 3:00pm-7:00pm (4h) [PERSON_NAME] [PERSON_NAME] [PERSON_…" at bounding box center [234, 206] width 121 height 84
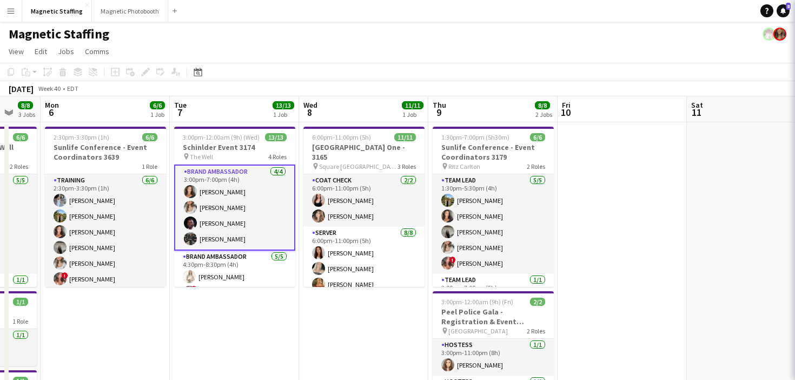
scroll to position [0, 477]
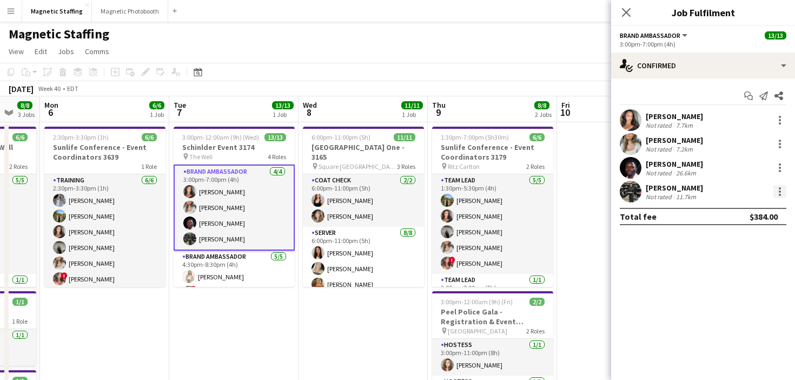
click at [782, 189] on div at bounding box center [780, 191] width 13 height 13
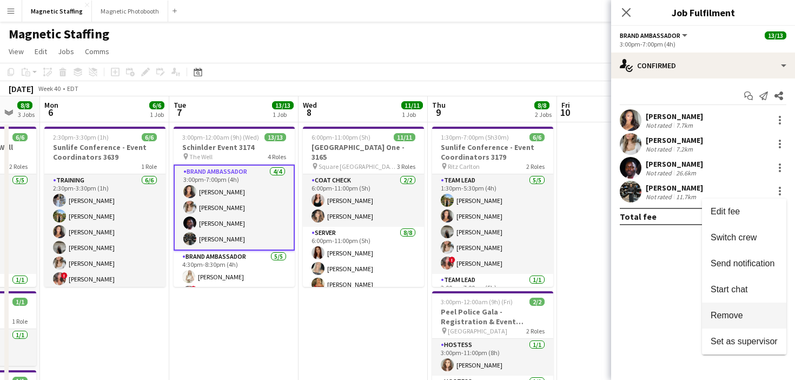
click at [736, 309] on button "Remove" at bounding box center [744, 315] width 84 height 26
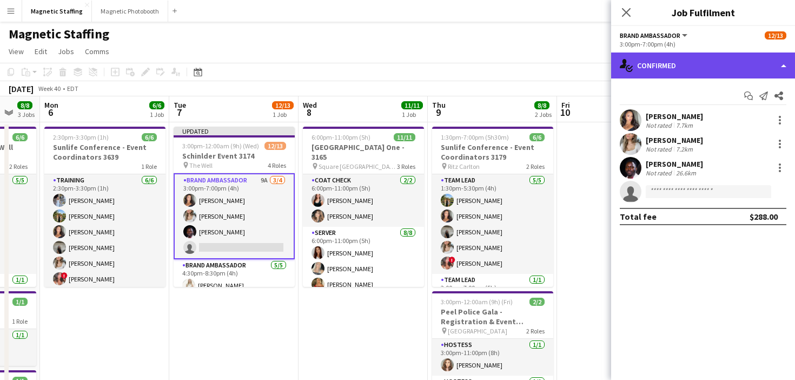
click at [717, 63] on div "single-neutral-actions-check-2 Confirmed" at bounding box center [703, 65] width 184 height 26
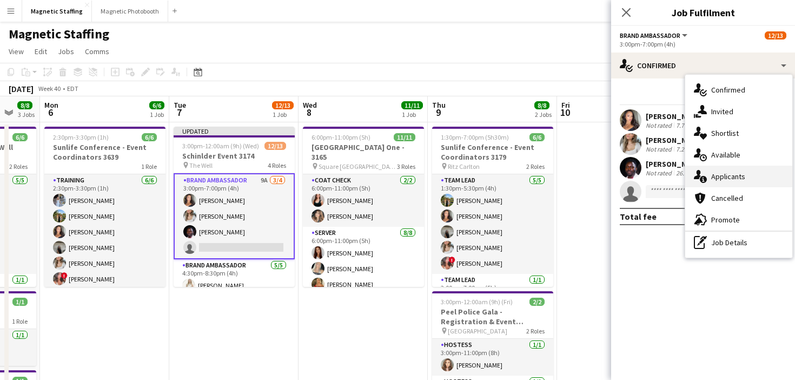
click at [719, 177] on span "Applicants" at bounding box center [729, 177] width 34 height 10
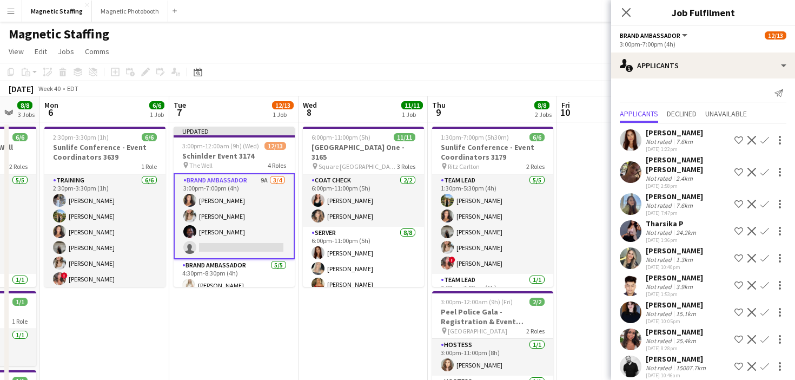
click at [762, 362] on app-icon "Confirm" at bounding box center [765, 366] width 9 height 9
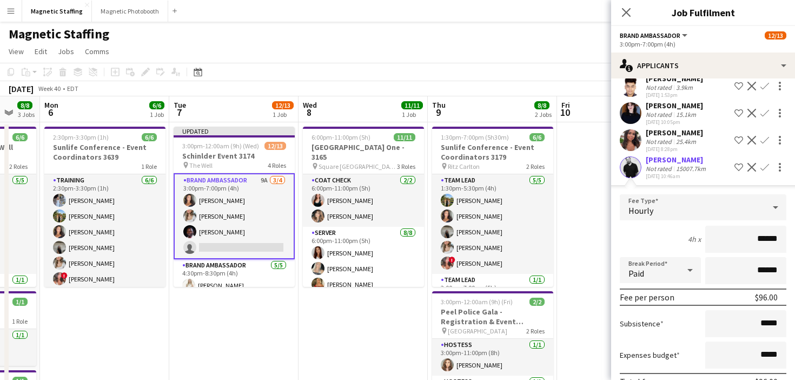
scroll to position [248, 0]
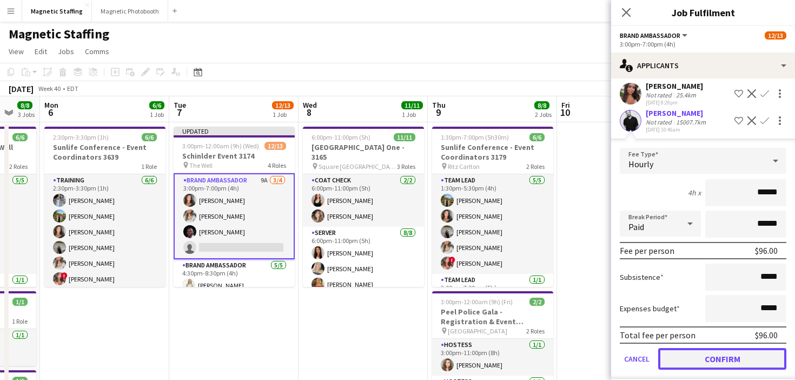
click at [746, 351] on button "Confirm" at bounding box center [722, 359] width 128 height 22
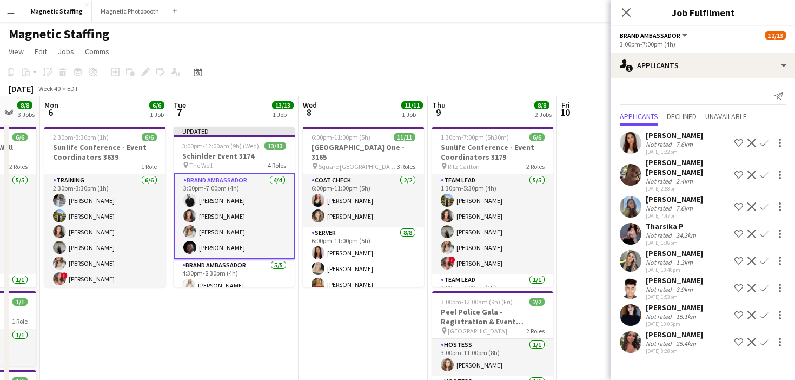
scroll to position [0, 0]
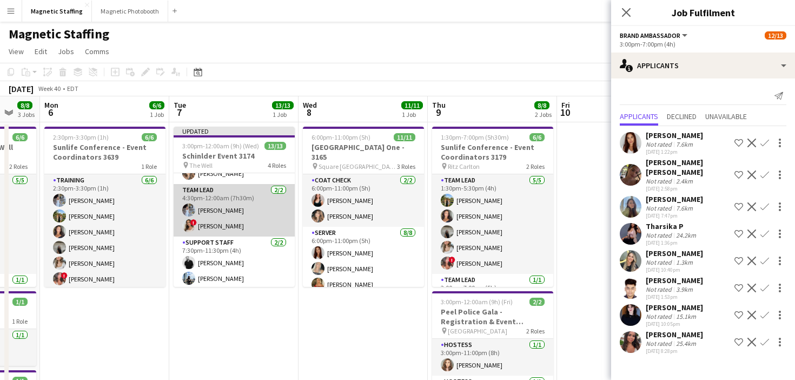
click at [253, 210] on app-card-role "Team Lead [DATE] 4:30pm-12:00am (7h30m) [PERSON_NAME] ! [PERSON_NAME]" at bounding box center [234, 210] width 121 height 52
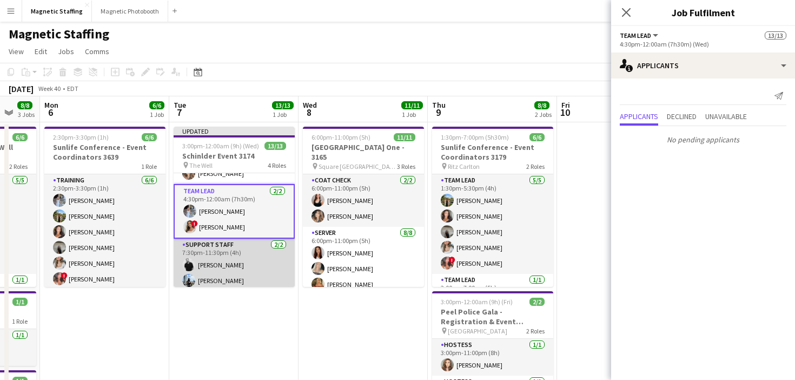
click at [233, 262] on app-card-role "Support Staff [DATE] 7:30pm-11:30pm (4h) [PERSON_NAME] [PERSON_NAME]" at bounding box center [234, 265] width 121 height 52
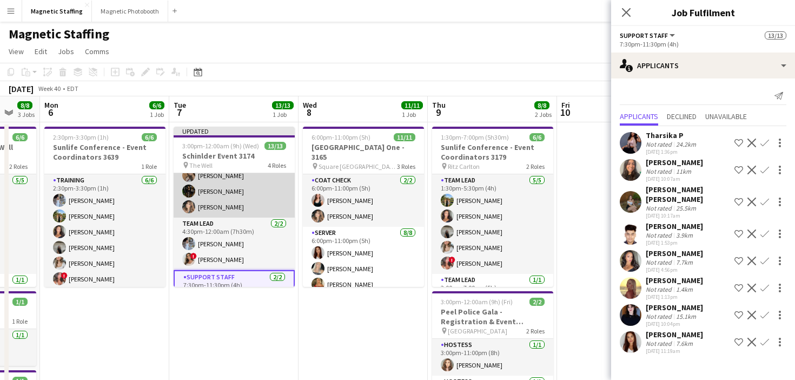
click at [239, 243] on app-card-role "Team Lead [DATE] 4:30pm-12:00am (7h30m) [PERSON_NAME] ! [PERSON_NAME]" at bounding box center [234, 244] width 121 height 52
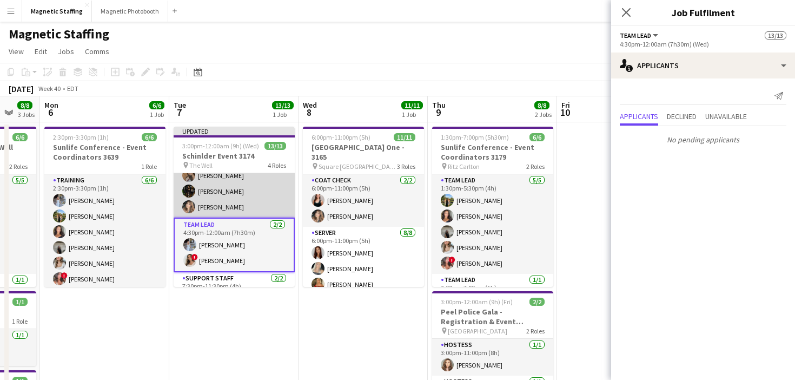
click at [253, 181] on app-card-role "Brand Ambassador [DATE] 4:30pm-8:30pm (4h) [PERSON_NAME] ! [PERSON_NAME] [PERSO…" at bounding box center [234, 168] width 121 height 100
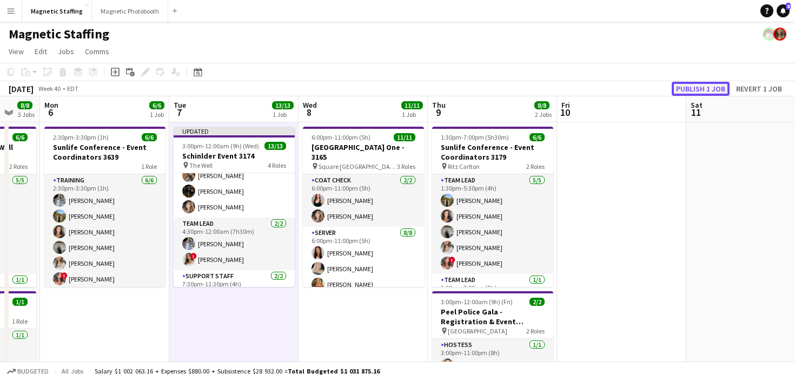
click at [714, 85] on button "Publish 1 job" at bounding box center [701, 89] width 58 height 14
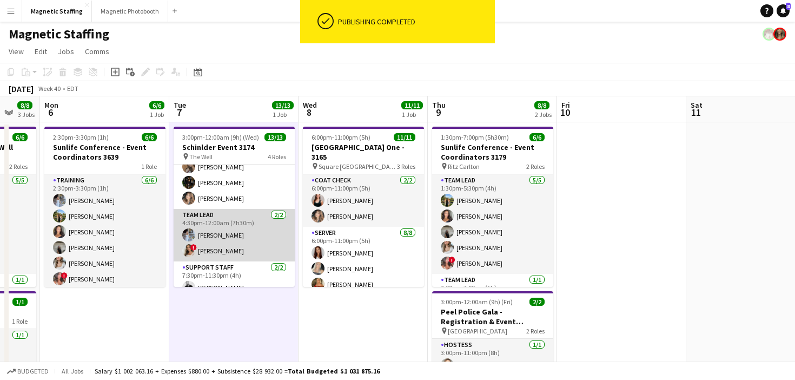
click at [237, 249] on app-card-role "Team Lead [DATE] 4:30pm-12:00am (7h30m) [PERSON_NAME] ! [PERSON_NAME]" at bounding box center [234, 235] width 121 height 52
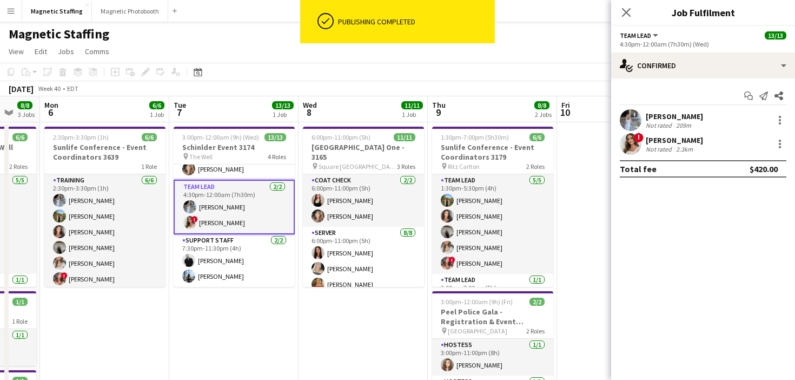
click at [237, 249] on app-card-role "Support Staff [DATE] 7:30pm-11:30pm (4h) [PERSON_NAME] [PERSON_NAME]" at bounding box center [234, 260] width 121 height 52
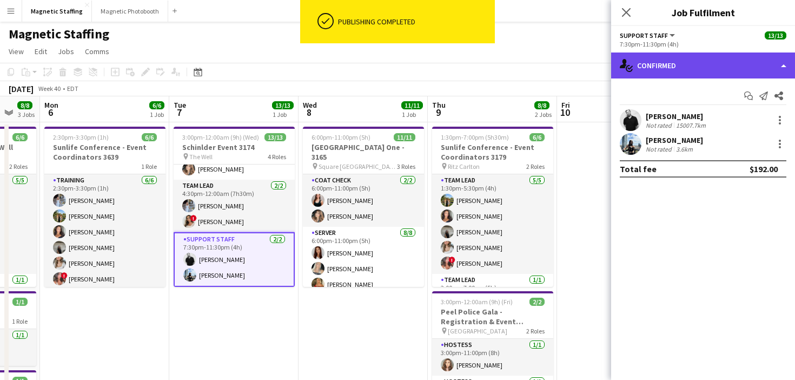
click at [651, 62] on div "single-neutral-actions-check-2 Confirmed" at bounding box center [703, 65] width 184 height 26
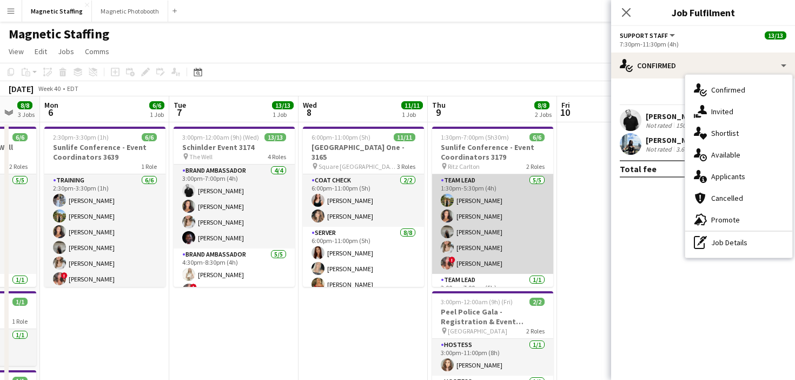
click at [519, 257] on app-card-role "Team Lead [DATE] 1:30pm-5:30pm (4h) [PERSON_NAME] [PERSON_NAME] [PERSON_NAME] […" at bounding box center [492, 224] width 121 height 100
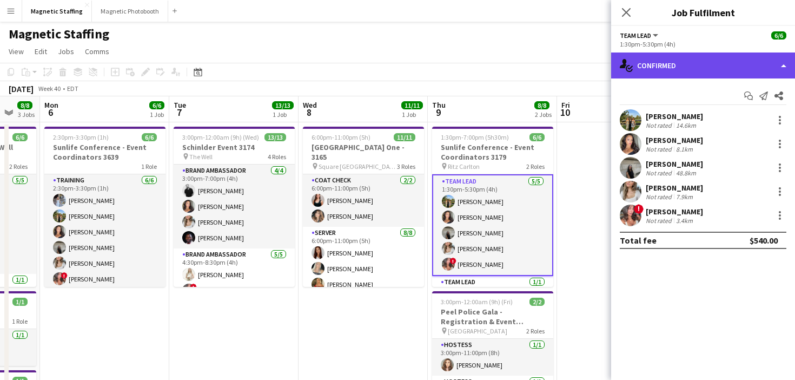
click at [731, 67] on div "single-neutral-actions-check-2 Confirmed" at bounding box center [703, 65] width 184 height 26
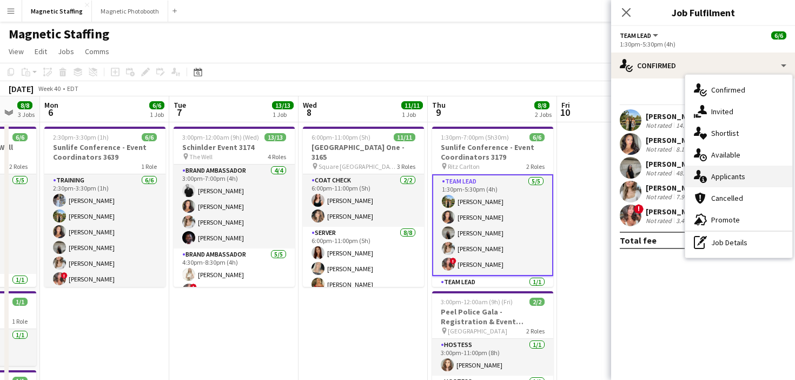
click at [725, 175] on span "Applicants" at bounding box center [729, 177] width 34 height 10
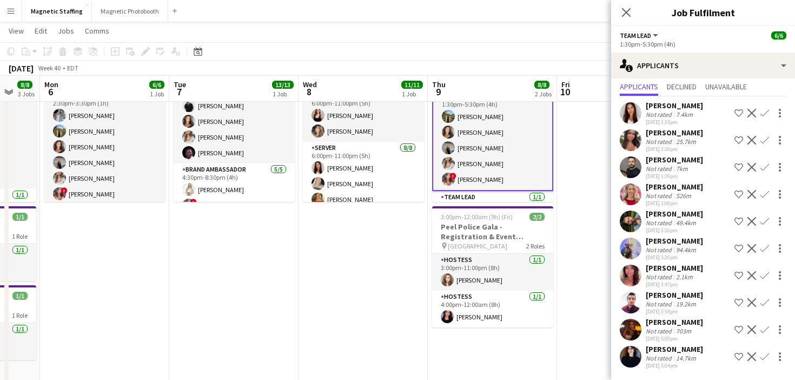
click at [479, 293] on app-card-role "Hostess [DATE] 4:00pm-12:00am (8h) [PERSON_NAME]" at bounding box center [492, 309] width 121 height 37
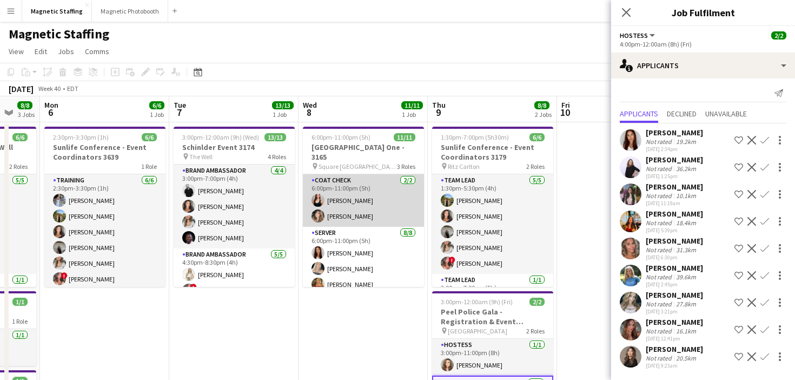
click at [358, 221] on app-card-role "Coat Check [DATE] 6:00pm-11:00pm (5h) [PERSON_NAME] [PERSON_NAME]" at bounding box center [363, 200] width 121 height 52
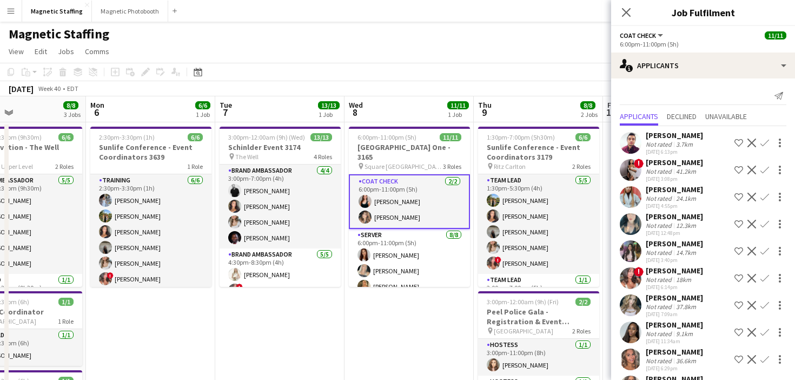
drag, startPoint x: 356, startPoint y: 249, endPoint x: 405, endPoint y: 270, distance: 53.1
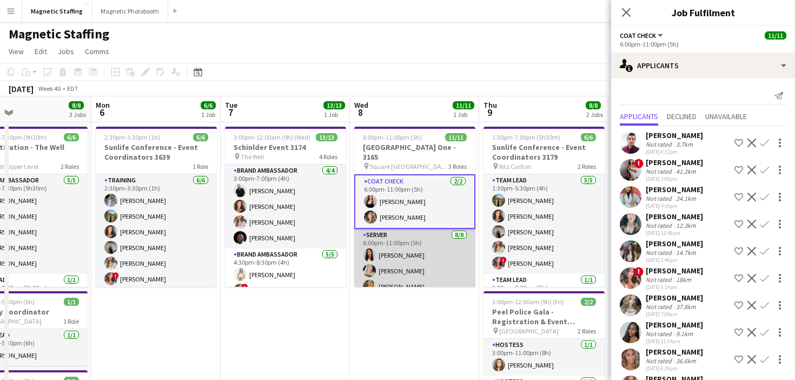
click at [400, 242] on app-card-role "Server [DATE] 6:00pm-11:00pm (5h) [PERSON_NAME] [PERSON_NAME] [PERSON_NAME] [PE…" at bounding box center [414, 302] width 121 height 147
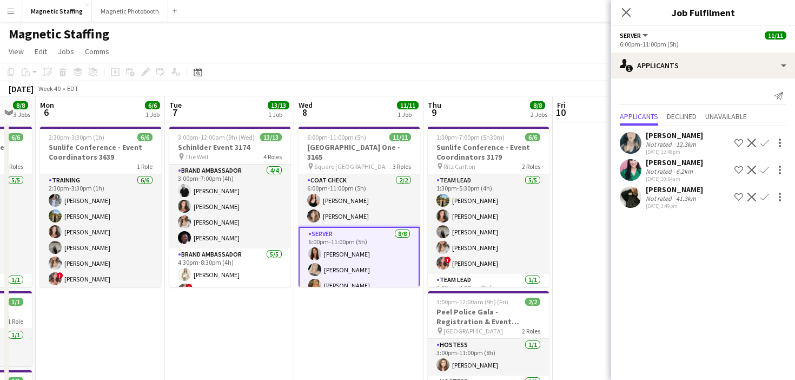
click at [747, 143] on button "Decline" at bounding box center [752, 142] width 13 height 13
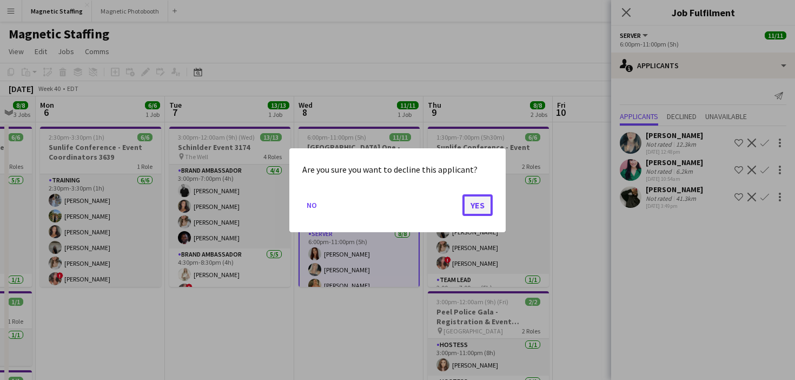
click at [485, 206] on button "Yes" at bounding box center [478, 205] width 30 height 22
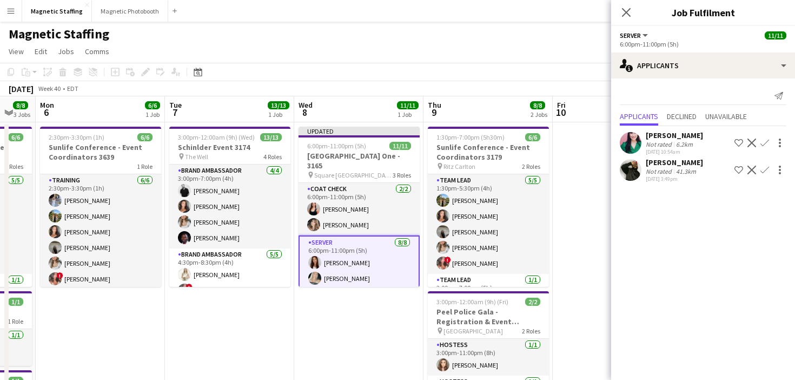
click at [749, 170] on app-icon "Decline" at bounding box center [752, 170] width 9 height 9
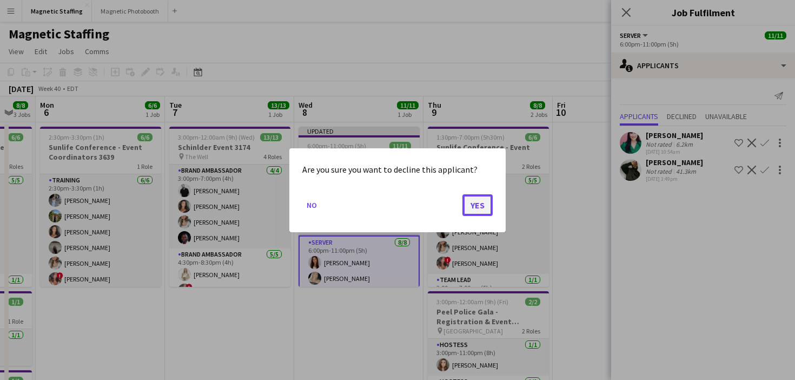
click at [486, 201] on button "Yes" at bounding box center [478, 205] width 30 height 22
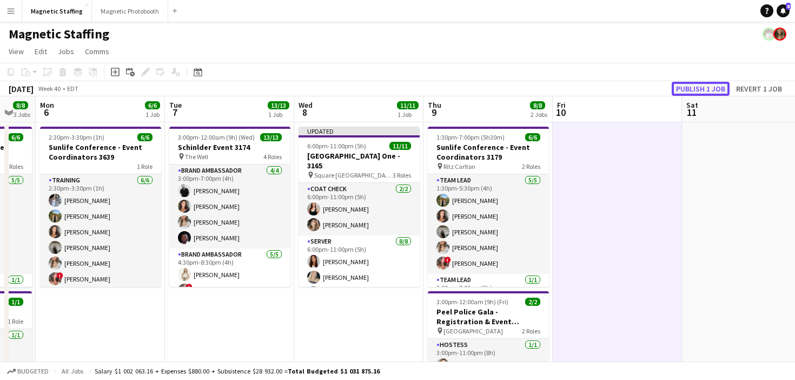
click at [694, 89] on button "Publish 1 job" at bounding box center [701, 89] width 58 height 14
